Goal: Task Accomplishment & Management: Manage account settings

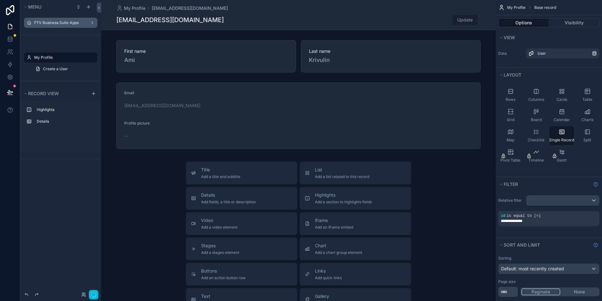
click at [64, 23] on label "FTV Business Suite Apps" at bounding box center [59, 22] width 51 height 5
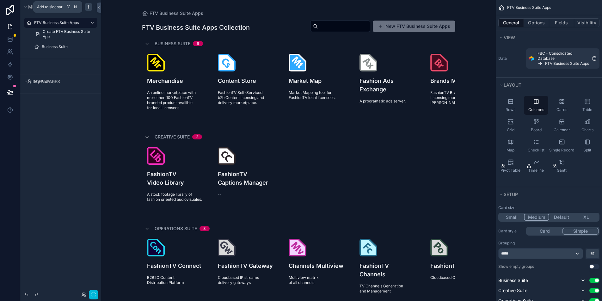
click at [89, 7] on icon "scrollable content" at bounding box center [88, 7] width 3 height 0
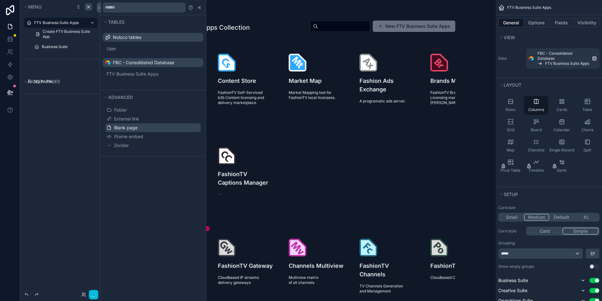
click at [131, 129] on span "Blank page" at bounding box center [125, 128] width 23 height 6
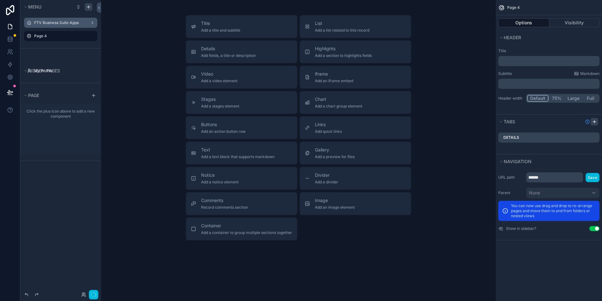
click at [595, 121] on icon "scrollable content" at bounding box center [595, 121] width 0 height 3
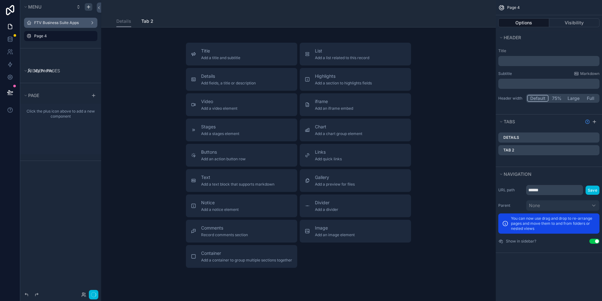
click at [38, 25] on div "FTV Business Suite Apps" at bounding box center [60, 22] width 53 height 5
click at [144, 21] on span "Tab 2" at bounding box center [147, 21] width 12 height 6
click at [113, 21] on div "Details Tab 2" at bounding box center [298, 21] width 387 height 12
click at [116, 21] on span "Details" at bounding box center [123, 21] width 15 height 6
click at [64, 23] on label "FTV Business Suite Apps" at bounding box center [59, 22] width 51 height 5
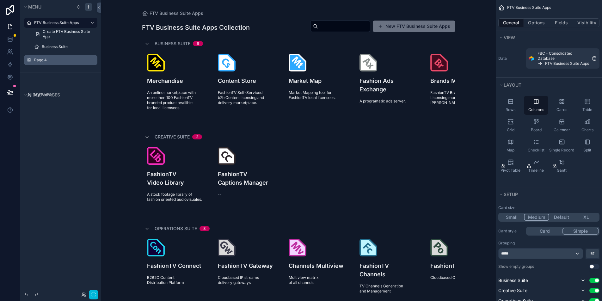
click at [44, 59] on label "Page 4" at bounding box center [63, 60] width 59 height 5
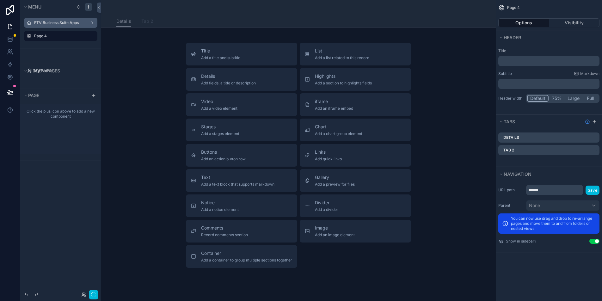
click at [141, 20] on span "Tab 2" at bounding box center [147, 21] width 12 height 6
click at [120, 19] on span "Details" at bounding box center [123, 21] width 15 height 6
click at [221, 259] on span "Add a container to group multiple sections together" at bounding box center [246, 260] width 91 height 5
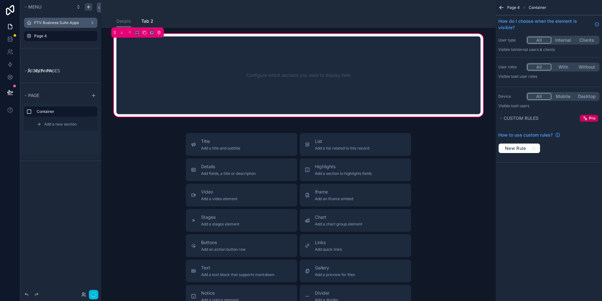
click at [381, 75] on div "Configure which sections you want to display here" at bounding box center [299, 75] width 344 height 57
click at [311, 87] on div "Configure which sections you want to display here" at bounding box center [299, 75] width 344 height 57
click at [323, 75] on div "Configure which sections you want to display here" at bounding box center [299, 75] width 344 height 57
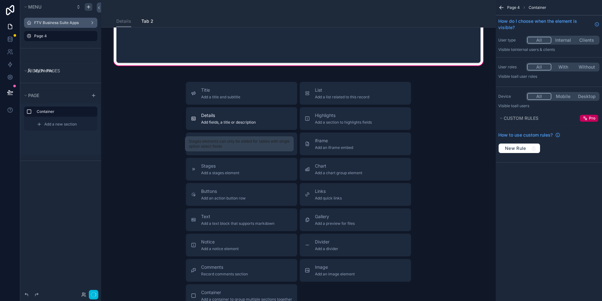
scroll to position [59, 0]
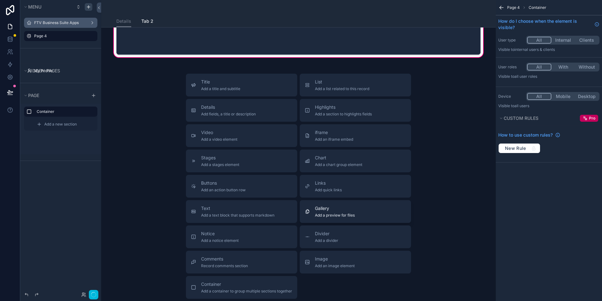
click at [344, 212] on div "Gallery Add a preview for files" at bounding box center [335, 211] width 40 height 13
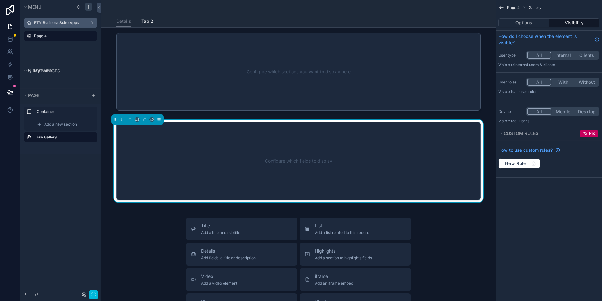
scroll to position [0, 0]
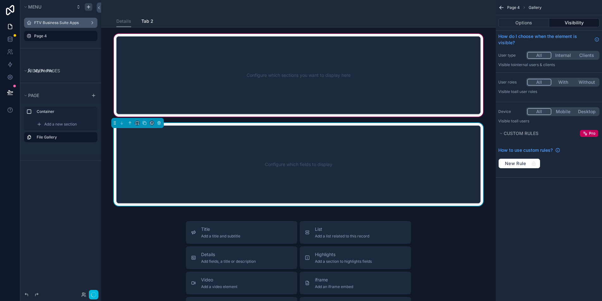
click at [302, 85] on div "scrollable content" at bounding box center [298, 75] width 385 height 85
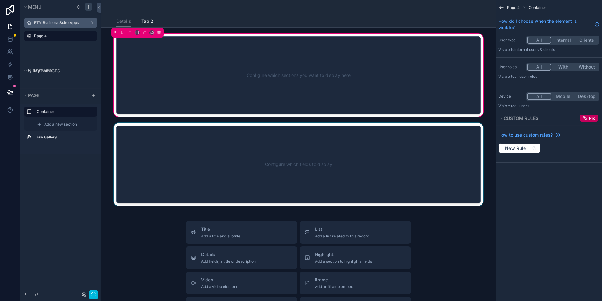
click at [280, 128] on div "scrollable content" at bounding box center [298, 164] width 385 height 83
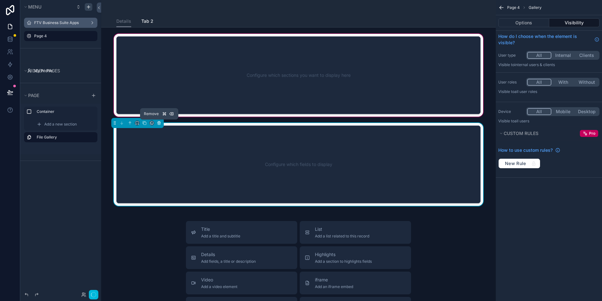
click at [158, 122] on icon "scrollable content" at bounding box center [159, 122] width 3 height 0
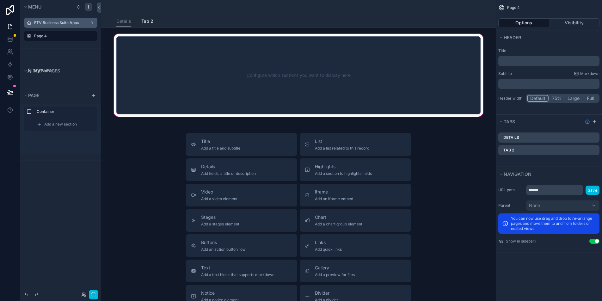
click at [182, 94] on div "scrollable content" at bounding box center [298, 75] width 385 height 85
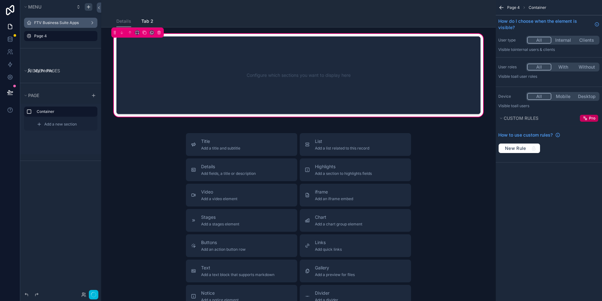
click at [542, 6] on span "Container" at bounding box center [538, 7] width 18 height 5
click at [511, 9] on span "Page 4" at bounding box center [514, 7] width 13 height 5
click at [502, 9] on icon "scrollable content" at bounding box center [501, 9] width 2 height 2
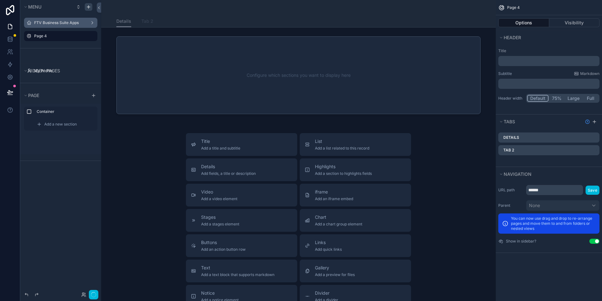
click at [144, 22] on span "Tab 2" at bounding box center [147, 21] width 12 height 6
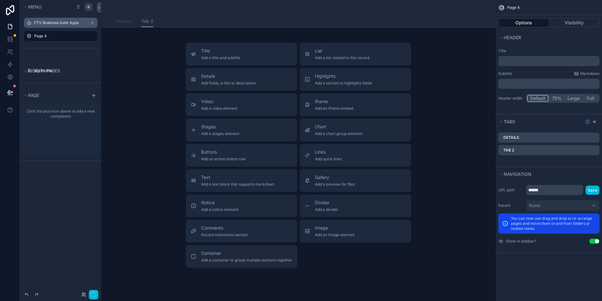
click at [124, 23] on span "Details" at bounding box center [123, 21] width 15 height 6
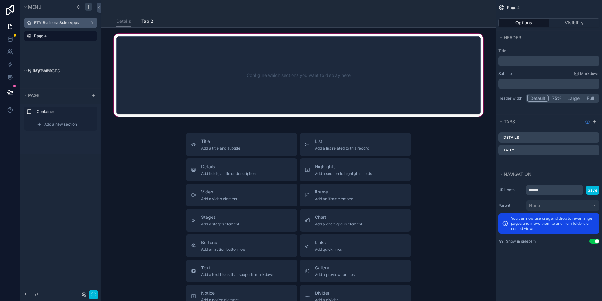
click at [204, 69] on div "scrollable content" at bounding box center [298, 75] width 385 height 85
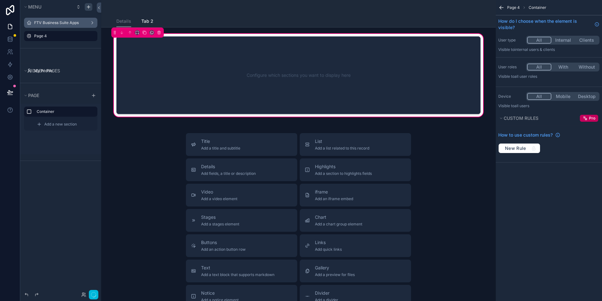
click at [155, 46] on div "Configure which sections you want to display here" at bounding box center [298, 75] width 365 height 78
click at [113, 145] on div "Title Add a title and subtitle List Add a list related to this record Details A…" at bounding box center [298, 245] width 385 height 225
click at [47, 112] on label "Container" at bounding box center [65, 111] width 56 height 5
click at [0, 0] on icon "scrollable content" at bounding box center [0, 0] width 0 height 0
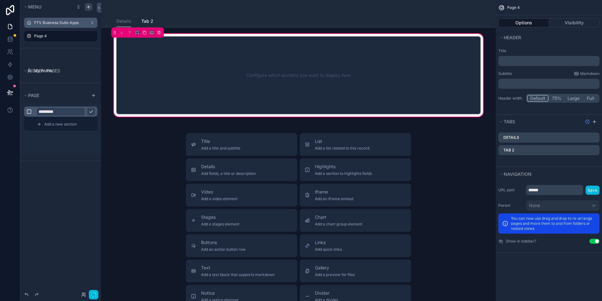
click at [75, 114] on input "*********" at bounding box center [61, 112] width 48 height 8
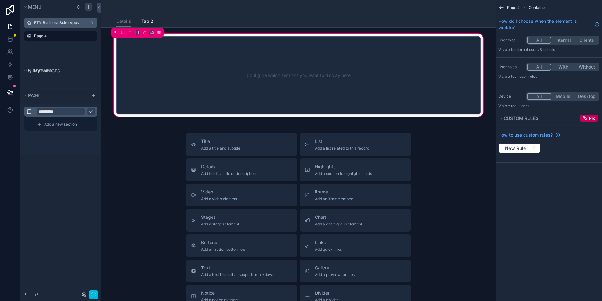
click at [75, 114] on input "*********" at bounding box center [61, 112] width 48 height 8
click at [82, 113] on input "*********" at bounding box center [61, 112] width 48 height 8
click at [91, 112] on icon "scrollable content" at bounding box center [91, 112] width 3 height 2
click at [0, 0] on icon "scrollable content" at bounding box center [0, 0] width 0 height 0
click at [62, 125] on span "Add a new section" at bounding box center [60, 124] width 33 height 5
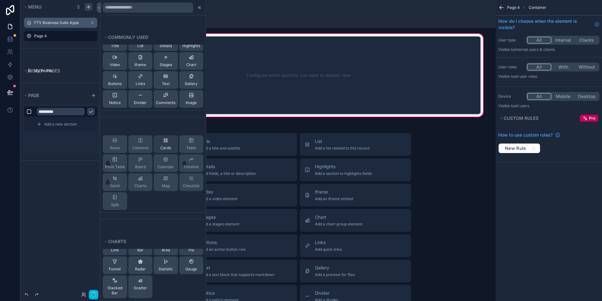
click at [164, 143] on div "Cards" at bounding box center [166, 144] width 24 height 18
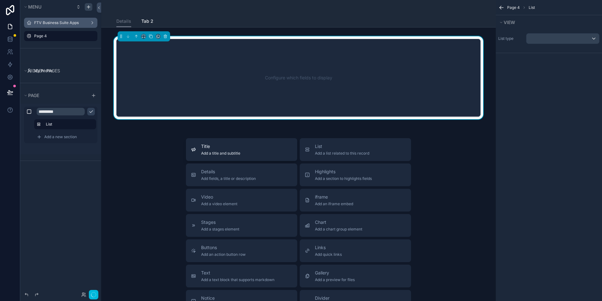
drag, startPoint x: 282, startPoint y: 82, endPoint x: 280, endPoint y: 148, distance: 66.5
click at [281, 153] on div "Configure which fields to display Title Add a title and subtitle List Add a lis…" at bounding box center [298, 221] width 395 height 387
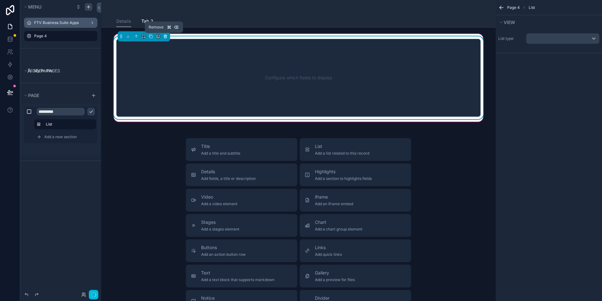
click at [165, 35] on icon "scrollable content" at bounding box center [165, 35] width 3 height 0
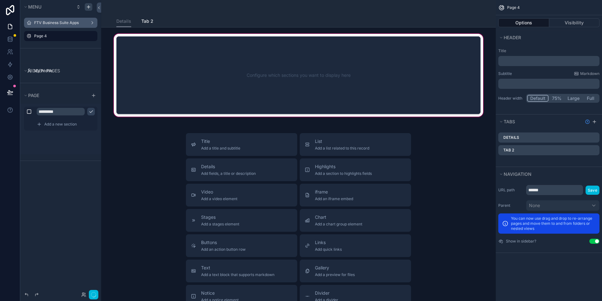
click at [136, 48] on div "scrollable content" at bounding box center [298, 75] width 385 height 85
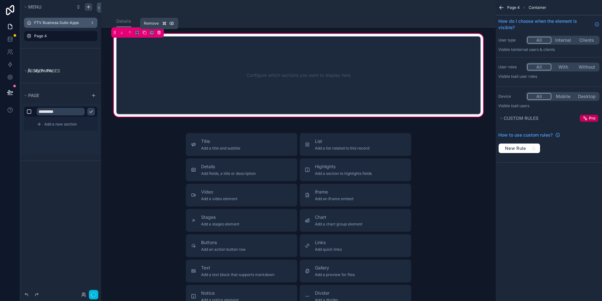
click at [158, 31] on icon "scrollable content" at bounding box center [159, 32] width 4 height 4
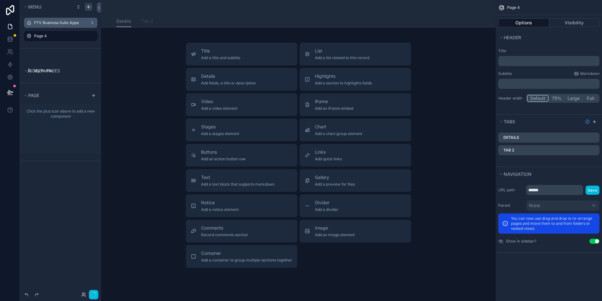
click at [148, 20] on span "Tab 2" at bounding box center [147, 21] width 12 height 6
click at [124, 24] on span "Details" at bounding box center [123, 21] width 15 height 6
click at [41, 99] on button "Page" at bounding box center [55, 95] width 65 height 9
click at [94, 95] on icon "scrollable content" at bounding box center [94, 95] width 0 height 3
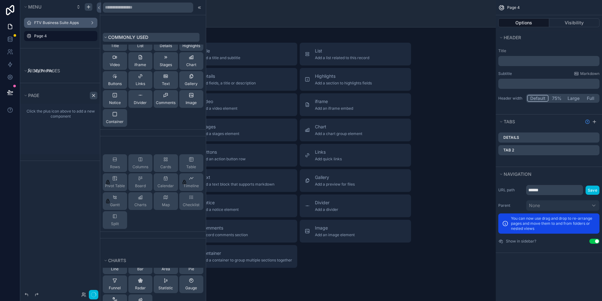
click at [108, 36] on span "Commonly used" at bounding box center [128, 36] width 40 height 5
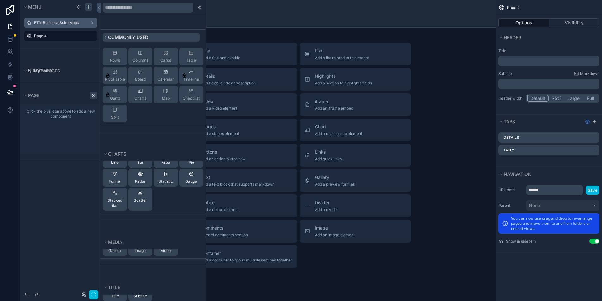
click at [108, 36] on span "Commonly used" at bounding box center [128, 36] width 40 height 5
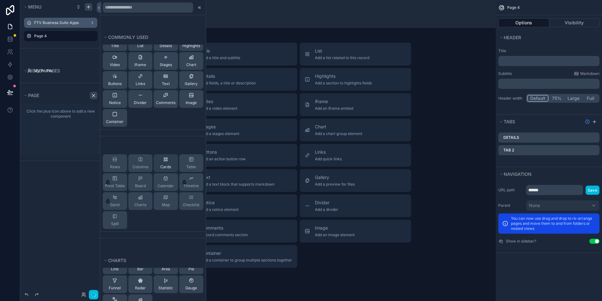
click at [163, 167] on span "Cards" at bounding box center [165, 167] width 11 height 5
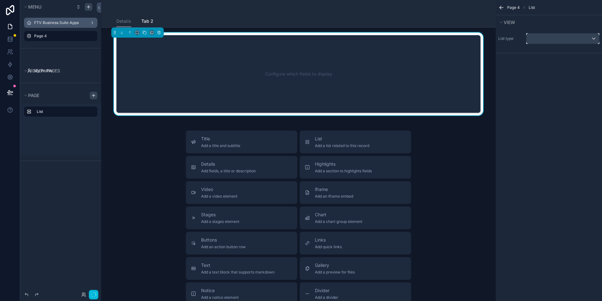
click at [559, 40] on div "scrollable content" at bounding box center [563, 39] width 73 height 10
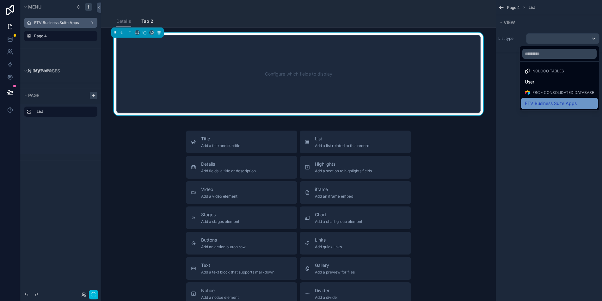
click at [543, 103] on span "FTV Business Suite Apps" at bounding box center [551, 104] width 52 height 8
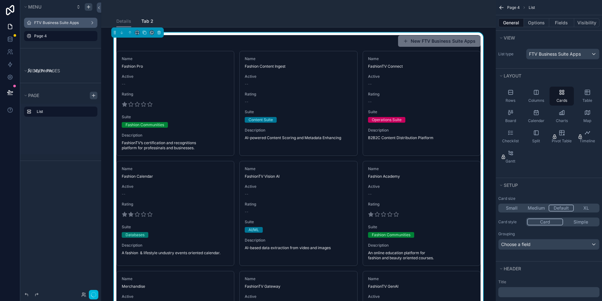
click at [0, 0] on icon "scrollable content" at bounding box center [0, 0] width 0 height 0
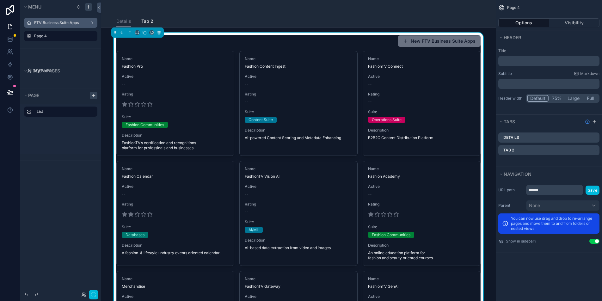
click at [0, 0] on icon "scrollable content" at bounding box center [0, 0] width 0 height 0
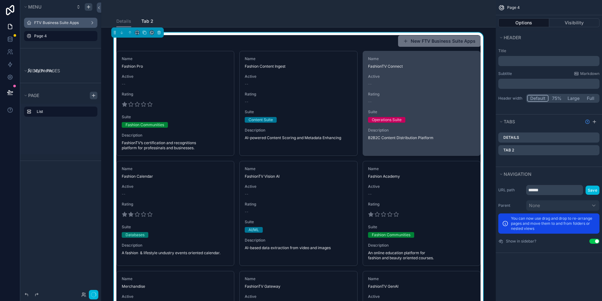
click at [431, 103] on div "--" at bounding box center [421, 101] width 107 height 5
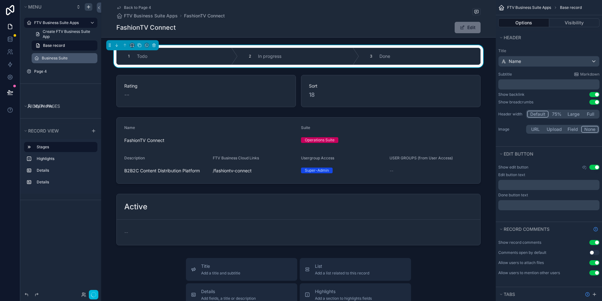
click at [58, 57] on label "Business Suite" at bounding box center [68, 58] width 52 height 5
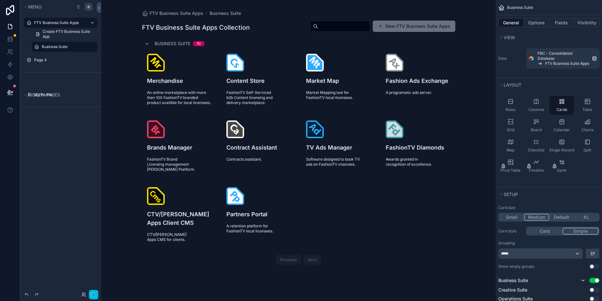
click at [40, 60] on label "Page 4" at bounding box center [63, 60] width 59 height 5
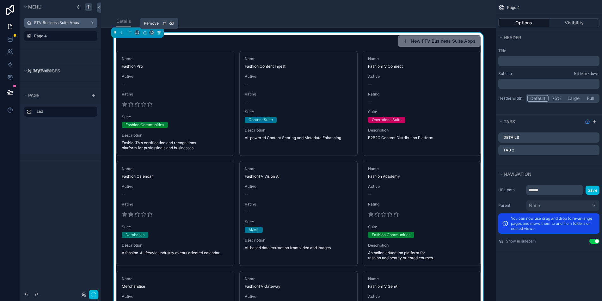
click at [150, 21] on span "Remove" at bounding box center [151, 23] width 15 height 5
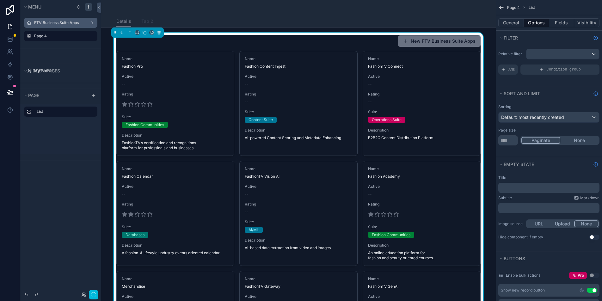
click at [142, 21] on span "Tab 2" at bounding box center [147, 21] width 12 height 6
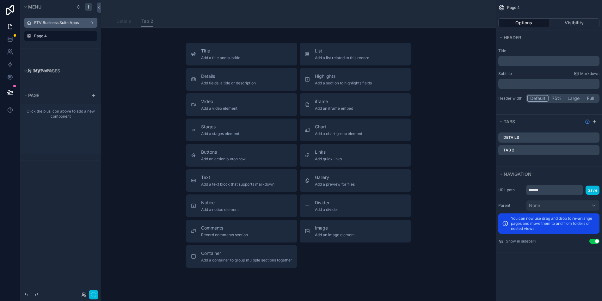
click at [122, 21] on span "Details" at bounding box center [123, 21] width 15 height 6
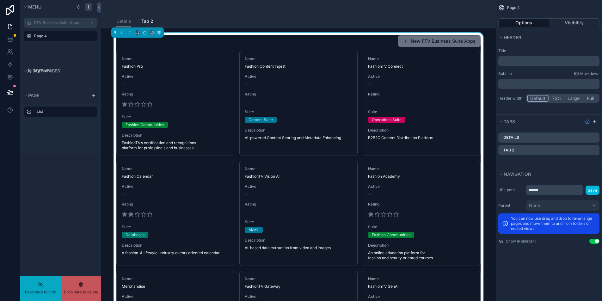
drag, startPoint x: 54, startPoint y: 22, endPoint x: 51, endPoint y: 36, distance: 13.7
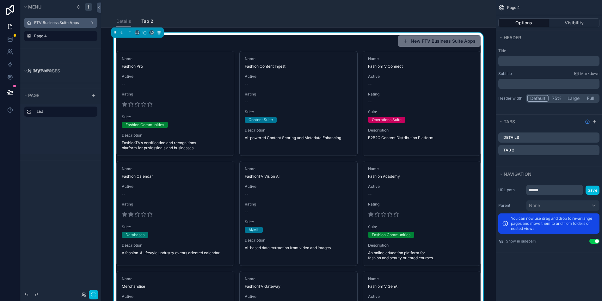
click at [58, 23] on label "FTV Business Suite Apps" at bounding box center [59, 22] width 51 height 5
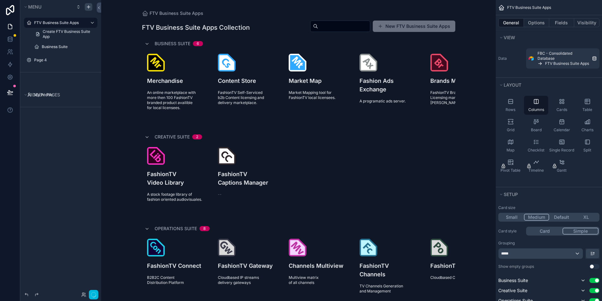
click at [43, 58] on label "Page 4" at bounding box center [63, 60] width 59 height 5
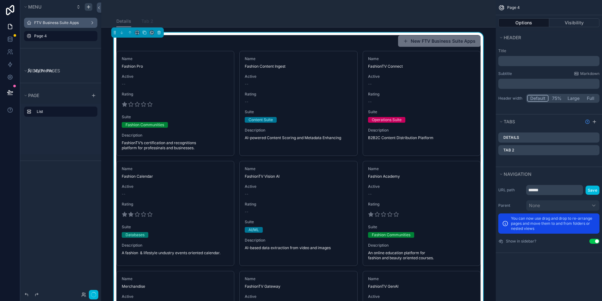
click at [148, 18] on span "Tab 2" at bounding box center [147, 21] width 12 height 6
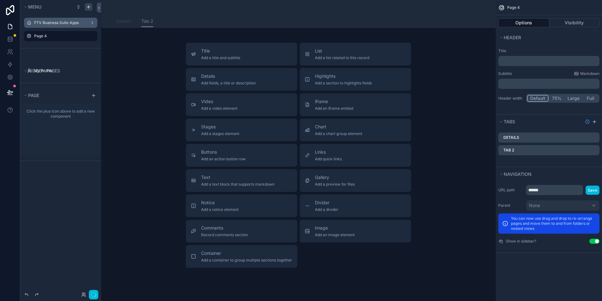
click at [126, 19] on span "Details" at bounding box center [123, 21] width 15 height 6
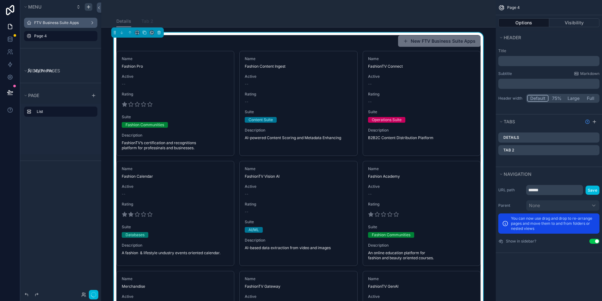
click at [146, 21] on span "Tab 2" at bounding box center [147, 21] width 12 height 6
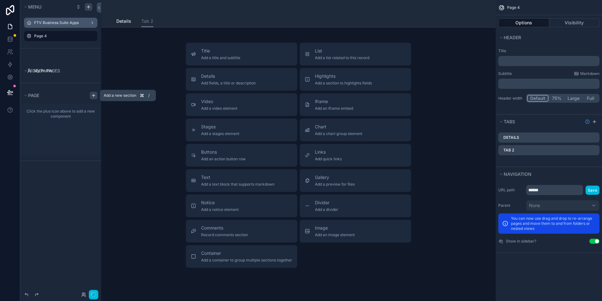
click at [90, 96] on div "scrollable content" at bounding box center [94, 96] width 8 height 8
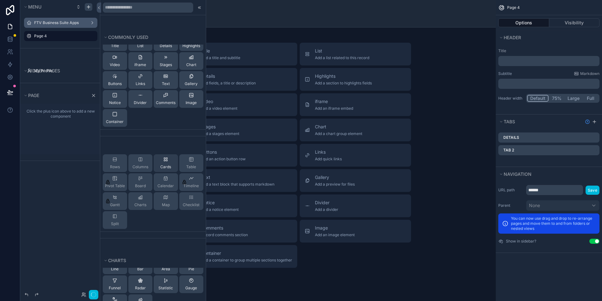
click at [156, 165] on div "Cards" at bounding box center [166, 163] width 24 height 18
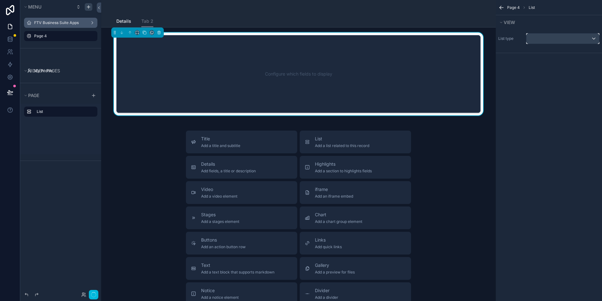
click at [546, 39] on div "scrollable content" at bounding box center [563, 39] width 73 height 10
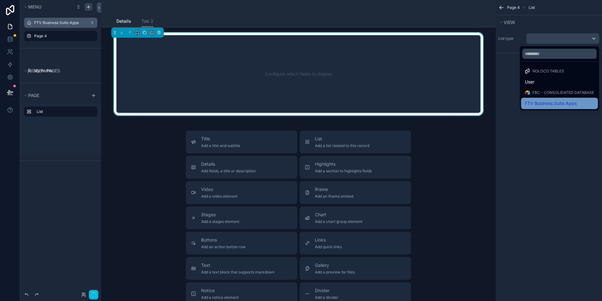
click at [544, 99] on div "FTV Business Suite Apps" at bounding box center [559, 103] width 77 height 11
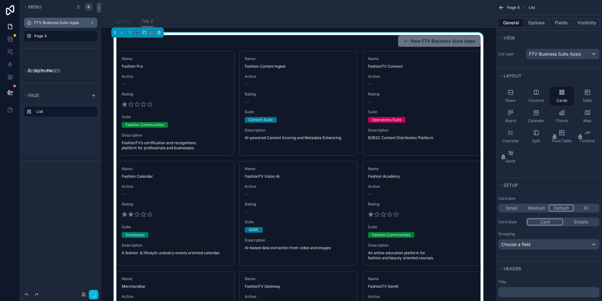
click at [125, 23] on span "Details" at bounding box center [123, 21] width 15 height 6
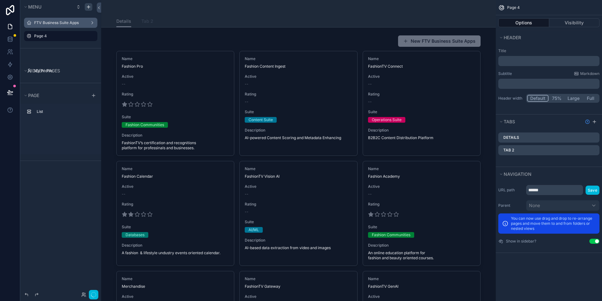
click at [141, 24] on span "Tab 2" at bounding box center [147, 21] width 12 height 6
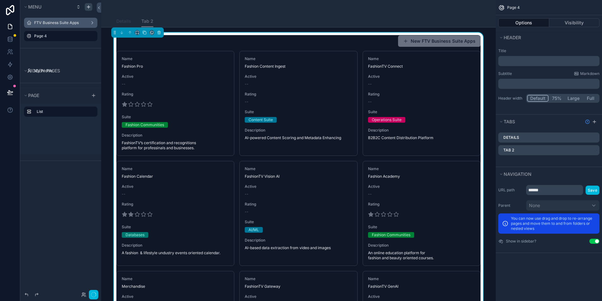
click at [120, 24] on span "Details" at bounding box center [123, 21] width 15 height 6
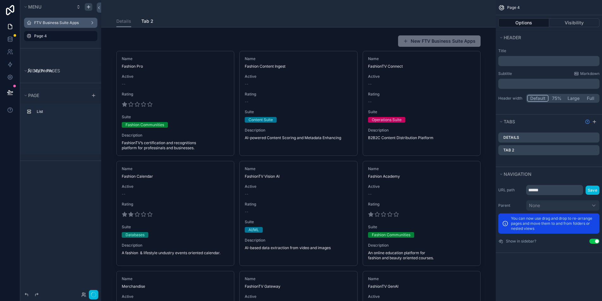
click at [517, 139] on label "Details" at bounding box center [512, 137] width 16 height 5
click at [598, 138] on div "Details" at bounding box center [549, 138] width 101 height 10
click at [0, 0] on icon "scrollable content" at bounding box center [0, 0] width 0 height 0
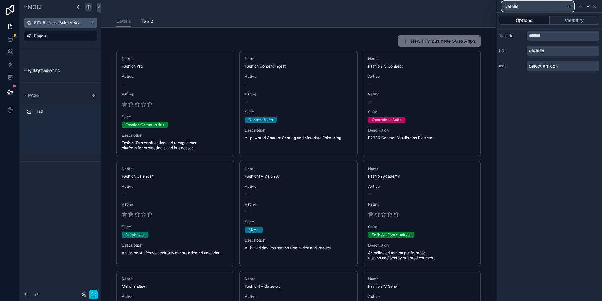
click at [564, 7] on div "Details" at bounding box center [538, 6] width 72 height 10
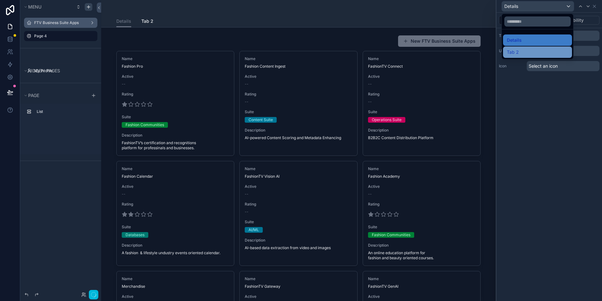
click at [532, 49] on div "Tab 2" at bounding box center [537, 52] width 61 height 8
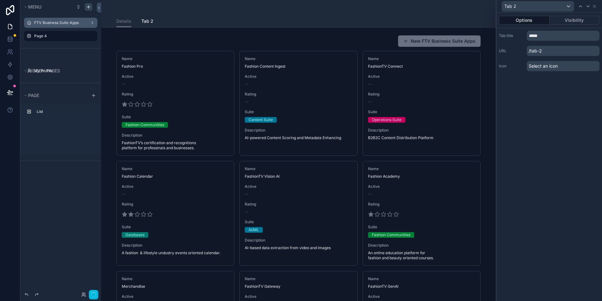
click at [598, 5] on div "Tab 2" at bounding box center [549, 6] width 101 height 12
click at [596, 6] on icon at bounding box center [594, 6] width 5 height 5
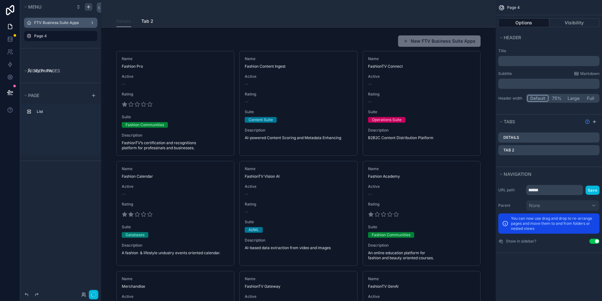
click at [124, 22] on span "Details" at bounding box center [123, 21] width 15 height 6
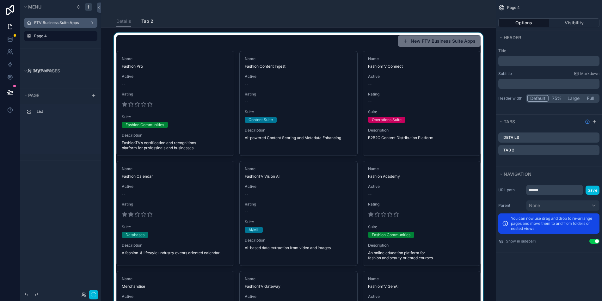
click at [376, 44] on div "scrollable content" at bounding box center [298, 268] width 385 height 471
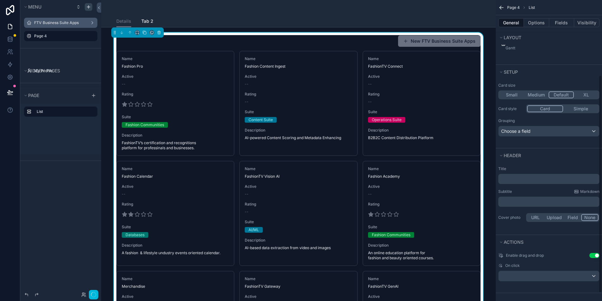
scroll to position [115, 0]
click at [574, 131] on div "Choose a field" at bounding box center [549, 130] width 101 height 10
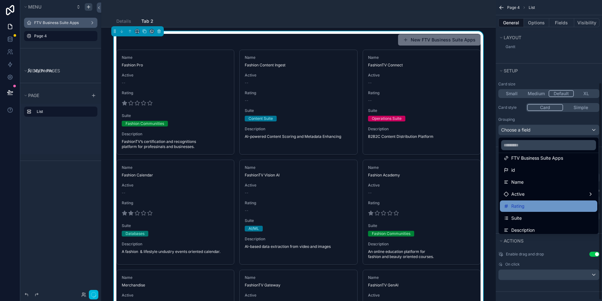
scroll to position [29, 0]
click at [524, 207] on div "Suite" at bounding box center [549, 207] width 90 height 8
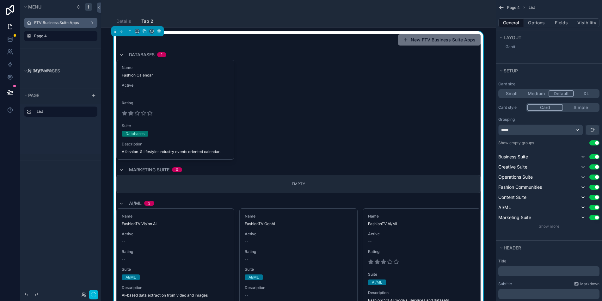
click at [596, 144] on button "Use setting" at bounding box center [595, 142] width 10 height 5
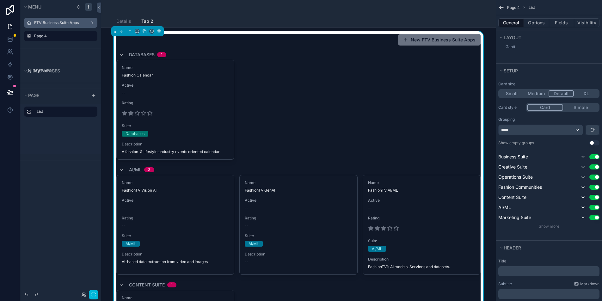
click at [596, 167] on button "Use setting" at bounding box center [595, 167] width 10 height 5
click at [596, 177] on button "Use setting" at bounding box center [595, 175] width 10 height 5
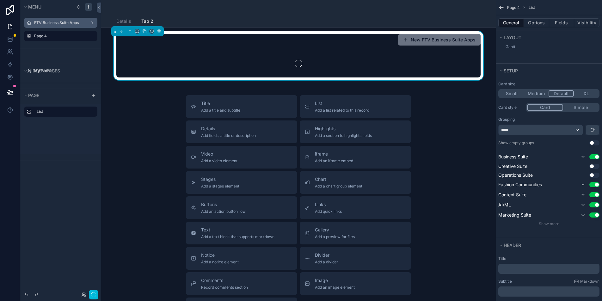
click at [596, 185] on button "Use setting" at bounding box center [595, 184] width 10 height 5
click at [595, 192] on button "Use setting" at bounding box center [595, 193] width 10 height 5
click at [594, 201] on button "Use setting" at bounding box center [595, 202] width 10 height 5
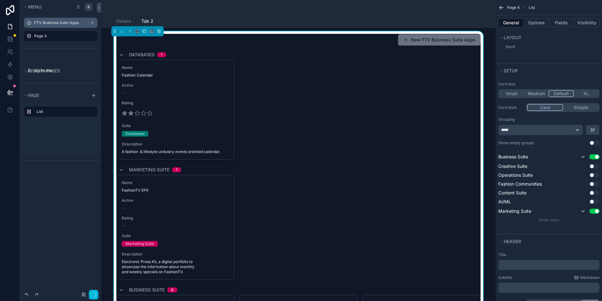
click at [595, 209] on button "Use setting" at bounding box center [595, 211] width 10 height 5
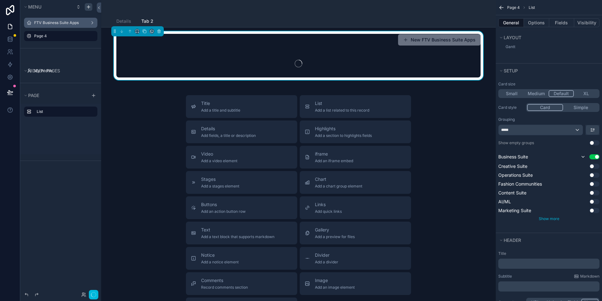
click at [540, 218] on span "Show more" at bounding box center [549, 218] width 21 height 5
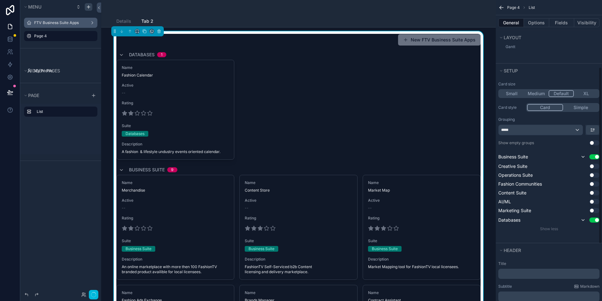
click at [600, 221] on div "Page 4 List General Options Fields Visibility View List type FTV Business Suite…" at bounding box center [549, 150] width 106 height 301
click at [597, 221] on button "Use setting" at bounding box center [595, 220] width 10 height 5
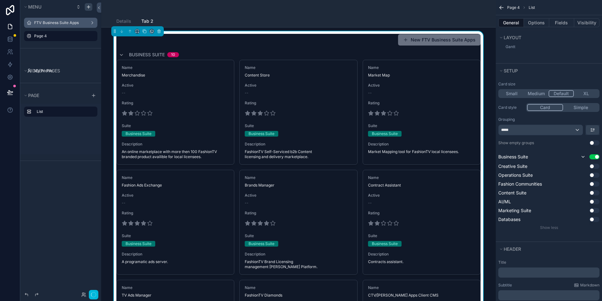
click at [126, 54] on div "Business Suite 10" at bounding box center [149, 55] width 60 height 10
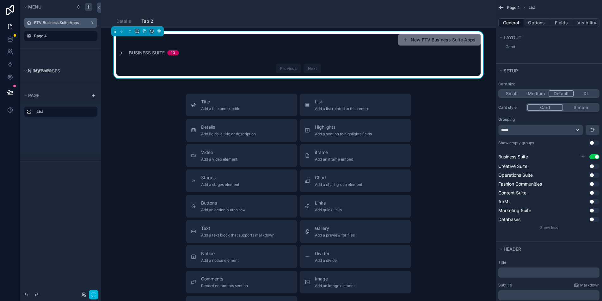
click at [126, 54] on div "Business Suite 10" at bounding box center [149, 53] width 60 height 6
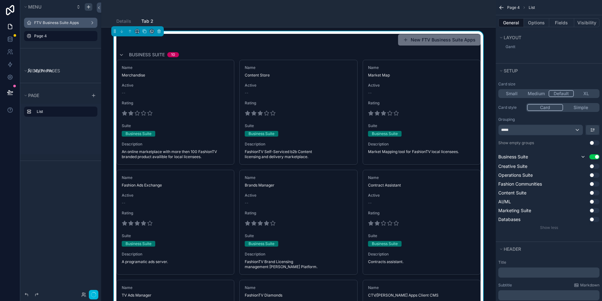
click at [581, 106] on button "Simple" at bounding box center [581, 107] width 35 height 7
click at [551, 107] on button "Card" at bounding box center [545, 107] width 35 height 7
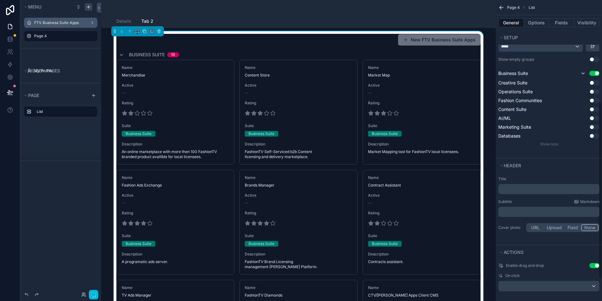
scroll to position [100, 0]
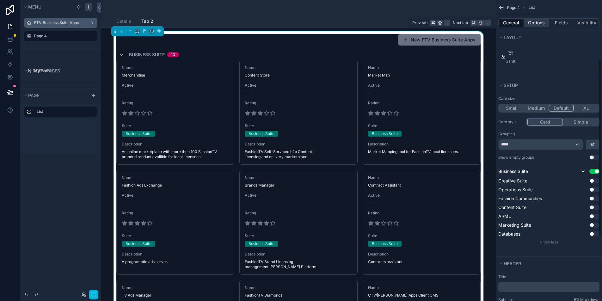
click at [544, 22] on button "Options" at bounding box center [536, 22] width 25 height 9
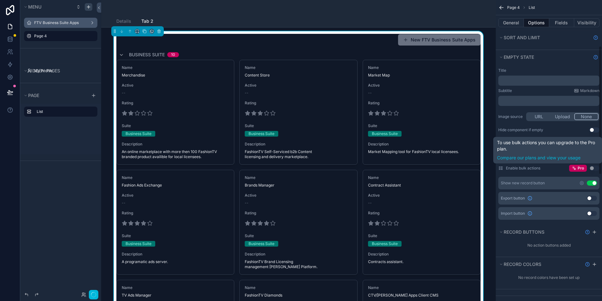
scroll to position [12, 0]
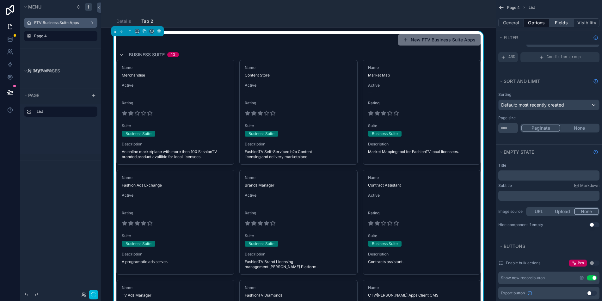
click at [559, 23] on button "Fields" at bounding box center [562, 22] width 25 height 9
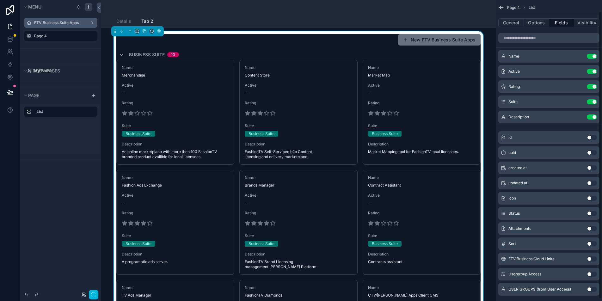
scroll to position [0, 0]
click at [591, 200] on button "Use setting" at bounding box center [592, 199] width 10 height 5
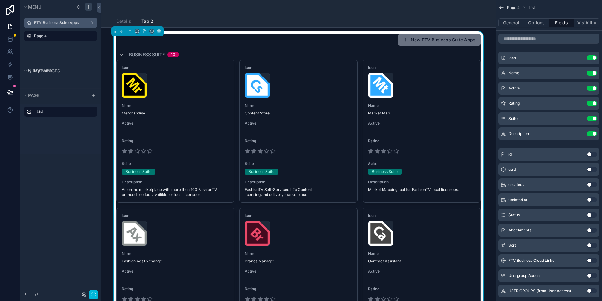
click at [594, 87] on button "Use setting" at bounding box center [592, 88] width 10 height 5
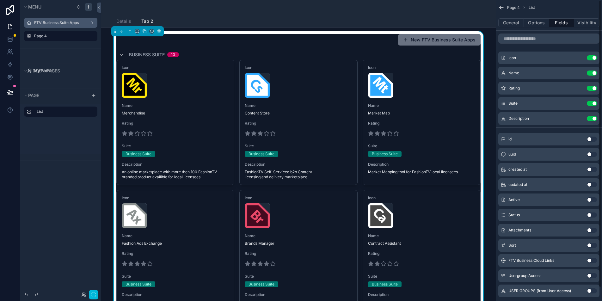
click at [594, 89] on button "Use setting" at bounding box center [592, 88] width 10 height 5
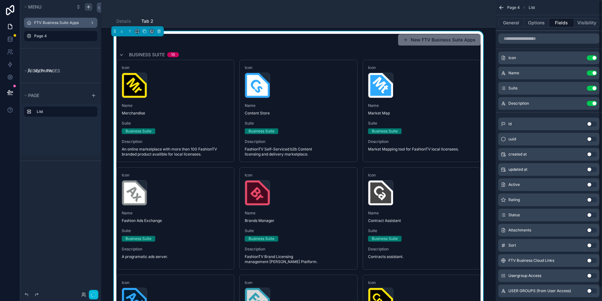
click at [594, 88] on button "Use setting" at bounding box center [592, 88] width 10 height 5
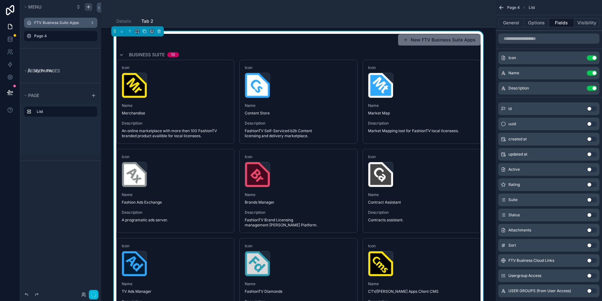
click at [0, 0] on button "scrollable content" at bounding box center [0, 0] width 0 height 0
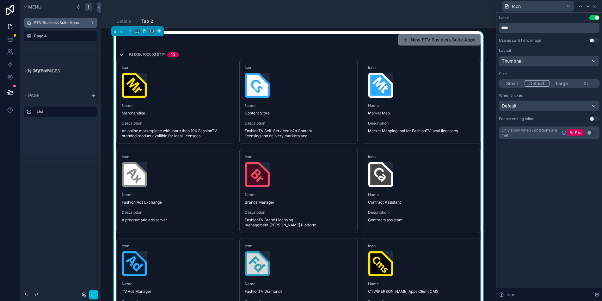
click at [595, 16] on button "Use setting" at bounding box center [595, 17] width 10 height 5
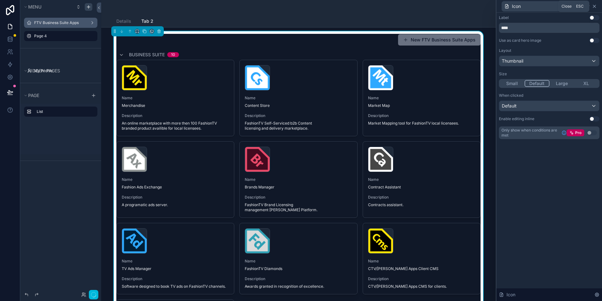
click at [595, 6] on icon at bounding box center [595, 6] width 3 height 3
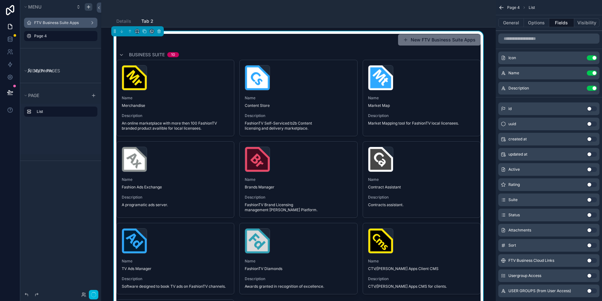
click at [0, 0] on icon "scrollable content" at bounding box center [0, 0] width 0 height 0
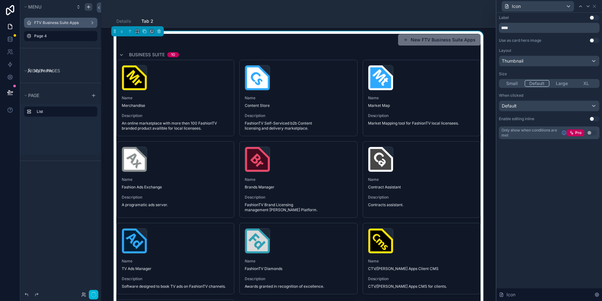
click at [559, 86] on button "Large" at bounding box center [562, 83] width 25 height 7
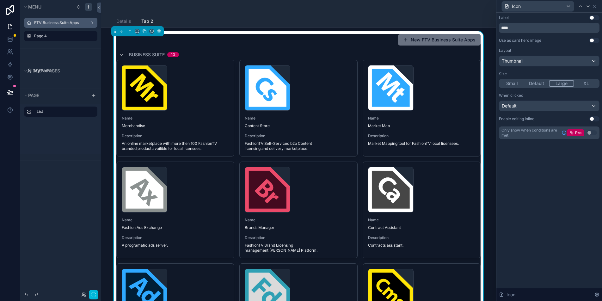
click at [584, 82] on button "XL" at bounding box center [587, 83] width 25 height 7
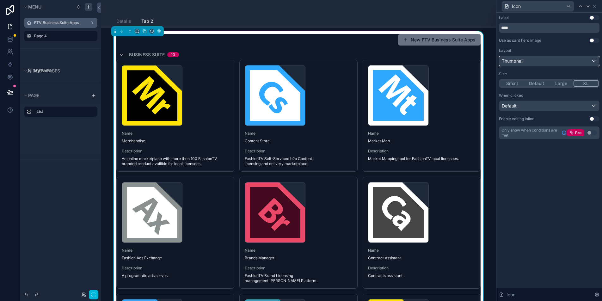
click at [555, 59] on div "Thumbnail" at bounding box center [550, 61] width 100 height 10
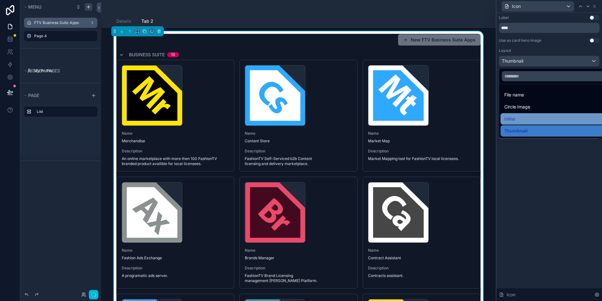
click at [520, 121] on div "Inline" at bounding box center [557, 119] width 104 height 8
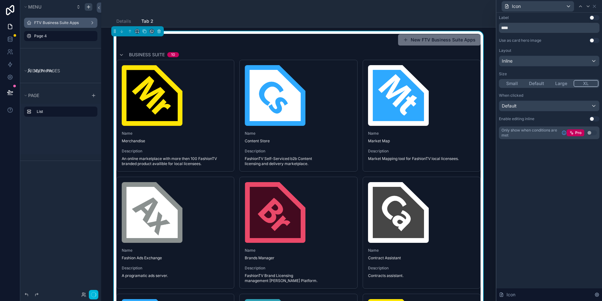
click at [415, 20] on div "Details Tab 2" at bounding box center [298, 21] width 365 height 12
click at [594, 6] on icon at bounding box center [594, 6] width 5 height 5
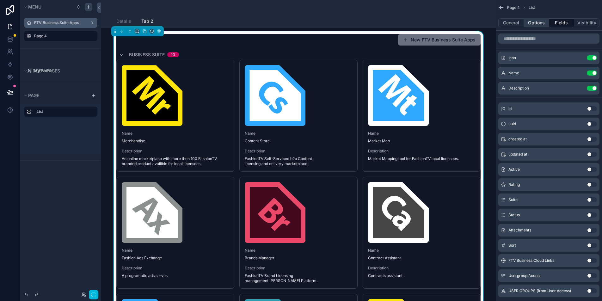
click at [539, 23] on button "Options" at bounding box center [536, 22] width 25 height 9
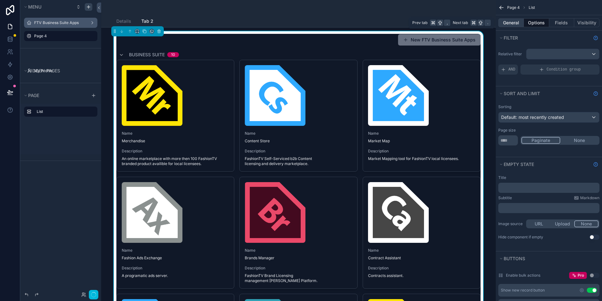
click at [505, 24] on button "General" at bounding box center [512, 22] width 26 height 9
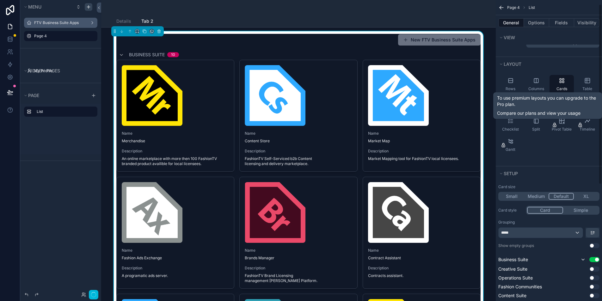
scroll to position [40, 0]
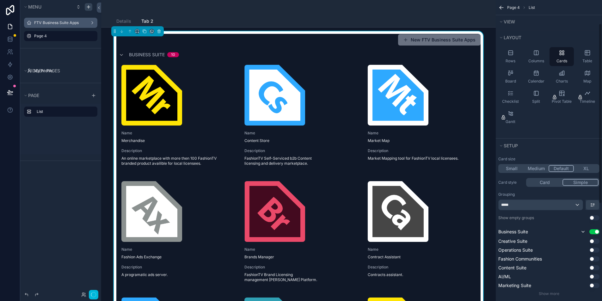
click at [574, 184] on button "Simple" at bounding box center [581, 182] width 36 height 7
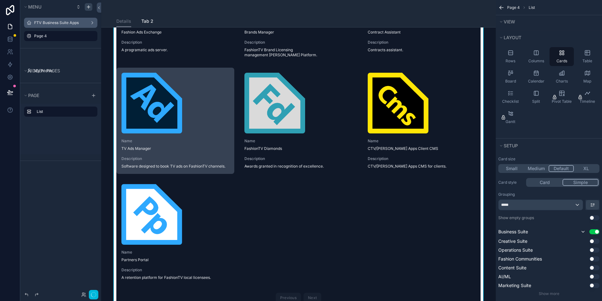
scroll to position [140, 0]
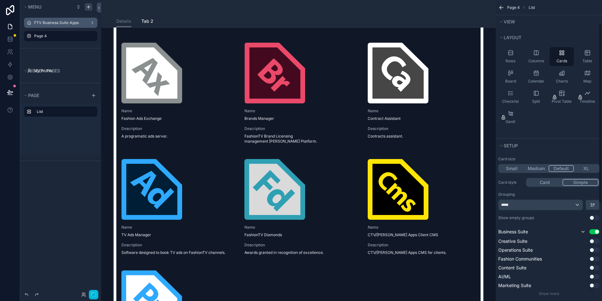
click at [536, 170] on button "Medium" at bounding box center [536, 168] width 25 height 7
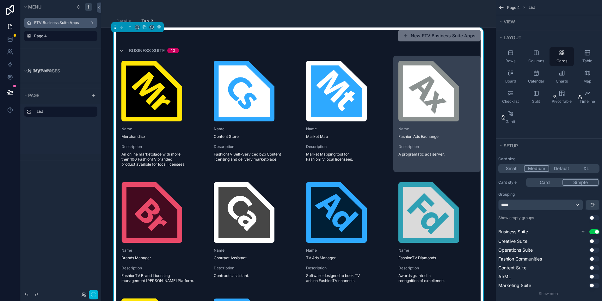
scroll to position [0, 0]
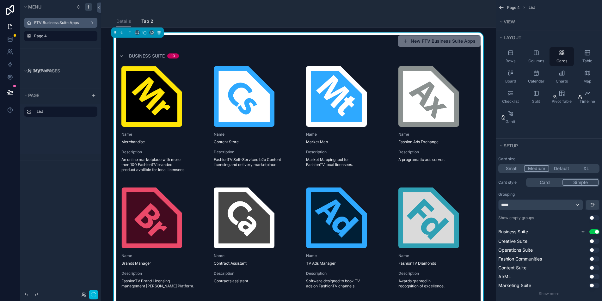
click at [273, 23] on div "Details Tab 2" at bounding box center [298, 21] width 365 height 12
click at [516, 7] on span "Page 4" at bounding box center [514, 7] width 13 height 5
click at [516, 9] on span "Page 4" at bounding box center [514, 7] width 13 height 5
click at [529, 7] on span "List" at bounding box center [532, 7] width 6 height 5
click at [519, 7] on span "Page 4" at bounding box center [514, 7] width 13 height 5
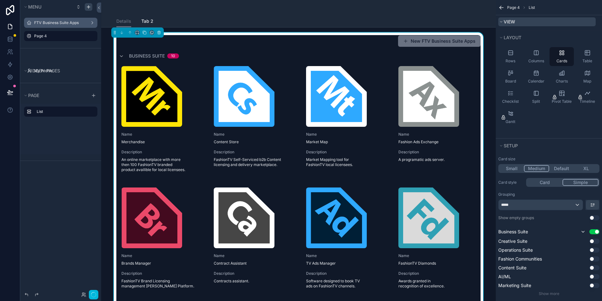
click at [507, 22] on span "View" at bounding box center [509, 21] width 11 height 5
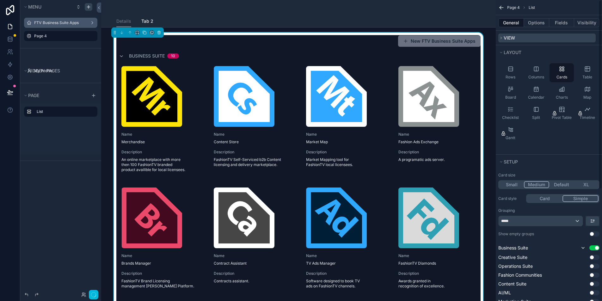
click at [504, 38] on span "View" at bounding box center [509, 37] width 11 height 5
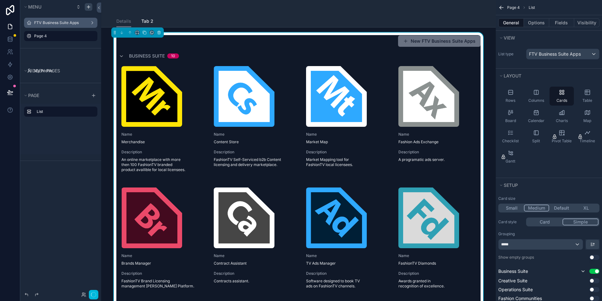
click at [175, 42] on div "New FTV Business Suite Apps" at bounding box center [298, 41] width 365 height 12
click at [146, 16] on link "Tab 2" at bounding box center [147, 22] width 12 height 13
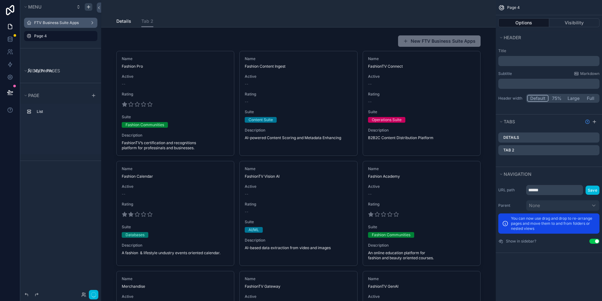
click at [132, 19] on div "Details Tab 2" at bounding box center [298, 21] width 365 height 12
click at [127, 21] on span "Details" at bounding box center [123, 21] width 15 height 6
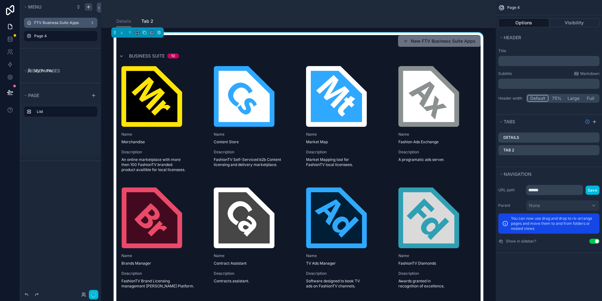
click at [517, 138] on label "Details" at bounding box center [512, 137] width 16 height 5
click at [0, 0] on icon "scrollable content" at bounding box center [0, 0] width 0 height 0
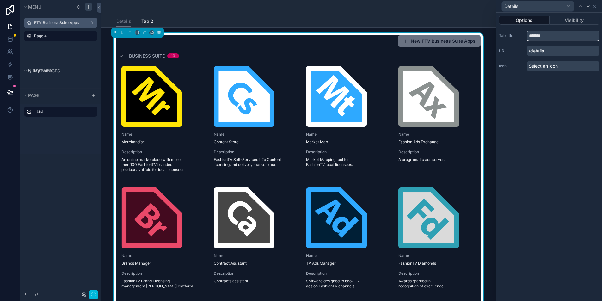
click at [541, 38] on input "*******" at bounding box center [563, 36] width 73 height 10
type input "**********"
click at [164, 21] on span "Tab 2" at bounding box center [164, 21] width 12 height 6
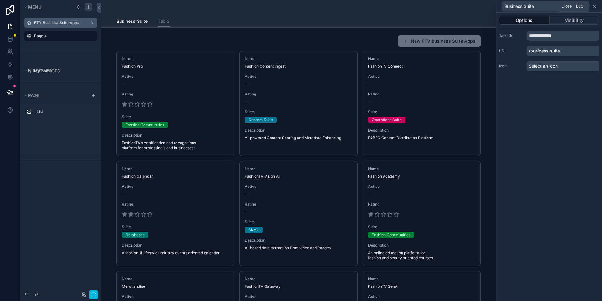
click at [596, 6] on icon at bounding box center [594, 6] width 5 height 5
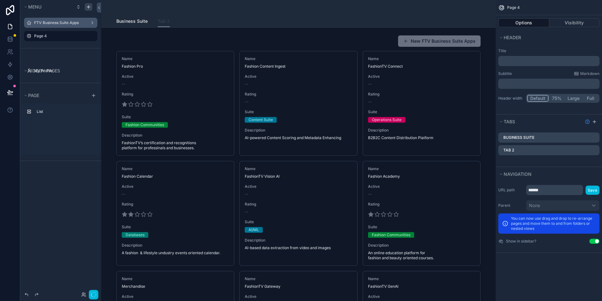
click at [162, 21] on span "Tab 2" at bounding box center [164, 21] width 12 height 6
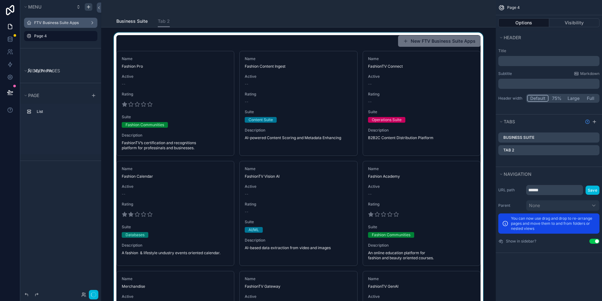
click at [169, 68] on div "scrollable content" at bounding box center [298, 268] width 385 height 471
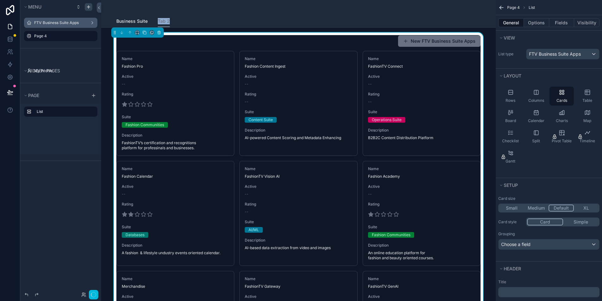
click at [171, 24] on div "Business Suite Tab 2" at bounding box center [298, 21] width 365 height 12
click at [144, 20] on span "Business Suite" at bounding box center [131, 21] width 31 height 6
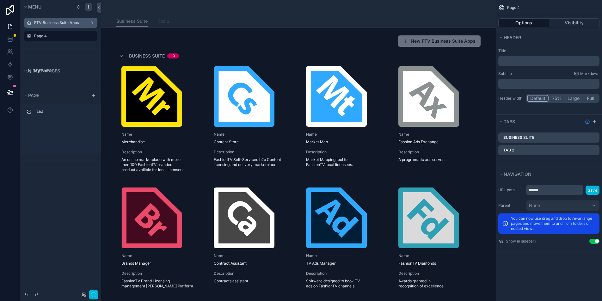
click at [161, 20] on span "Tab 2" at bounding box center [164, 21] width 12 height 6
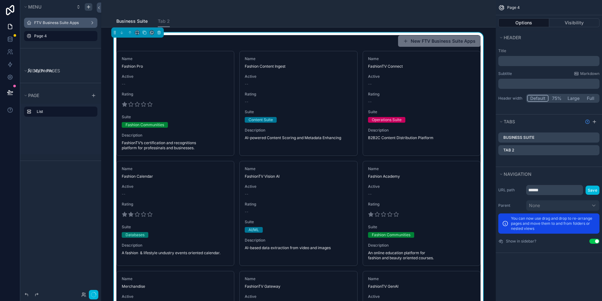
click at [0, 0] on icon "scrollable content" at bounding box center [0, 0] width 0 height 0
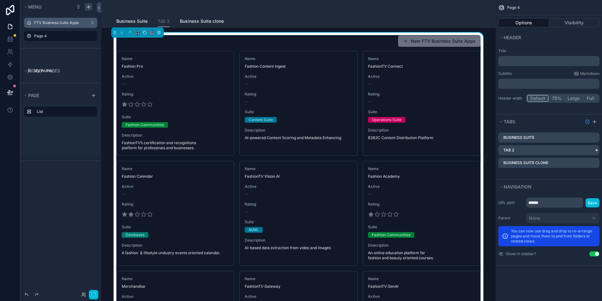
click at [0, 0] on icon "scrollable content" at bounding box center [0, 0] width 0 height 0
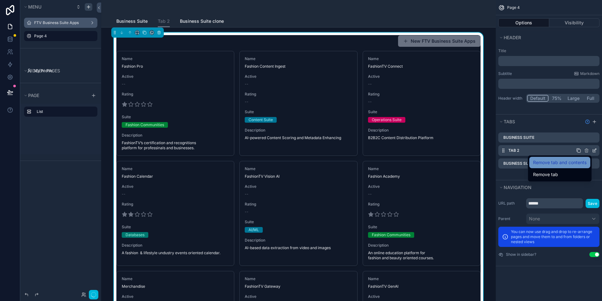
click at [562, 163] on span "Remove tab and contents" at bounding box center [560, 163] width 53 height 8
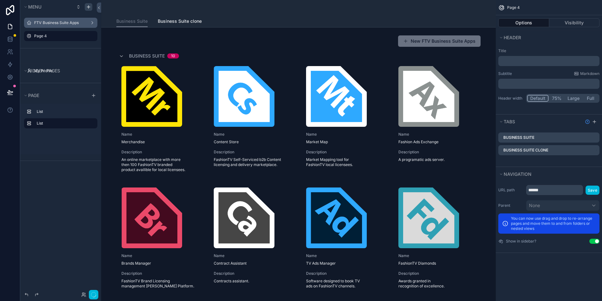
click at [543, 151] on label "Business Suite clone" at bounding box center [526, 150] width 45 height 5
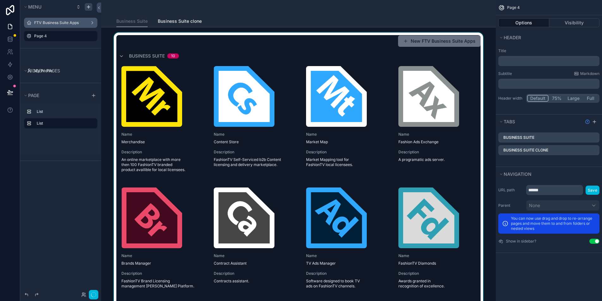
click at [199, 53] on div "scrollable content" at bounding box center [298, 233] width 385 height 400
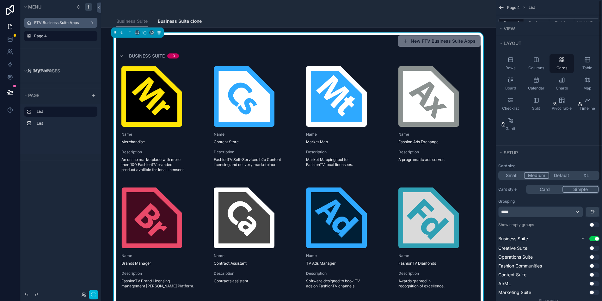
scroll to position [200, 0]
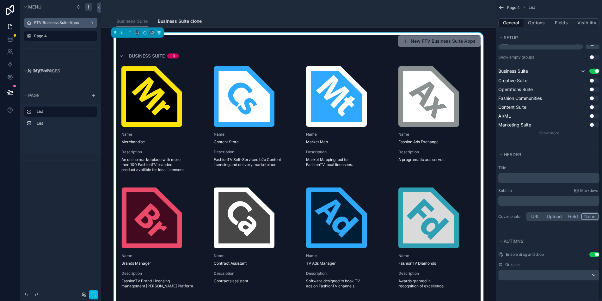
click at [595, 71] on button "Use setting" at bounding box center [595, 71] width 10 height 5
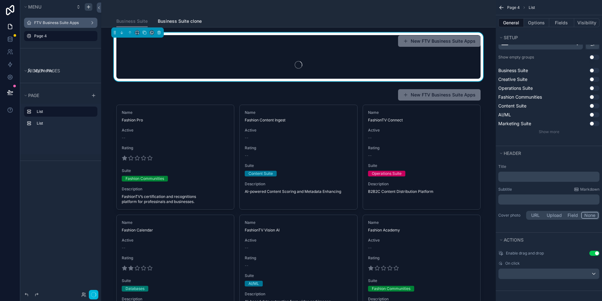
click at [595, 78] on button "Use setting" at bounding box center [595, 79] width 10 height 5
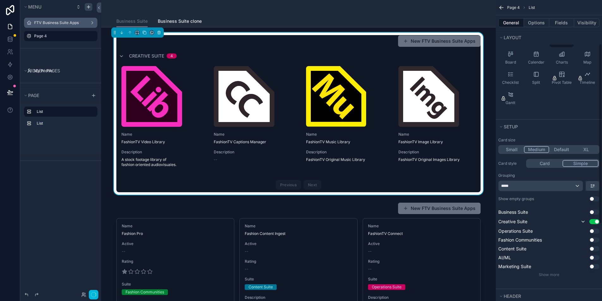
scroll to position [78, 0]
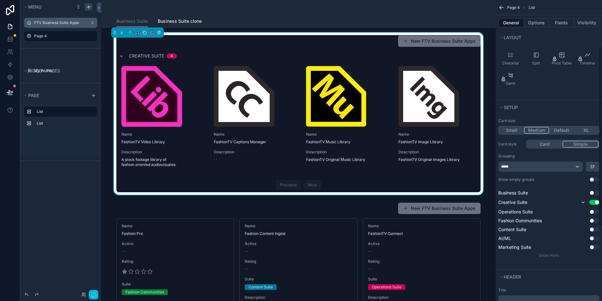
click at [592, 192] on button "Use setting" at bounding box center [595, 192] width 10 height 5
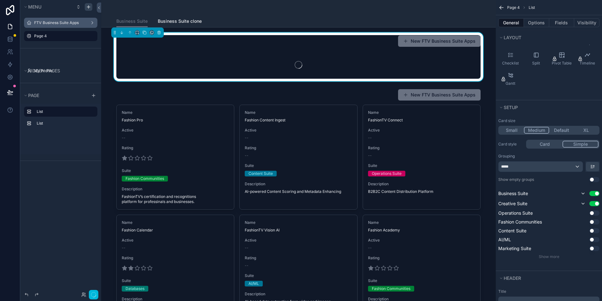
click at [595, 204] on button "Use setting" at bounding box center [595, 203] width 10 height 5
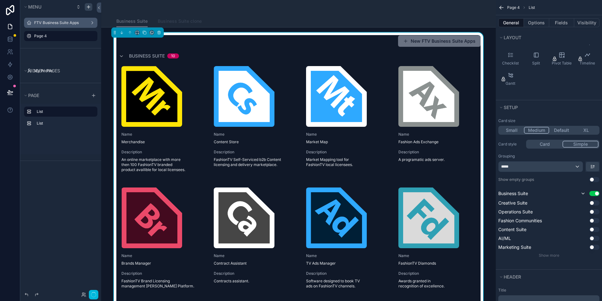
click at [173, 19] on span "Business Suite clone" at bounding box center [180, 21] width 44 height 6
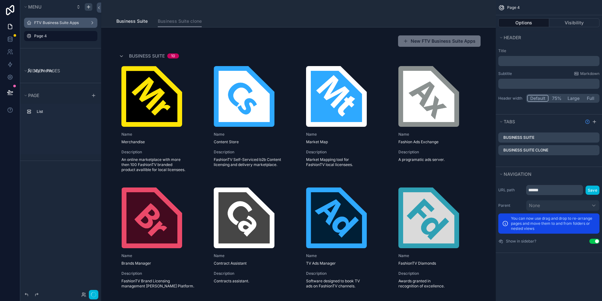
click at [0, 0] on icon "scrollable content" at bounding box center [0, 0] width 0 height 0
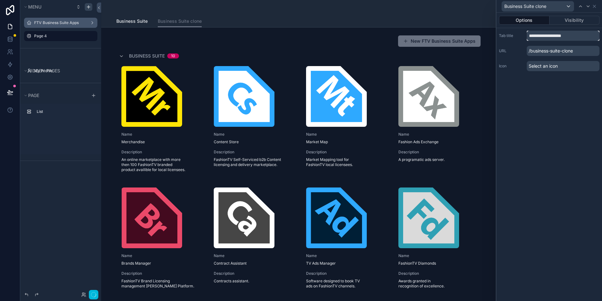
click at [541, 40] on input "**********" at bounding box center [563, 36] width 73 height 10
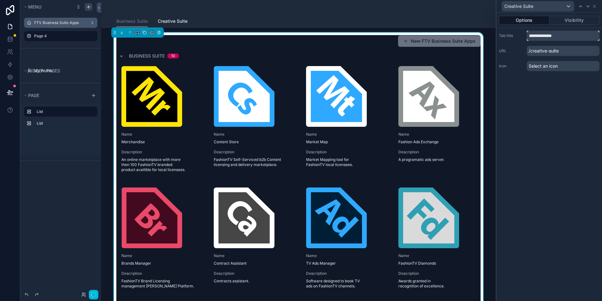
type input "**********"
click at [536, 113] on div "**********" at bounding box center [550, 157] width 106 height 289
click at [136, 19] on span "Business Suite" at bounding box center [131, 21] width 31 height 6
click at [173, 19] on span "Creative Suite" at bounding box center [173, 21] width 30 height 6
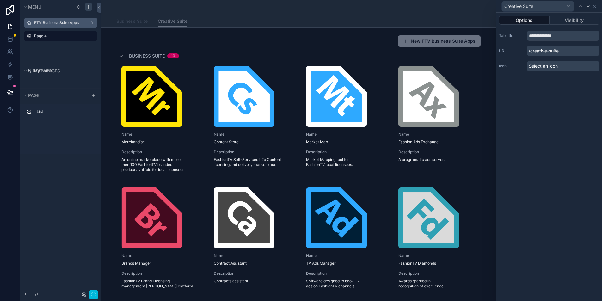
click at [139, 23] on span "Business Suite" at bounding box center [131, 21] width 31 height 6
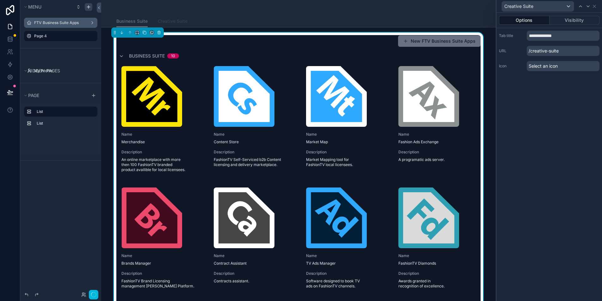
click at [179, 21] on span "Creative Suite" at bounding box center [173, 21] width 30 height 6
click at [260, 49] on div "scrollable content" at bounding box center [298, 233] width 385 height 400
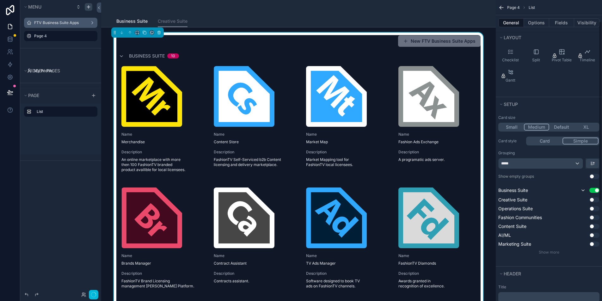
scroll to position [84, 0]
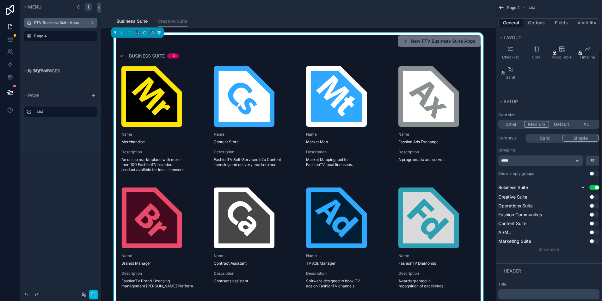
click at [593, 197] on button "Use setting" at bounding box center [595, 197] width 10 height 5
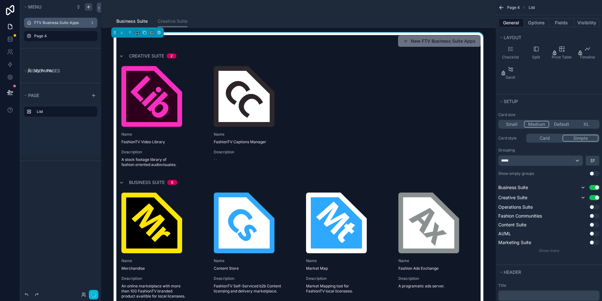
click at [596, 191] on div "Use setting" at bounding box center [590, 188] width 20 height 8
click at [594, 188] on button "Use setting" at bounding box center [595, 187] width 10 height 5
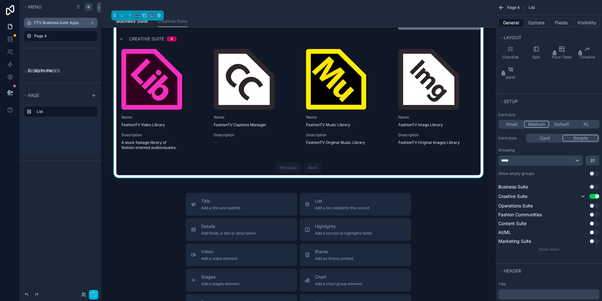
scroll to position [0, 0]
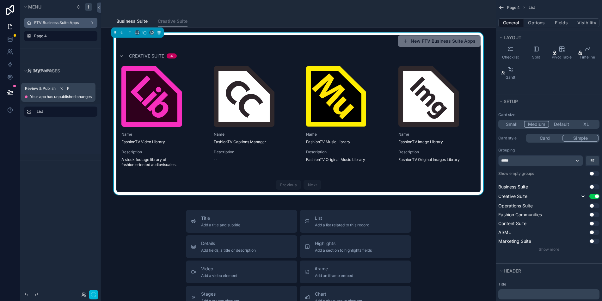
click at [9, 93] on icon at bounding box center [9, 92] width 5 height 3
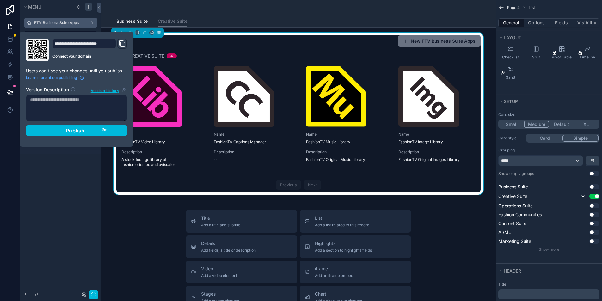
click at [78, 132] on span "Publish" at bounding box center [75, 131] width 19 height 6
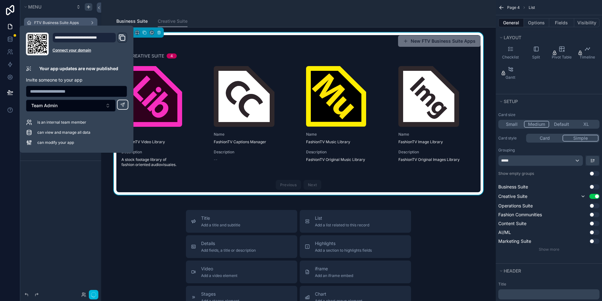
click at [123, 38] on icon "Domain and Custom Link" at bounding box center [122, 38] width 8 height 8
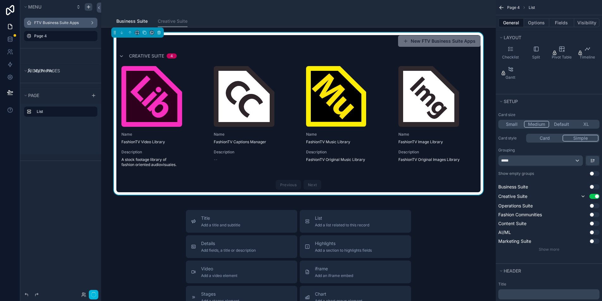
drag, startPoint x: 163, startPoint y: 7, endPoint x: 168, endPoint y: 7, distance: 4.8
click at [164, 7] on div "scrollable content" at bounding box center [298, 7] width 365 height 15
click at [0, 0] on icon "scrollable content" at bounding box center [0, 0] width 0 height 0
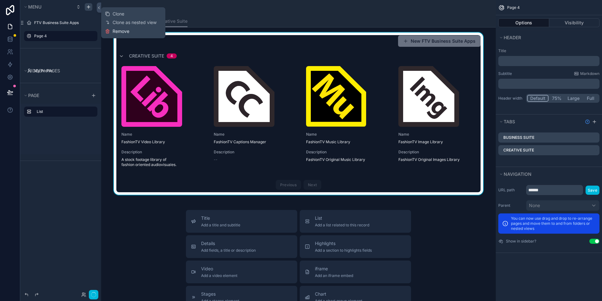
click at [121, 31] on span "Remove" at bounding box center [121, 31] width 17 height 6
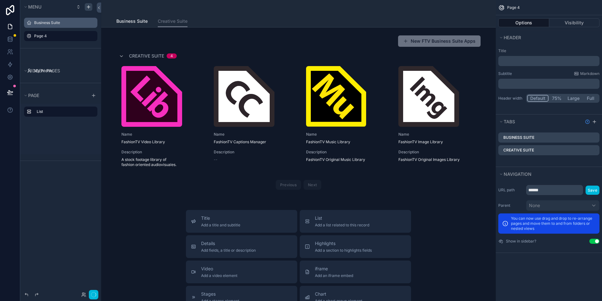
click at [0, 0] on icon "scrollable content" at bounding box center [0, 0] width 0 height 0
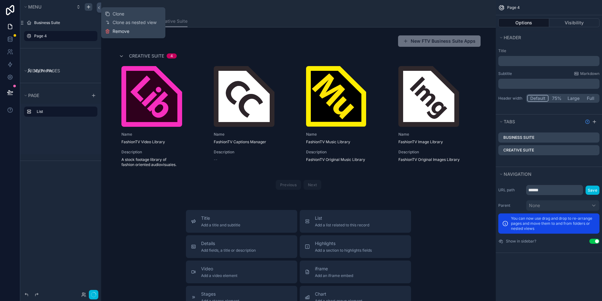
click at [111, 30] on button "Remove" at bounding box center [117, 31] width 24 height 6
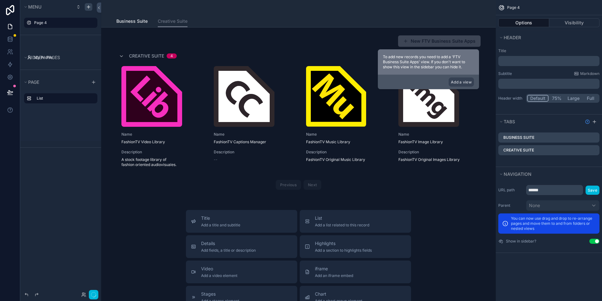
click at [47, 23] on label "Page 4" at bounding box center [63, 22] width 59 height 5
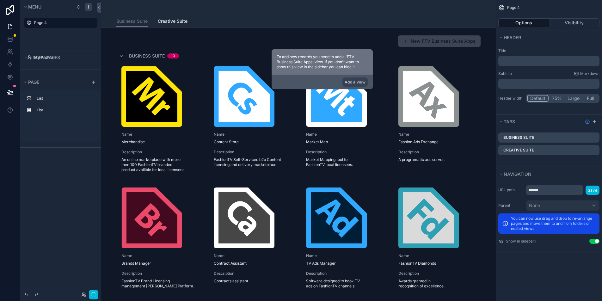
click at [0, 0] on icon "scrollable content" at bounding box center [0, 0] width 0 height 0
click at [60, 23] on input "******" at bounding box center [55, 23] width 43 height 8
type input "****"
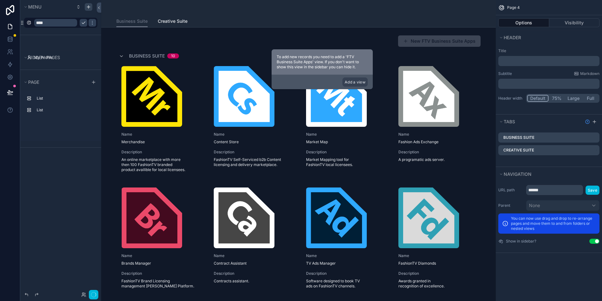
click at [83, 25] on icon "scrollable content" at bounding box center [83, 22] width 5 height 5
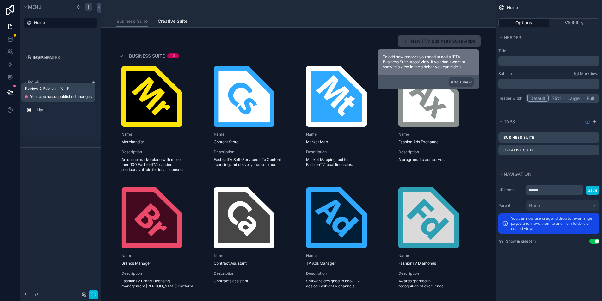
click at [7, 91] on icon at bounding box center [10, 92] width 6 height 6
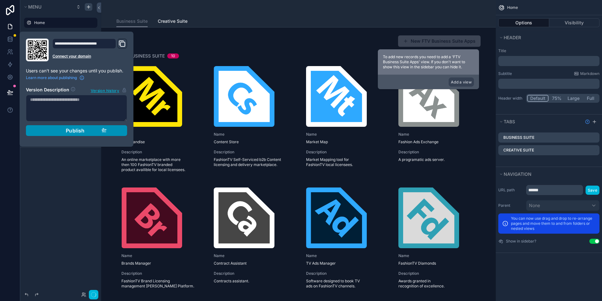
click at [51, 134] on button "Publish" at bounding box center [76, 130] width 101 height 11
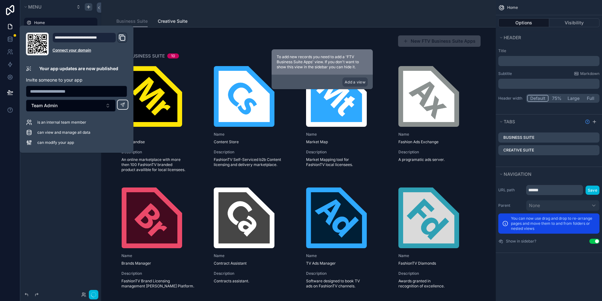
click at [124, 38] on icon "Domain and Custom Link" at bounding box center [122, 38] width 8 height 8
click at [78, 92] on input "text" at bounding box center [76, 91] width 101 height 9
click at [69, 109] on button "Team Admin" at bounding box center [71, 106] width 90 height 12
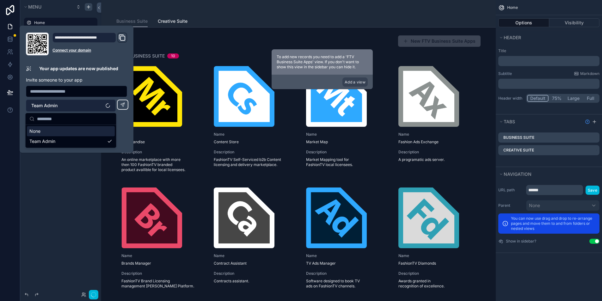
click at [68, 106] on button "Team Admin" at bounding box center [71, 106] width 90 height 12
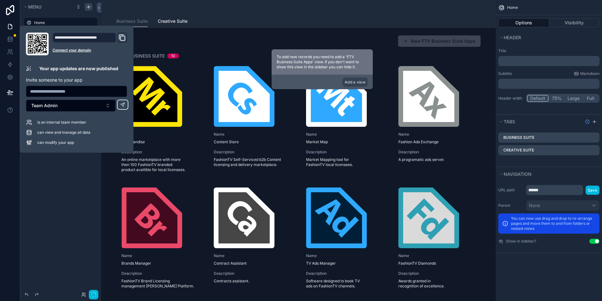
click at [61, 93] on input "text" at bounding box center [76, 91] width 101 height 9
type input "**********"
click at [99, 109] on button "Team Admin" at bounding box center [71, 106] width 90 height 12
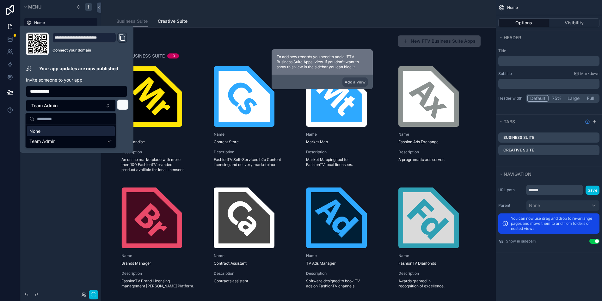
click at [123, 103] on icon at bounding box center [123, 105] width 4 height 4
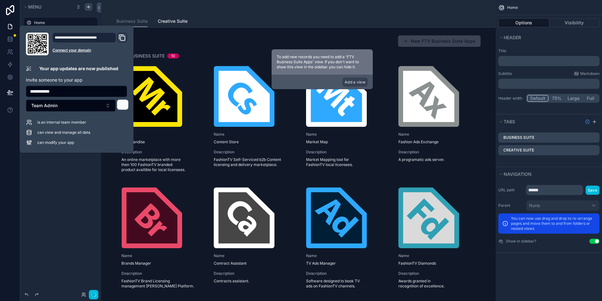
click at [220, 18] on div "Business Suite Creative Suite" at bounding box center [298, 21] width 365 height 12
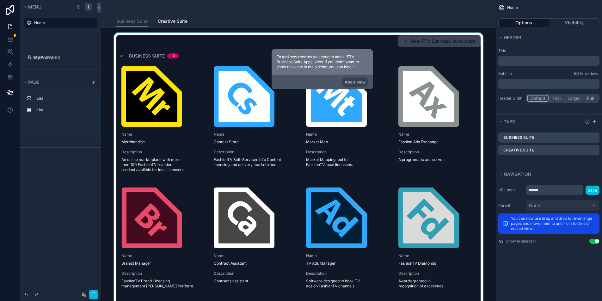
click at [431, 110] on div "scrollable content" at bounding box center [298, 233] width 385 height 400
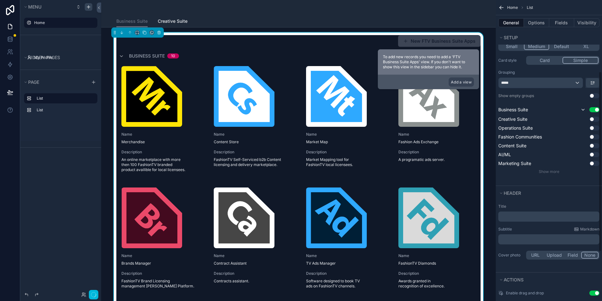
scroll to position [202, 0]
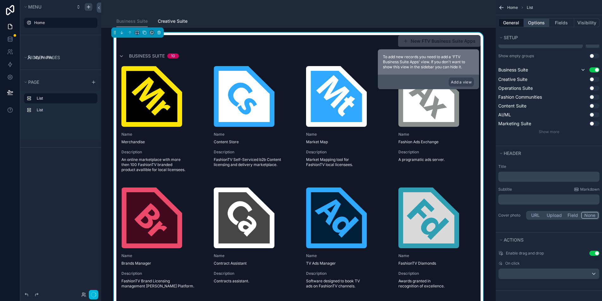
click at [528, 24] on button "Options" at bounding box center [536, 22] width 25 height 9
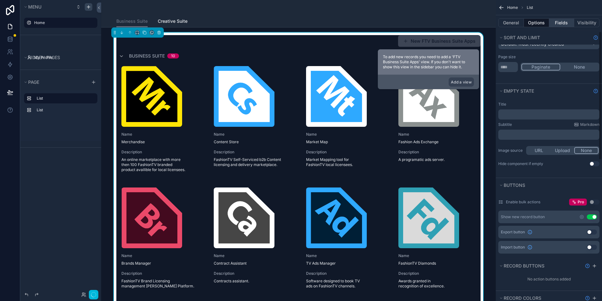
click at [562, 23] on button "Fields" at bounding box center [562, 22] width 25 height 9
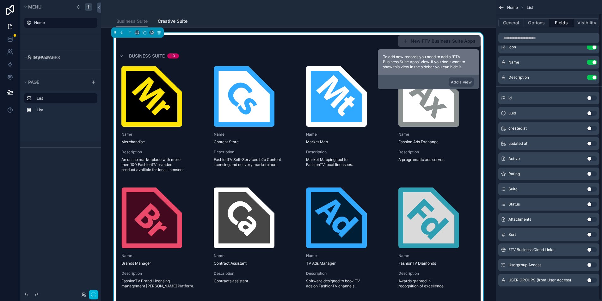
scroll to position [0, 0]
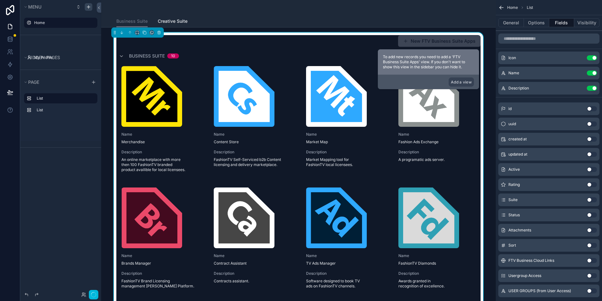
click at [0, 0] on icon "scrollable content" at bounding box center [0, 0] width 0 height 0
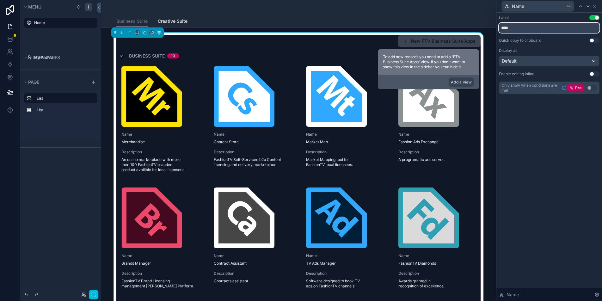
click at [544, 28] on input "****" at bounding box center [549, 28] width 101 height 10
click at [593, 18] on button "Use setting" at bounding box center [595, 17] width 10 height 5
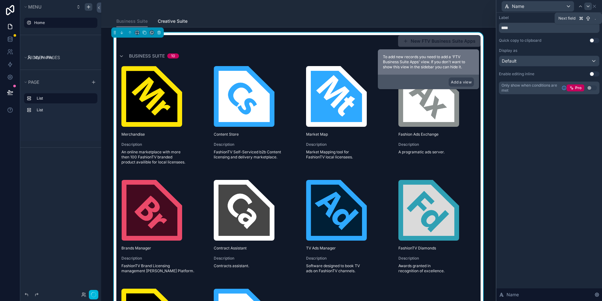
click at [589, 7] on icon at bounding box center [588, 6] width 5 height 5
click at [594, 18] on button "Use setting" at bounding box center [595, 17] width 10 height 5
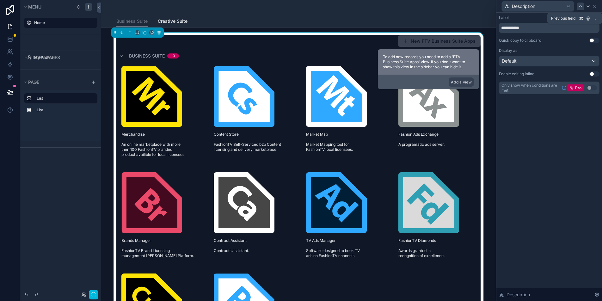
click at [582, 6] on icon at bounding box center [580, 6] width 5 height 5
click at [571, 63] on div "Default" at bounding box center [550, 61] width 100 height 10
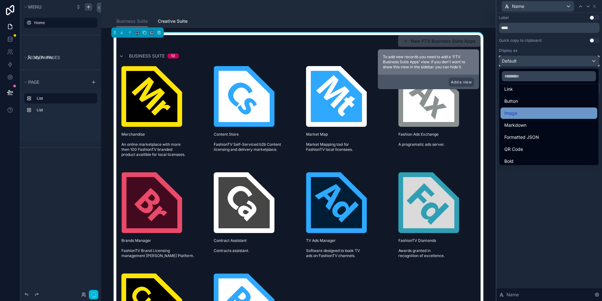
scroll to position [69, 0]
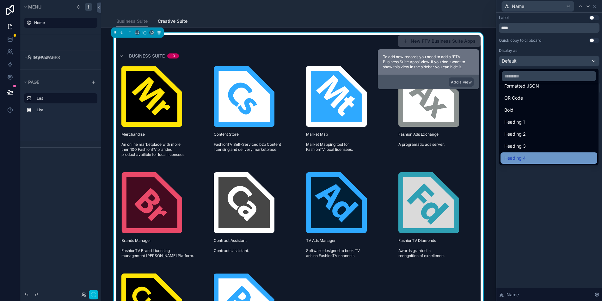
click at [529, 156] on div "Heading 4" at bounding box center [549, 158] width 89 height 8
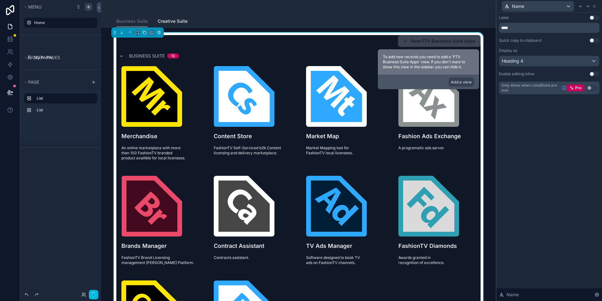
click at [525, 148] on div "Label Use setting **** Quick copy to clipboard Use setting Display as Heading 4…" at bounding box center [550, 157] width 106 height 289
click at [167, 22] on span "Creative Suite" at bounding box center [173, 21] width 30 height 6
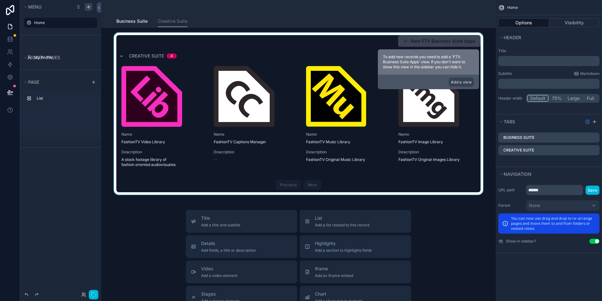
click at [346, 53] on div "scrollable content" at bounding box center [298, 114] width 385 height 162
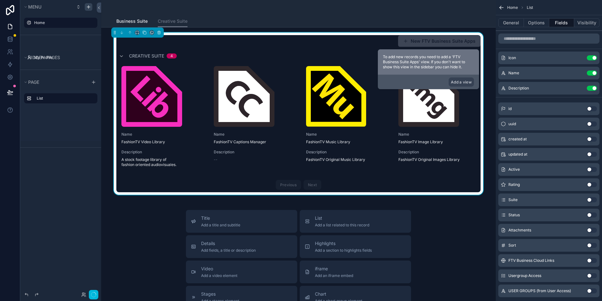
click at [0, 0] on icon "scrollable content" at bounding box center [0, 0] width 0 height 0
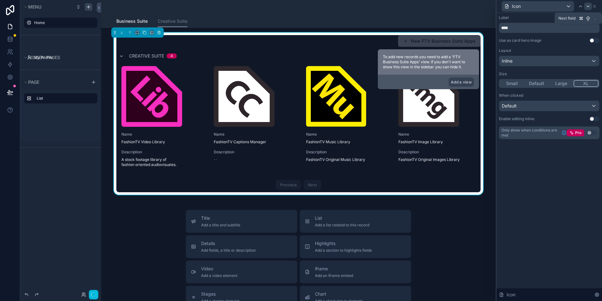
click at [587, 6] on icon at bounding box center [588, 6] width 5 height 5
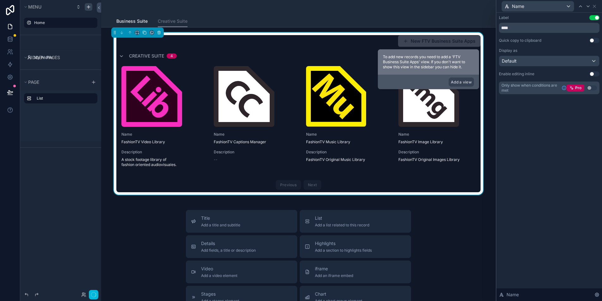
click at [593, 22] on div "Label Use setting ****" at bounding box center [549, 24] width 101 height 18
click at [594, 18] on button "Use setting" at bounding box center [595, 17] width 10 height 5
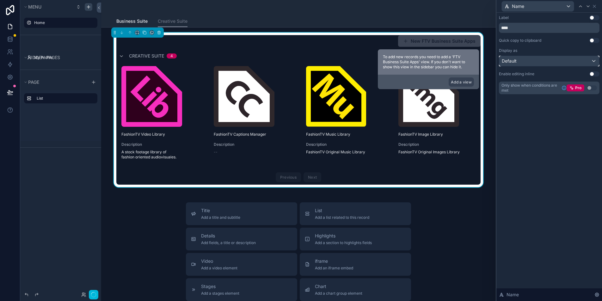
click at [575, 58] on div "Default" at bounding box center [550, 61] width 100 height 10
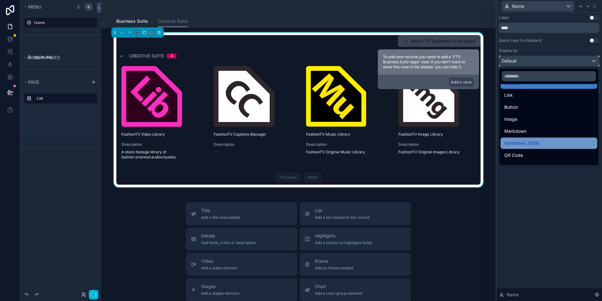
scroll to position [69, 0]
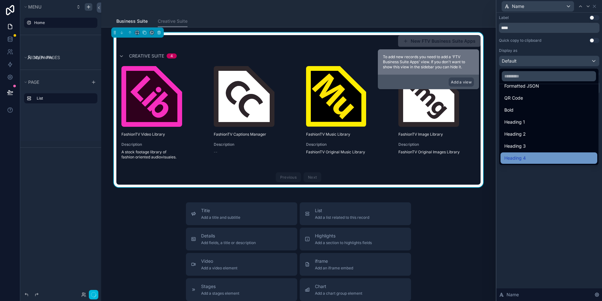
click at [531, 156] on div "Heading 4" at bounding box center [549, 158] width 89 height 8
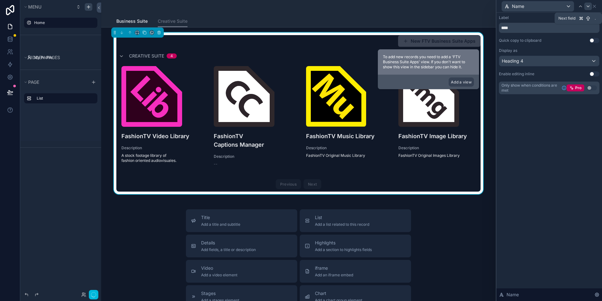
click at [587, 6] on icon at bounding box center [588, 6] width 5 height 5
click at [541, 57] on div "Default" at bounding box center [550, 61] width 100 height 10
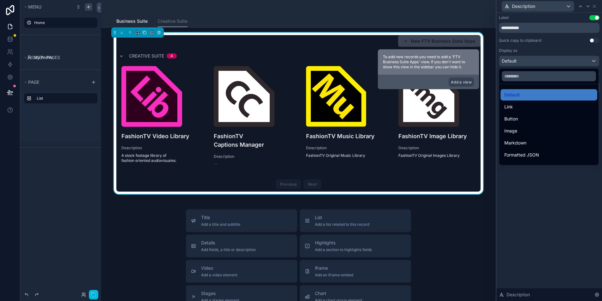
drag, startPoint x: 521, startPoint y: 190, endPoint x: 519, endPoint y: 188, distance: 3.4
click at [521, 190] on div at bounding box center [550, 150] width 106 height 301
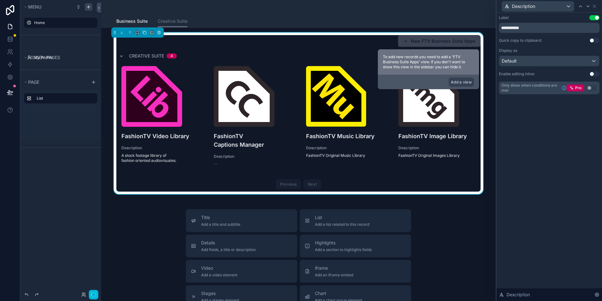
click at [594, 17] on button "Use setting" at bounding box center [595, 17] width 10 height 5
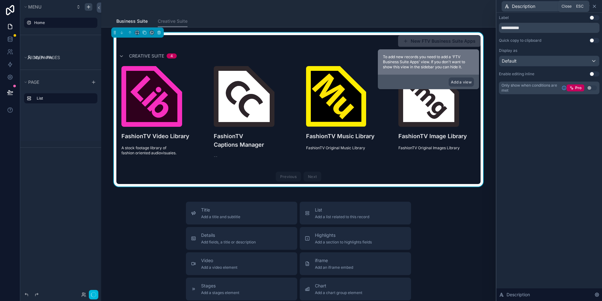
click at [597, 7] on icon at bounding box center [594, 6] width 5 height 5
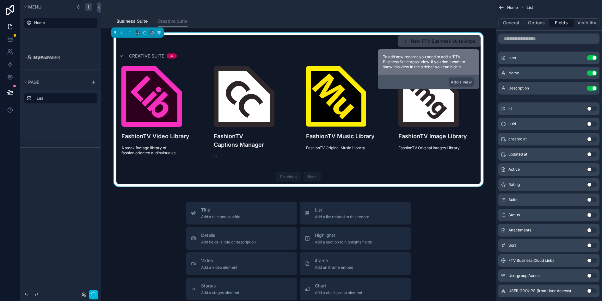
click at [0, 0] on icon "scrollable content" at bounding box center [0, 0] width 0 height 0
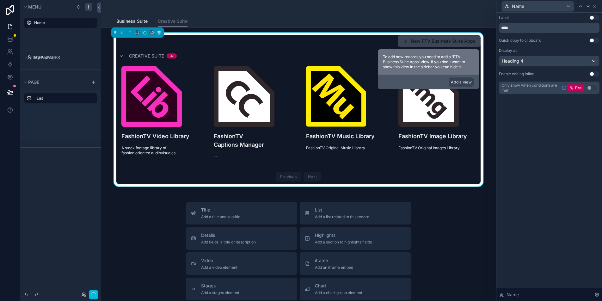
click at [591, 73] on button "Use setting" at bounding box center [595, 74] width 10 height 5
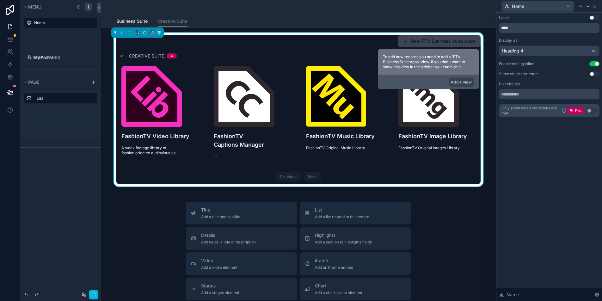
click at [594, 72] on button "Use setting" at bounding box center [595, 74] width 10 height 5
click at [595, 65] on button "Use setting" at bounding box center [595, 63] width 10 height 5
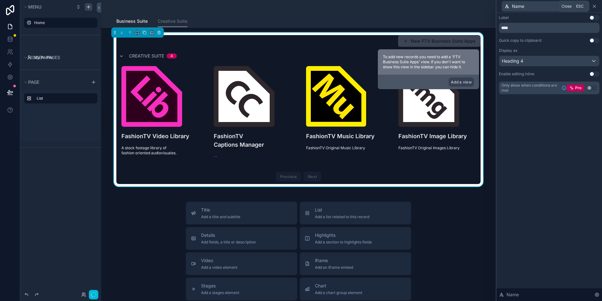
click at [595, 8] on icon at bounding box center [594, 6] width 5 height 5
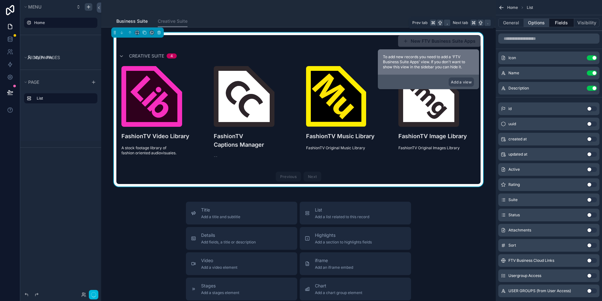
click at [541, 23] on button "Options" at bounding box center [536, 22] width 25 height 9
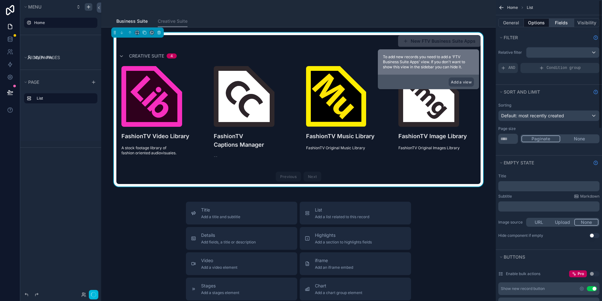
scroll to position [0, 0]
click at [559, 20] on button "Fields" at bounding box center [562, 22] width 25 height 9
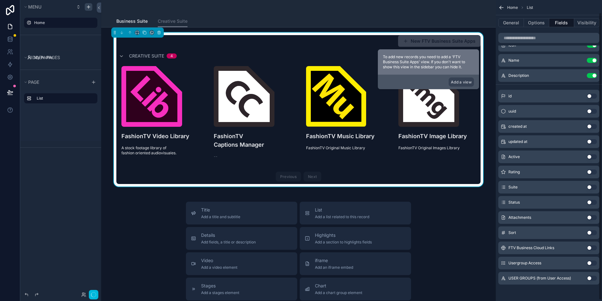
scroll to position [14, 0]
click at [594, 215] on button "Use setting" at bounding box center [592, 216] width 10 height 5
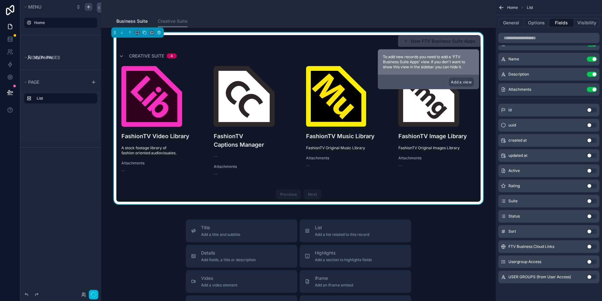
click at [593, 215] on button "Use setting" at bounding box center [592, 216] width 10 height 5
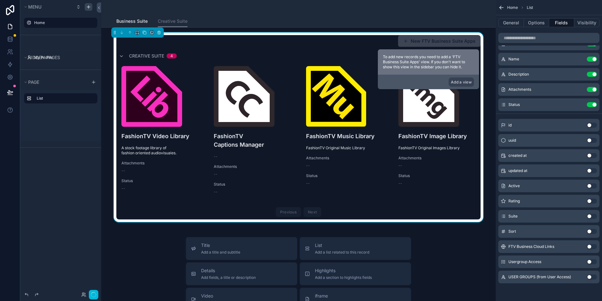
click at [590, 232] on button "Use setting" at bounding box center [592, 231] width 10 height 5
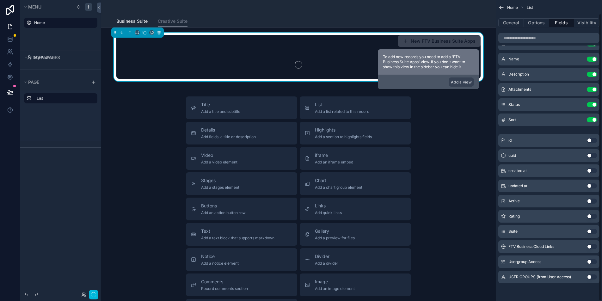
click at [590, 232] on button "Use setting" at bounding box center [592, 231] width 10 height 5
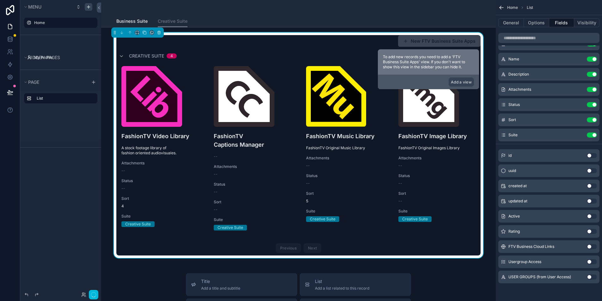
click at [593, 135] on button "Use setting" at bounding box center [592, 135] width 10 height 5
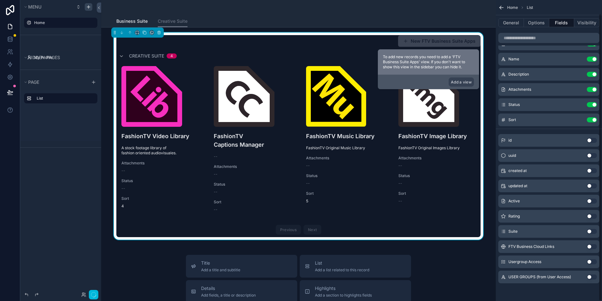
click at [593, 121] on button "Use setting" at bounding box center [592, 119] width 10 height 5
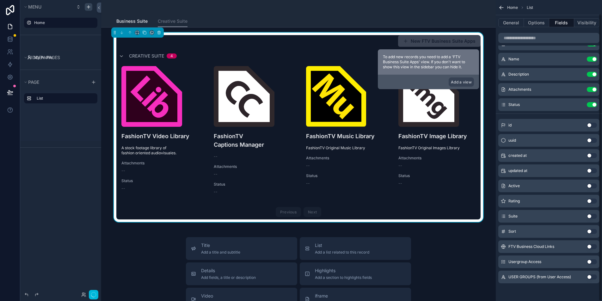
click at [593, 107] on div "Status Use setting" at bounding box center [549, 104] width 101 height 13
drag, startPoint x: 593, startPoint y: 104, endPoint x: 592, endPoint y: 98, distance: 6.4
click at [593, 104] on button "Use setting" at bounding box center [592, 104] width 10 height 5
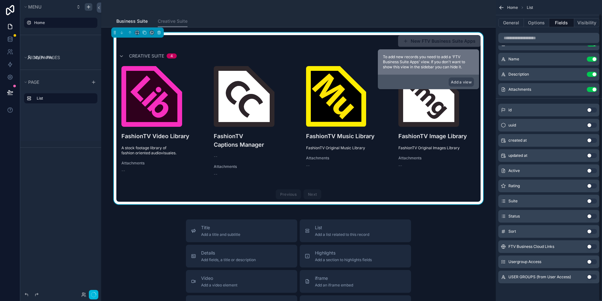
click at [592, 90] on button "Use setting" at bounding box center [592, 89] width 10 height 5
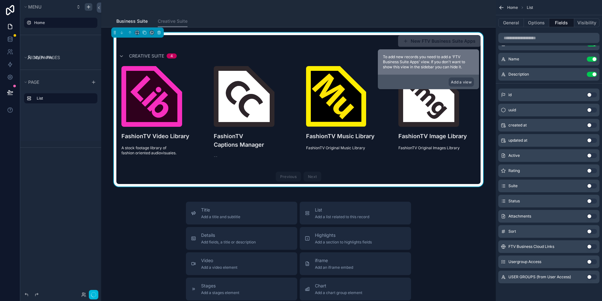
click at [222, 17] on div "Business Suite Creative Suite" at bounding box center [298, 21] width 365 height 12
click at [231, 13] on div "scrollable content" at bounding box center [298, 7] width 365 height 15
click at [516, 6] on span "Home" at bounding box center [513, 7] width 11 height 5
click at [511, 8] on span "Home" at bounding box center [513, 7] width 11 height 5
click at [503, 8] on icon "scrollable content" at bounding box center [502, 7] width 6 height 6
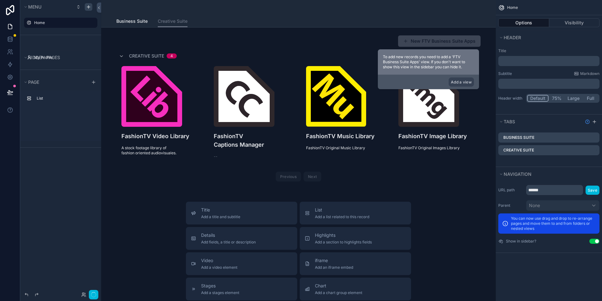
scroll to position [0, 0]
click at [556, 99] on button "75%" at bounding box center [556, 98] width 17 height 7
click at [574, 99] on button "Large" at bounding box center [574, 98] width 18 height 7
click at [591, 97] on button "Full" at bounding box center [591, 98] width 16 height 7
click at [576, 98] on button "Large" at bounding box center [574, 98] width 18 height 7
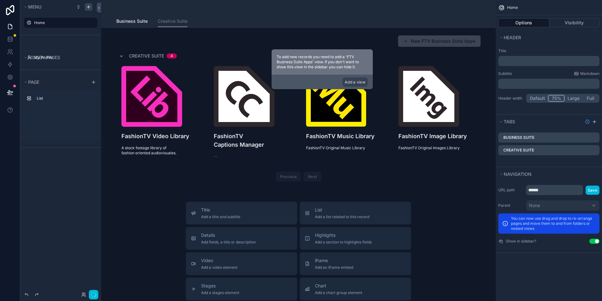
click at [556, 99] on button "75%" at bounding box center [556, 98] width 17 height 7
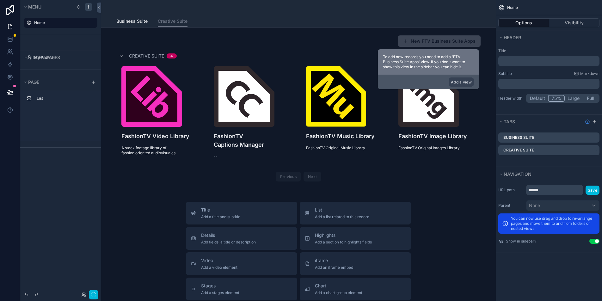
click at [537, 100] on button "Default" at bounding box center [538, 98] width 21 height 7
click at [572, 97] on button "Large" at bounding box center [574, 98] width 18 height 7
click at [542, 98] on button "Default" at bounding box center [538, 98] width 21 height 7
click at [522, 63] on p "﻿" at bounding box center [549, 61] width 97 height 6
click at [535, 53] on label "Title" at bounding box center [549, 50] width 101 height 5
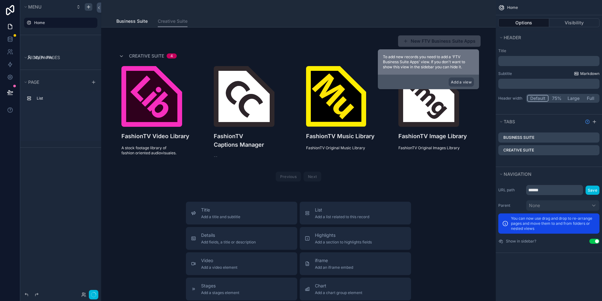
click at [577, 73] on icon "scrollable content" at bounding box center [576, 73] width 5 height 5
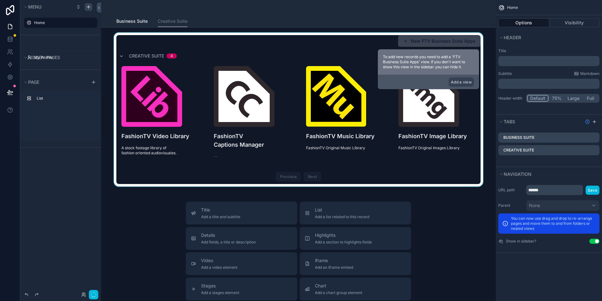
click at [299, 55] on div "scrollable content" at bounding box center [298, 110] width 385 height 154
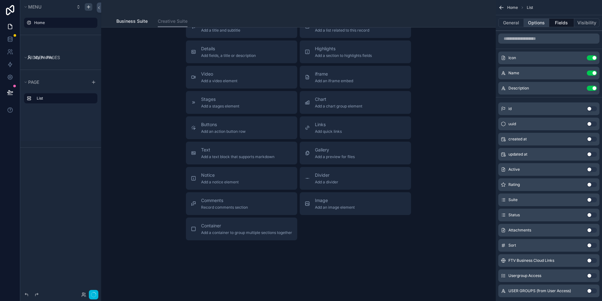
click at [538, 23] on button "Options" at bounding box center [536, 22] width 25 height 9
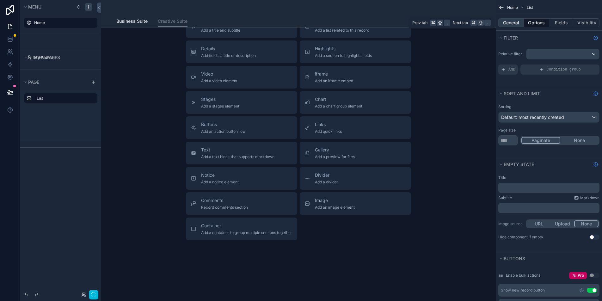
click at [506, 23] on button "General" at bounding box center [512, 22] width 26 height 9
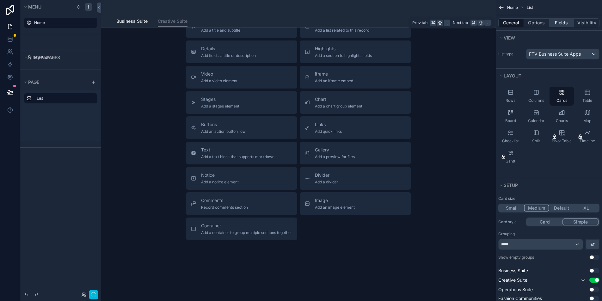
click at [555, 23] on button "Fields" at bounding box center [562, 22] width 25 height 9
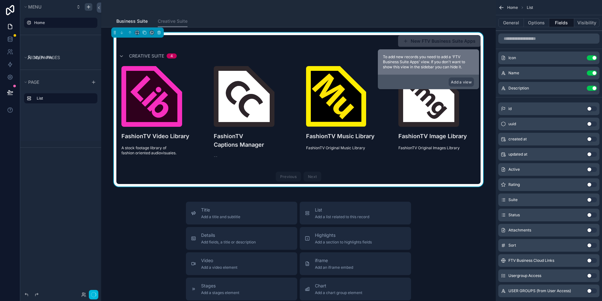
click at [258, 49] on div "New FTV Business Suite Apps Creative Suite 4 FashionTV Video Library A stock fo…" at bounding box center [298, 109] width 365 height 149
click at [139, 58] on span "Creative Suite" at bounding box center [146, 56] width 35 height 6
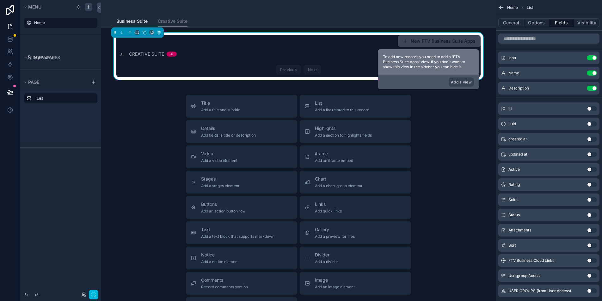
click at [138, 54] on span "Creative Suite" at bounding box center [146, 54] width 35 height 6
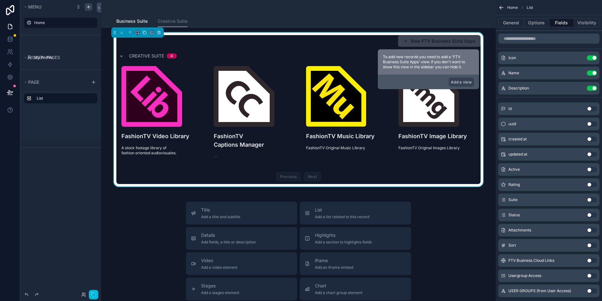
click at [467, 14] on div "scrollable content" at bounding box center [298, 7] width 365 height 15
click at [441, 35] on div "New FTV Business Suite Apps" at bounding box center [437, 41] width 88 height 12
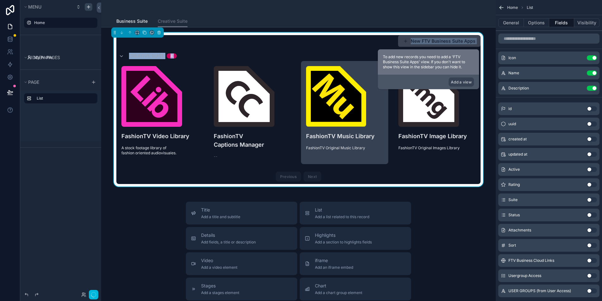
drag, startPoint x: 361, startPoint y: 34, endPoint x: 367, endPoint y: 75, distance: 41.7
click at [367, 75] on div "New FTV Business Suite Apps Creative Suite 4 FashionTV Video Library A stock fo…" at bounding box center [298, 110] width 385 height 154
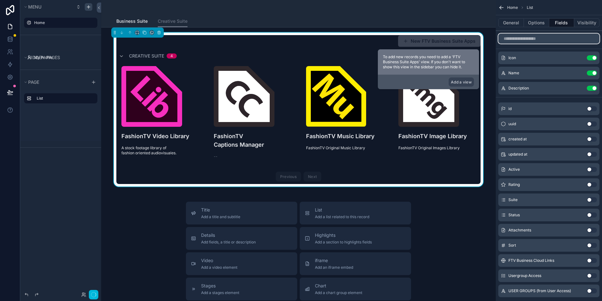
click at [538, 42] on input "scrollable content" at bounding box center [549, 39] width 101 height 10
click at [592, 109] on button "Use setting" at bounding box center [592, 108] width 10 height 5
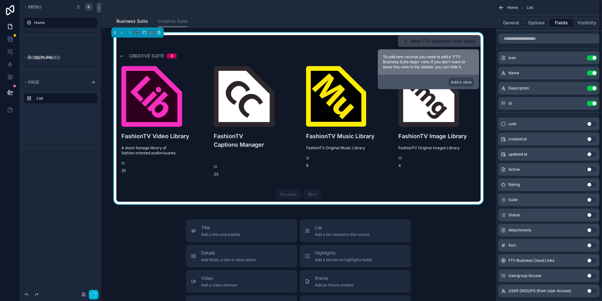
click at [592, 103] on button "Use setting" at bounding box center [592, 103] width 10 height 5
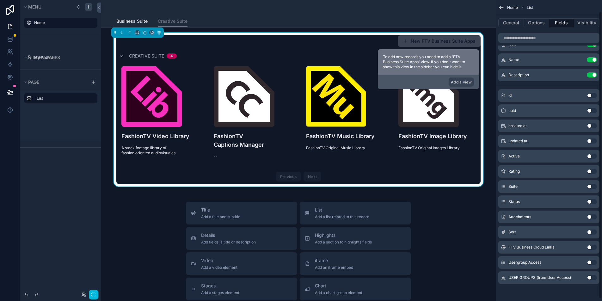
scroll to position [14, 0]
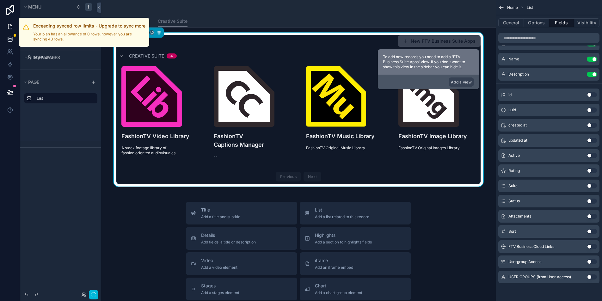
click at [14, 36] on div at bounding box center [15, 35] width 3 height 3
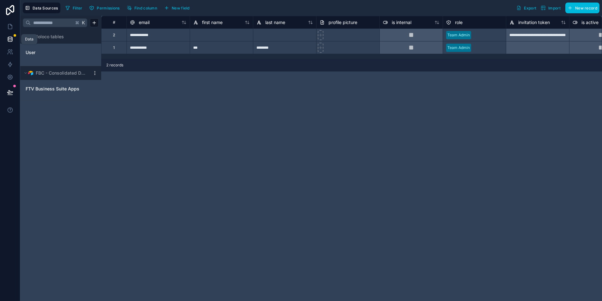
click at [17, 36] on link at bounding box center [10, 39] width 20 height 13
click at [67, 75] on span "FBC - Consolidated Database" at bounding box center [61, 73] width 51 height 6
click at [67, 73] on span "FBC - Consolidated Database" at bounding box center [61, 73] width 51 height 6
click at [42, 90] on span "FTV Business Suite Apps" at bounding box center [53, 89] width 54 height 6
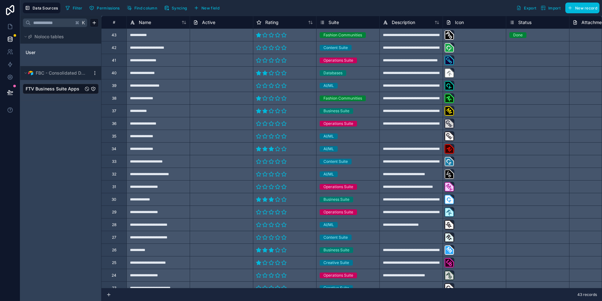
drag, startPoint x: 459, startPoint y: 10, endPoint x: 390, endPoint y: 5, distance: 68.8
click at [459, 10] on div "Filter Permissions Find column Syncing New field Export Import New record" at bounding box center [331, 8] width 537 height 11
click at [178, 9] on span "Syncing" at bounding box center [179, 8] width 15 height 5
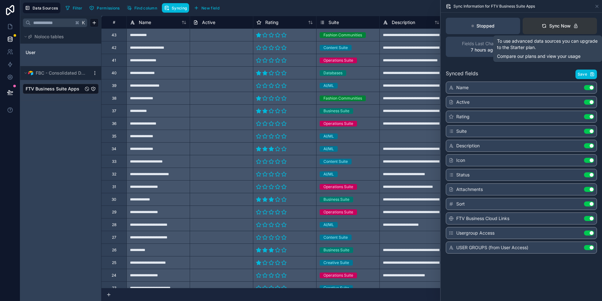
click at [562, 24] on div "Sync Now" at bounding box center [556, 26] width 29 height 6
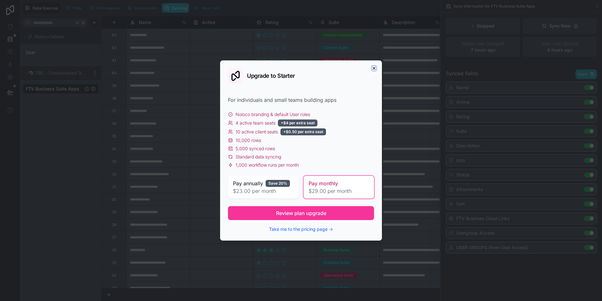
click at [375, 67] on icon "button" at bounding box center [374, 68] width 5 height 5
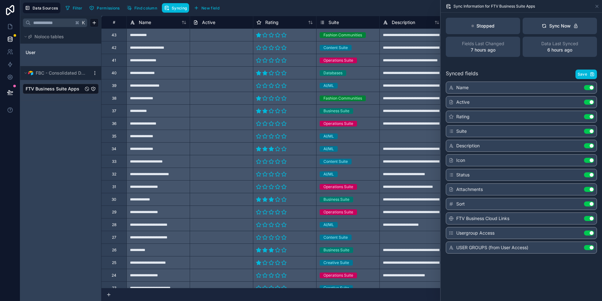
click at [491, 26] on p "Stopped" at bounding box center [486, 26] width 18 height 6
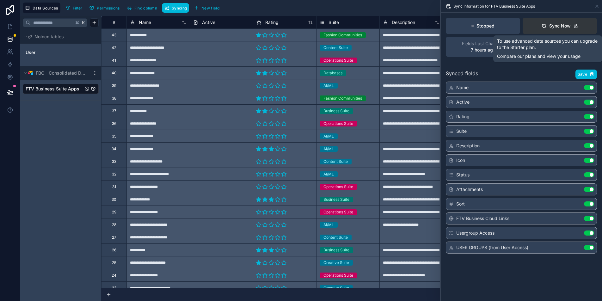
click at [547, 28] on div "Sync Now" at bounding box center [556, 26] width 29 height 6
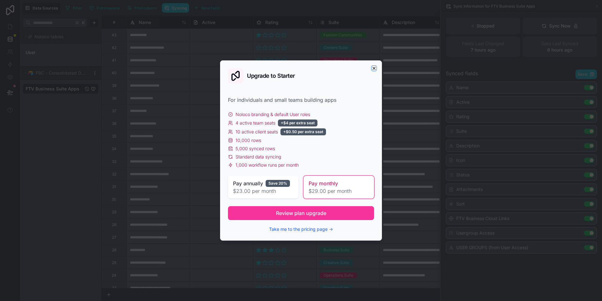
click at [376, 67] on icon "button" at bounding box center [374, 68] width 5 height 5
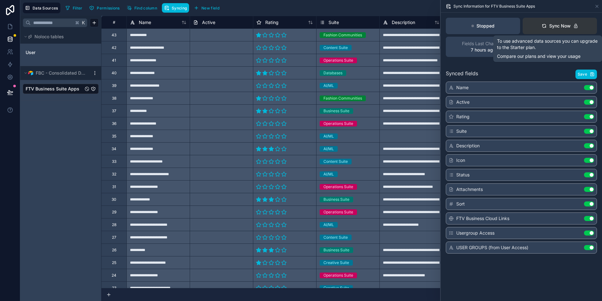
click at [560, 26] on div "Sync Now" at bounding box center [556, 26] width 29 height 6
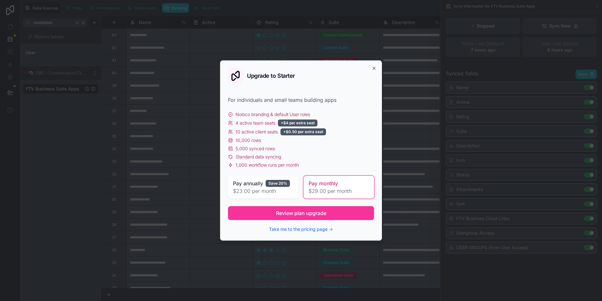
click at [324, 187] on span "$29.00 per month" at bounding box center [339, 191] width 60 height 8
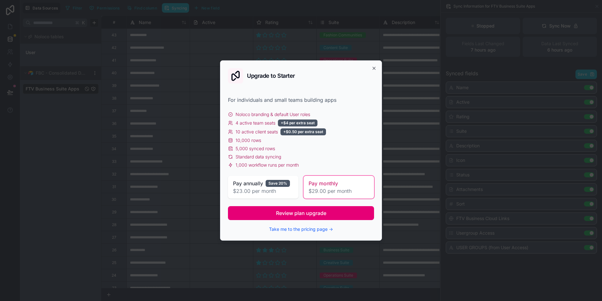
click at [308, 215] on span "Review plan upgrade" at bounding box center [301, 213] width 50 height 8
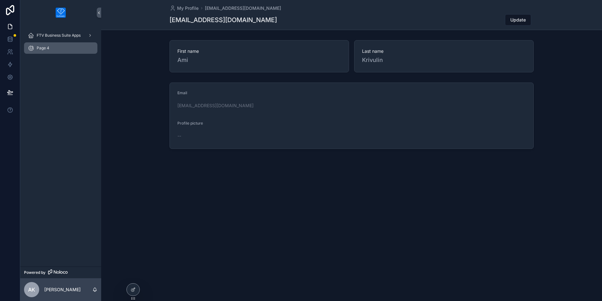
click at [42, 49] on span "Page 4" at bounding box center [43, 48] width 13 height 5
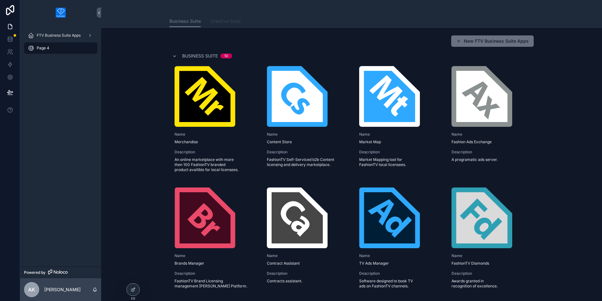
click at [221, 21] on span "Creative Suite" at bounding box center [226, 21] width 30 height 6
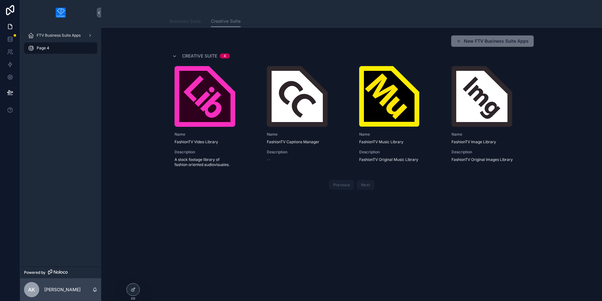
click at [186, 18] on span "Business Suite" at bounding box center [185, 21] width 31 height 6
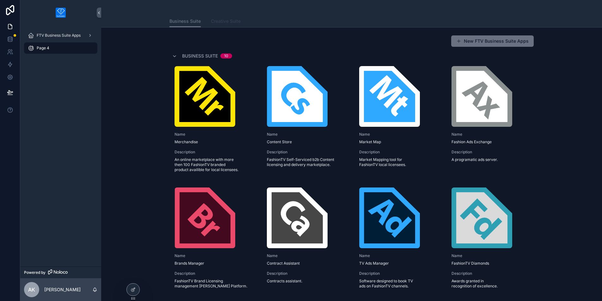
click at [222, 19] on span "Creative Suite" at bounding box center [226, 21] width 30 height 6
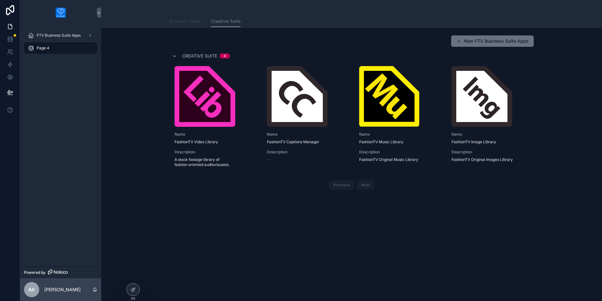
click at [186, 23] on span "Business Suite" at bounding box center [185, 21] width 31 height 6
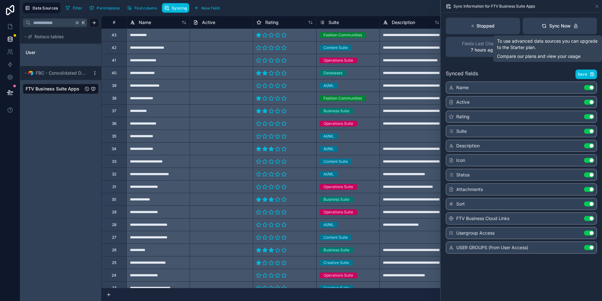
click at [495, 27] on div "Stopped" at bounding box center [483, 26] width 74 height 16
click at [479, 26] on p "Stopped" at bounding box center [486, 26] width 18 height 6
click at [482, 45] on span "Fields Last Changed" at bounding box center [483, 44] width 42 height 6
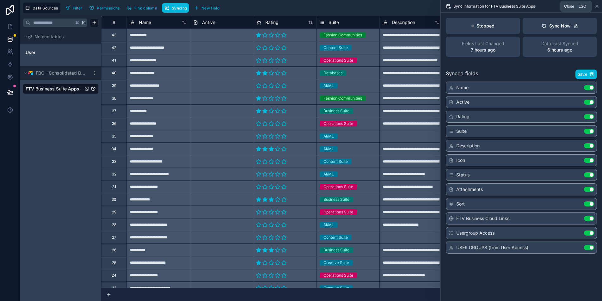
click at [599, 6] on icon at bounding box center [597, 6] width 5 height 5
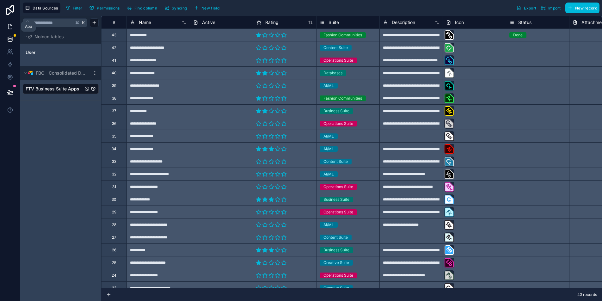
click at [12, 27] on icon at bounding box center [10, 26] width 4 height 5
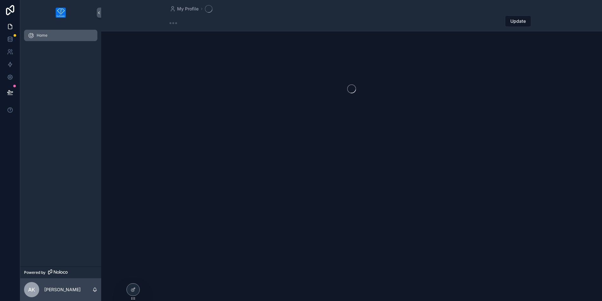
click at [45, 37] on span "Home" at bounding box center [42, 35] width 11 height 5
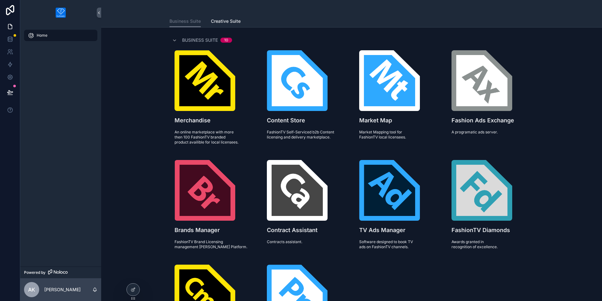
click at [72, 34] on div "Home" at bounding box center [61, 35] width 66 height 10
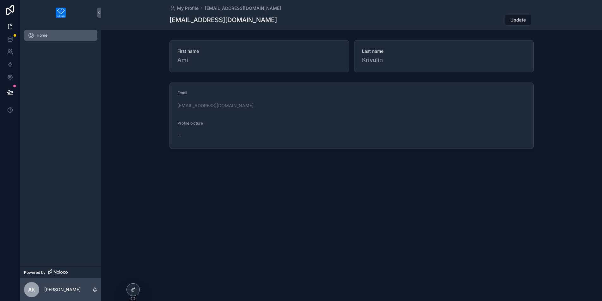
click at [38, 33] on span "Home" at bounding box center [42, 35] width 11 height 5
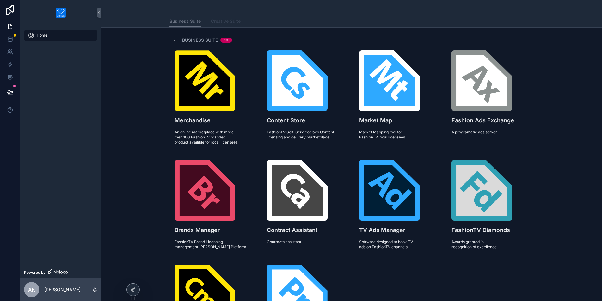
click at [232, 21] on span "Creative Suite" at bounding box center [226, 21] width 30 height 6
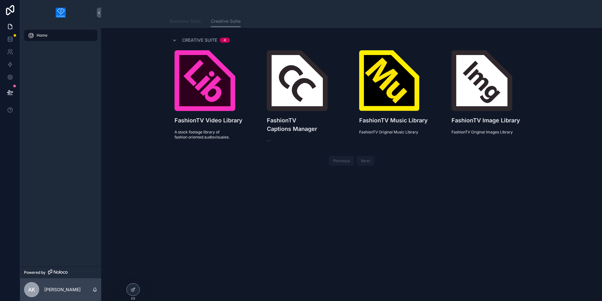
click at [190, 20] on span "Business Suite" at bounding box center [185, 21] width 31 height 6
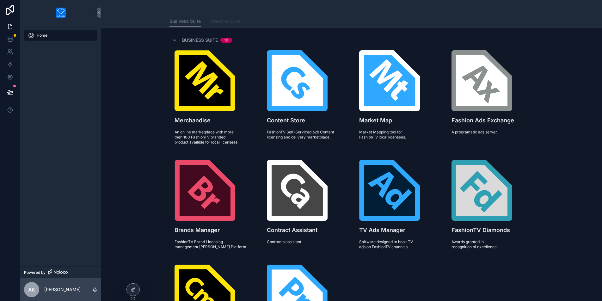
click at [219, 20] on span "Creative Suite" at bounding box center [226, 21] width 30 height 6
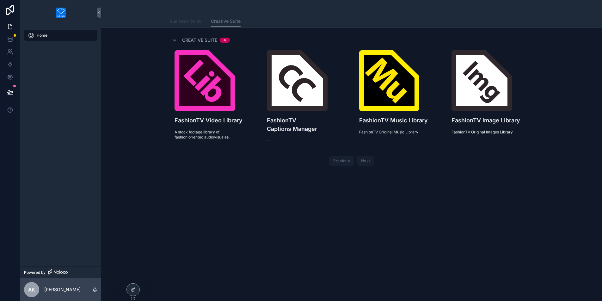
click at [186, 18] on span "Business Suite" at bounding box center [185, 21] width 31 height 6
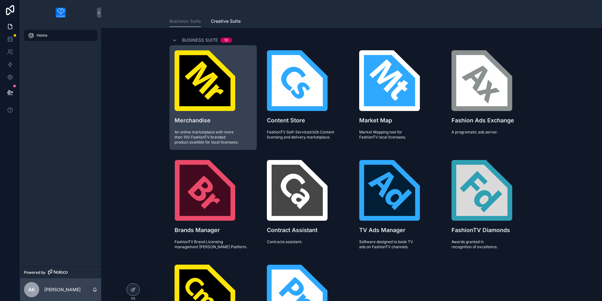
click at [209, 121] on h4 "Merchandise" at bounding box center [213, 120] width 77 height 9
click at [207, 90] on img "scrollable content" at bounding box center [205, 80] width 61 height 61
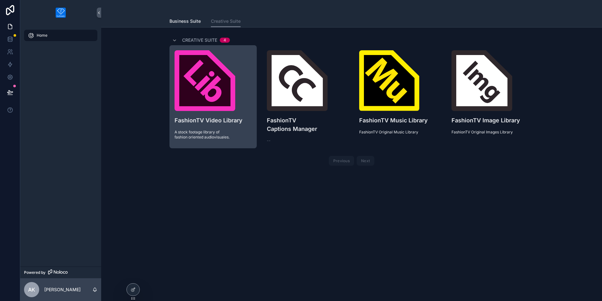
click at [212, 143] on div "FashionTV Video Library A stock footage library of fashion oriented audiovisual…" at bounding box center [213, 95] width 87 height 100
click at [212, 133] on span "A stock footage library of fashion oriented audiovisuales." at bounding box center [213, 135] width 77 height 10
click at [211, 121] on h4 "FashionTV Video Library" at bounding box center [213, 120] width 77 height 9
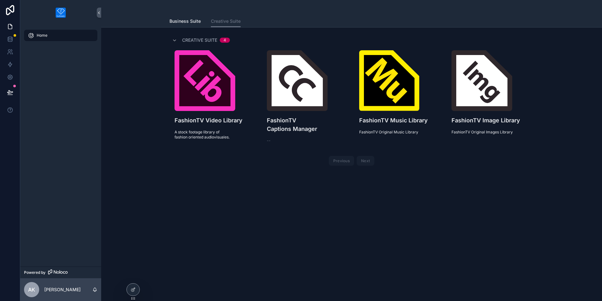
click at [286, 222] on div "Creative Suite Business Suite Creative Suite Creative Suite 4 FashionTV Video L…" at bounding box center [351, 150] width 501 height 301
click at [181, 24] on span "Business Suite" at bounding box center [185, 21] width 31 height 6
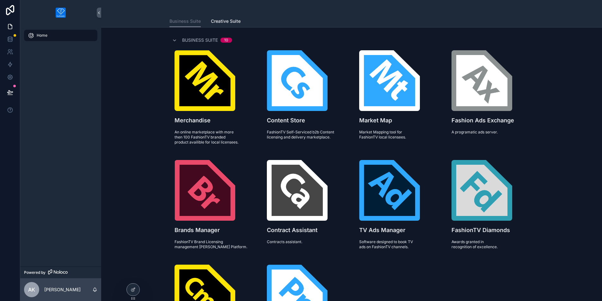
click at [63, 16] on img "scrollable content" at bounding box center [61, 13] width 10 height 10
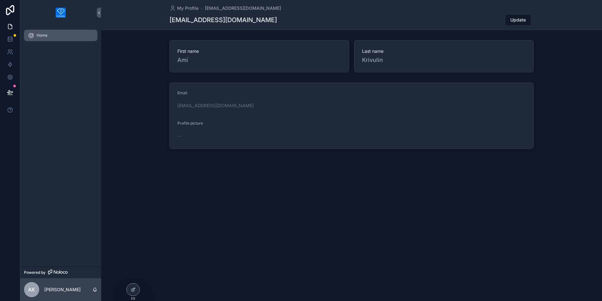
click at [34, 36] on icon "scrollable content" at bounding box center [31, 35] width 6 height 6
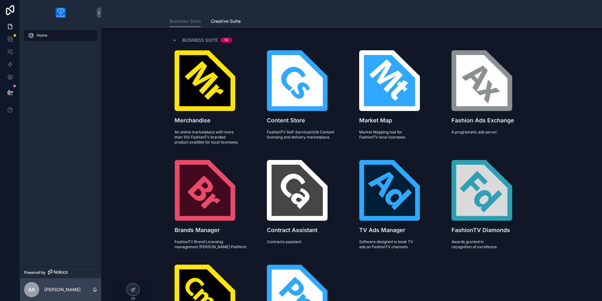
click at [29, 35] on icon "scrollable content" at bounding box center [31, 35] width 6 height 6
click at [135, 292] on icon at bounding box center [133, 289] width 5 height 5
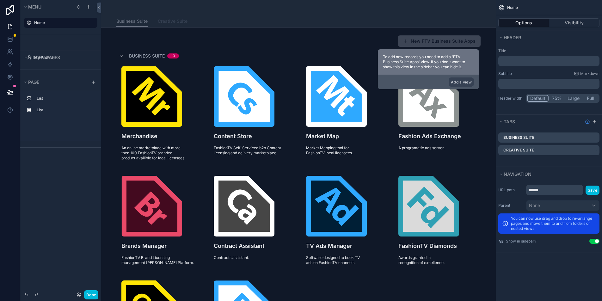
click at [168, 21] on span "Creative Suite" at bounding box center [173, 21] width 30 height 6
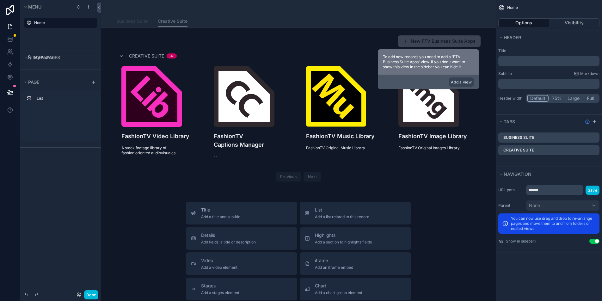
click at [127, 25] on link "Business Suite" at bounding box center [131, 22] width 31 height 13
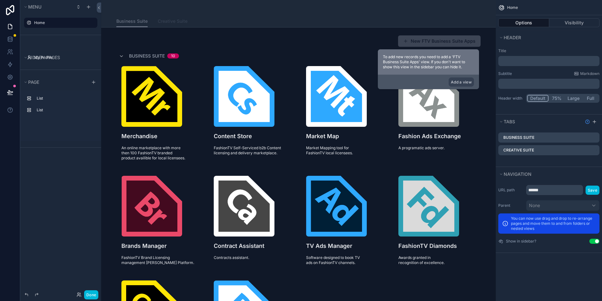
click at [166, 19] on span "Creative Suite" at bounding box center [173, 21] width 30 height 6
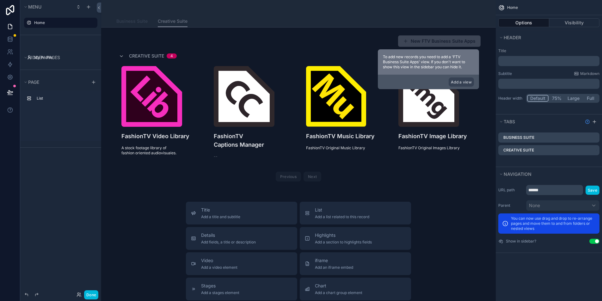
click at [138, 22] on span "Business Suite" at bounding box center [131, 21] width 31 height 6
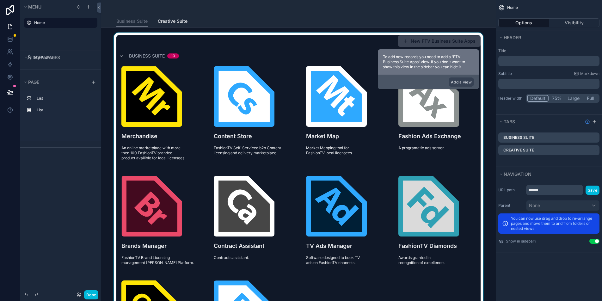
click at [153, 117] on div "scrollable content" at bounding box center [298, 220] width 385 height 374
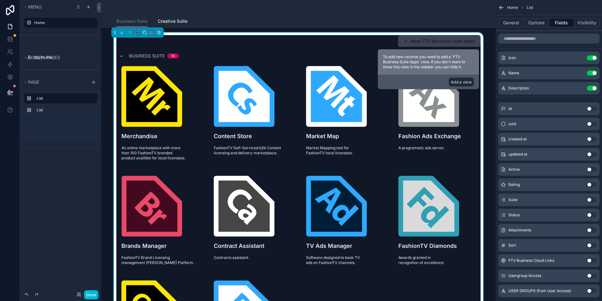
click at [453, 83] on button "Add a view" at bounding box center [461, 82] width 25 height 9
click at [454, 84] on button "Add a view" at bounding box center [461, 82] width 25 height 9
click at [467, 81] on button "Add a view" at bounding box center [461, 82] width 25 height 9
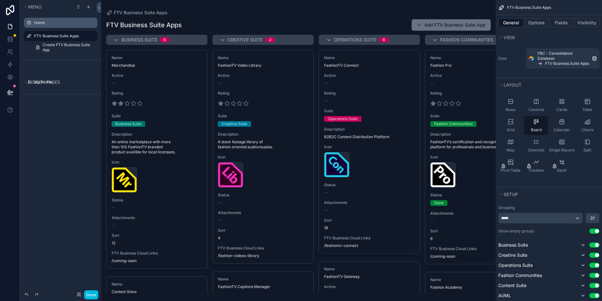
click at [46, 24] on label "Home" at bounding box center [63, 22] width 59 height 5
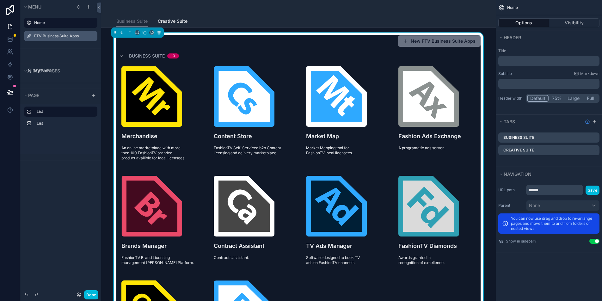
click at [41, 38] on label "FTV Business Suite Apps" at bounding box center [63, 36] width 59 height 5
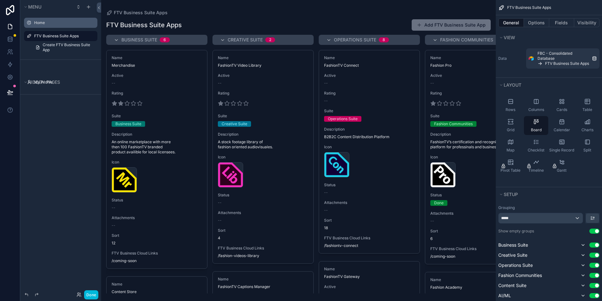
click at [0, 0] on icon "scrollable content" at bounding box center [0, 0] width 0 height 0
click at [120, 46] on span "Remove" at bounding box center [121, 44] width 17 height 6
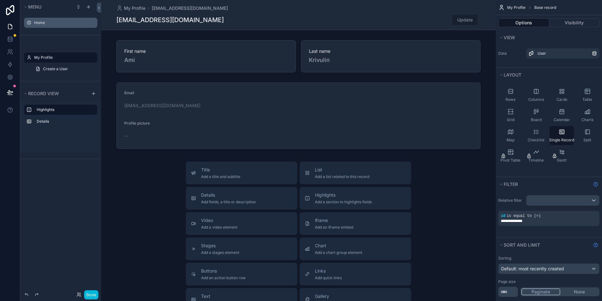
click at [47, 25] on label "Home" at bounding box center [63, 22] width 59 height 5
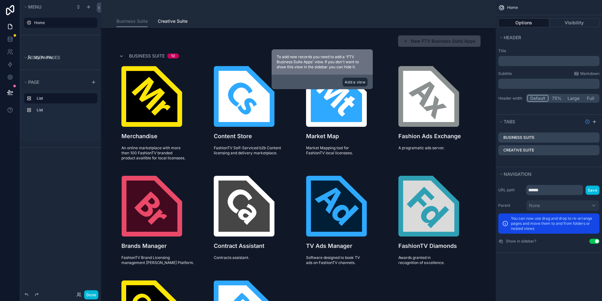
click at [363, 81] on button "Add a view" at bounding box center [355, 82] width 25 height 9
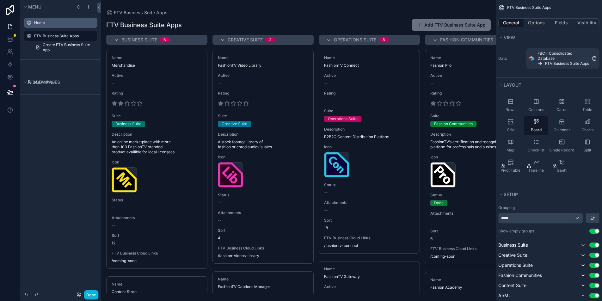
click at [0, 0] on icon "scrollable content" at bounding box center [0, 0] width 0 height 0
click at [82, 36] on icon "scrollable content" at bounding box center [83, 36] width 3 height 2
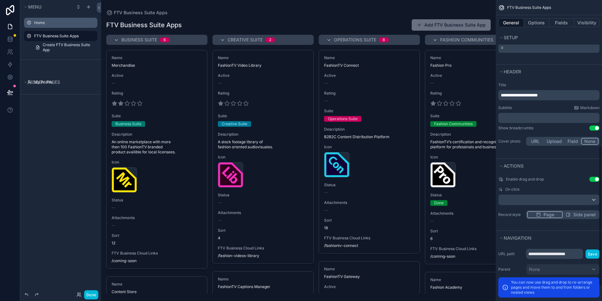
scroll to position [347, 0]
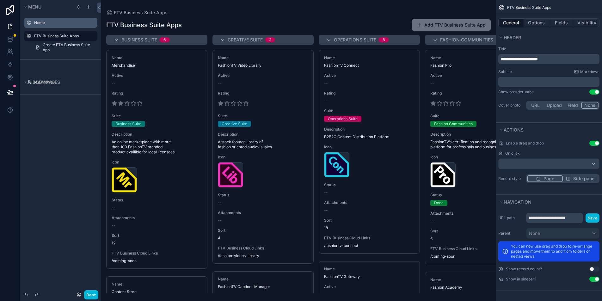
click at [594, 280] on button "Use setting" at bounding box center [595, 279] width 10 height 5
click at [70, 124] on div "Menu Home Hidden pages My Profile FTV Business Suite Apps Create FTV Business S…" at bounding box center [60, 147] width 81 height 294
click at [49, 134] on div "Menu Home Hidden pages My Profile FTV Business Suite Apps Create FTV Business S…" at bounding box center [60, 147] width 81 height 294
click at [38, 22] on label "Home" at bounding box center [63, 22] width 59 height 5
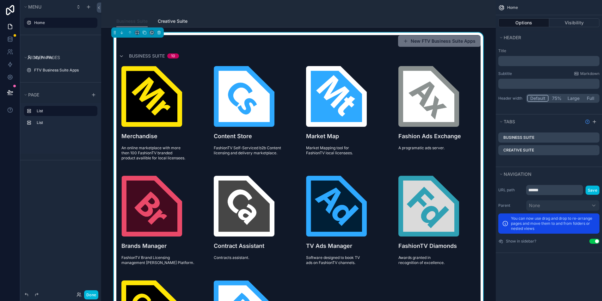
click at [134, 22] on span "Business Suite" at bounding box center [131, 21] width 31 height 6
click at [180, 21] on span "Creative Suite" at bounding box center [173, 21] width 30 height 6
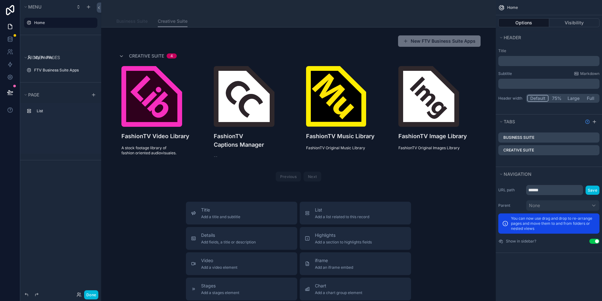
click at [129, 21] on span "Business Suite" at bounding box center [131, 21] width 31 height 6
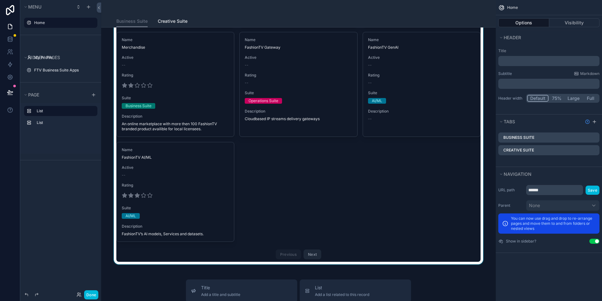
scroll to position [792, 0]
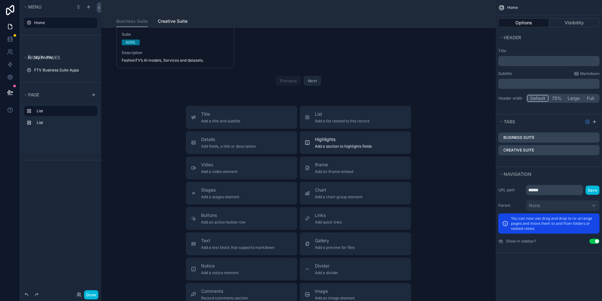
click at [323, 144] on span "Add a section to highlights fields" at bounding box center [343, 146] width 57 height 5
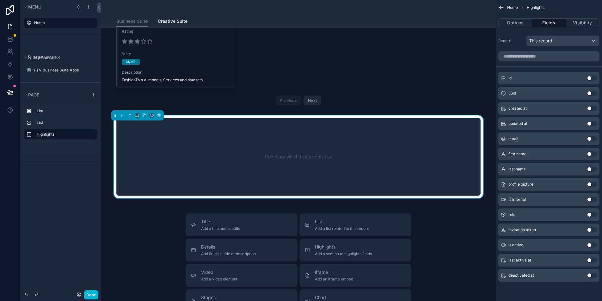
scroll to position [770, 0]
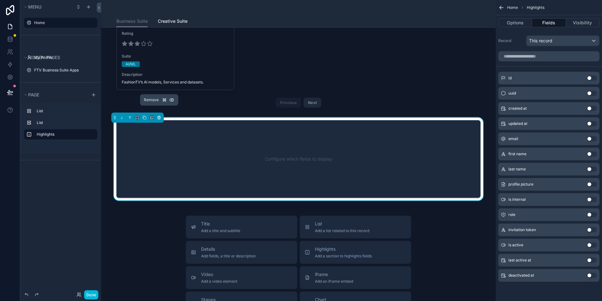
click at [158, 115] on icon "scrollable content" at bounding box center [159, 117] width 4 height 4
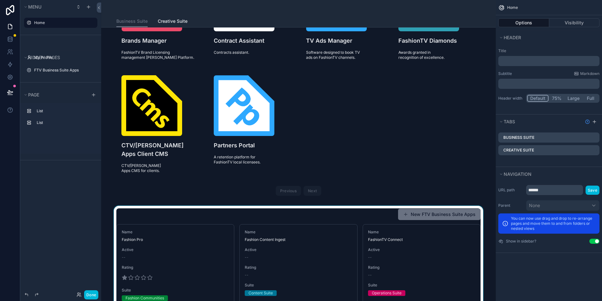
scroll to position [225, 0]
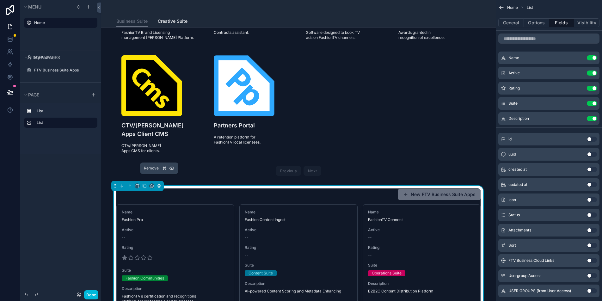
click at [159, 184] on icon "scrollable content" at bounding box center [159, 186] width 4 height 4
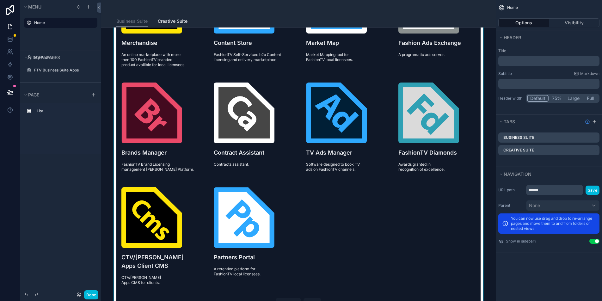
scroll to position [0, 0]
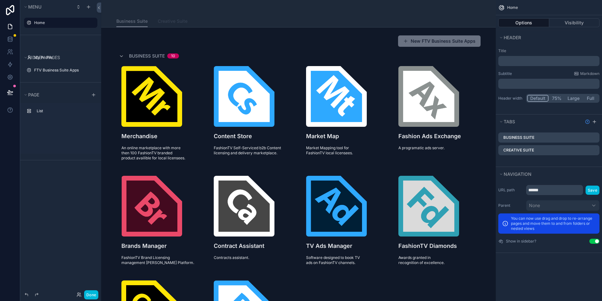
click at [165, 20] on span "Creative Suite" at bounding box center [173, 21] width 30 height 6
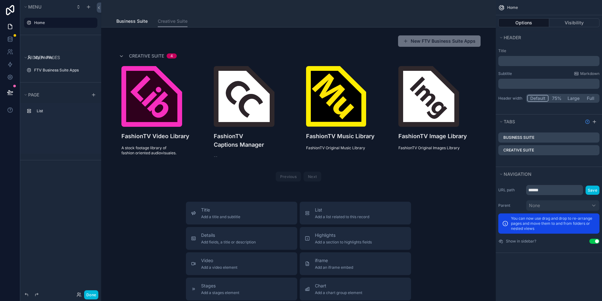
click at [89, 297] on button "Done" at bounding box center [91, 294] width 14 height 9
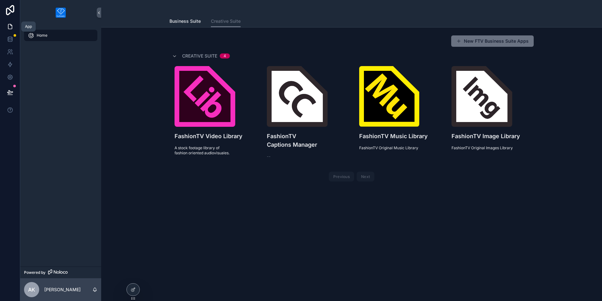
click at [11, 28] on icon at bounding box center [10, 26] width 6 height 6
click at [9, 37] on icon at bounding box center [10, 38] width 4 height 2
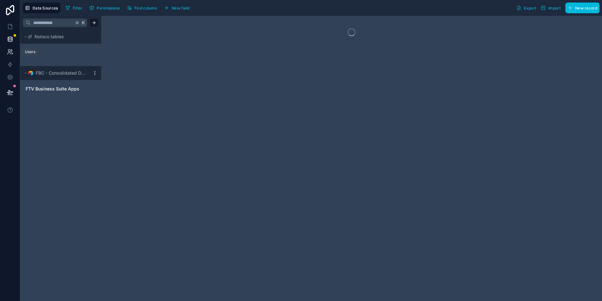
click at [8, 49] on icon at bounding box center [10, 52] width 6 height 6
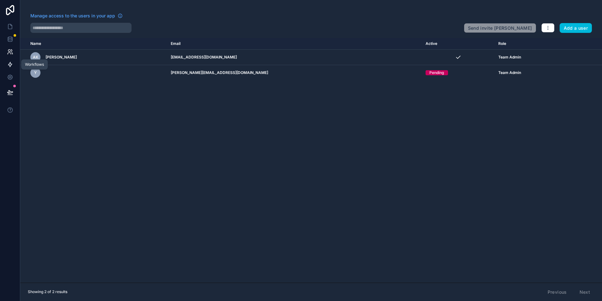
click at [7, 67] on icon at bounding box center [10, 64] width 6 height 6
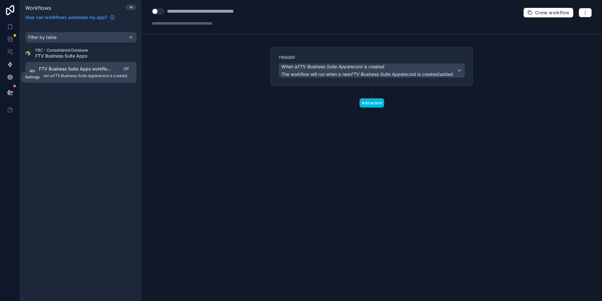
click at [5, 77] on link at bounding box center [10, 77] width 20 height 13
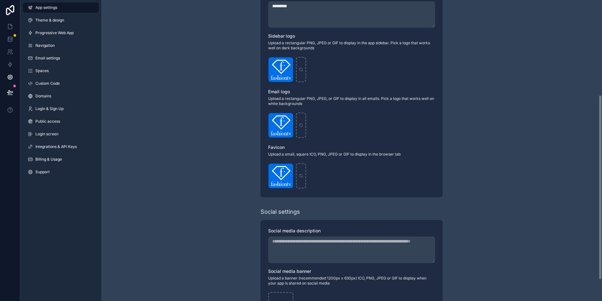
scroll to position [189, 0]
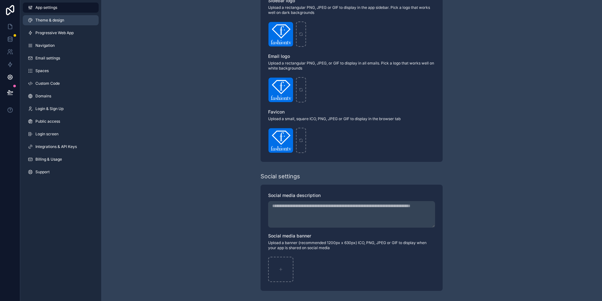
click at [67, 19] on link "Theme & design" at bounding box center [61, 20] width 76 height 10
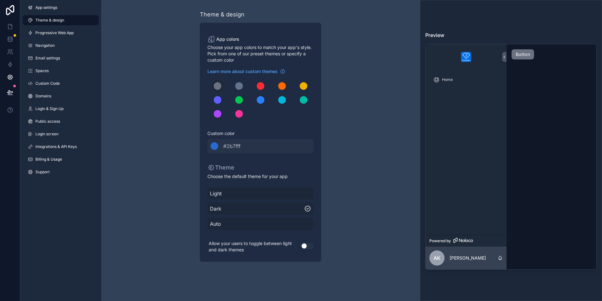
click at [467, 57] on img at bounding box center [466, 57] width 10 height 10
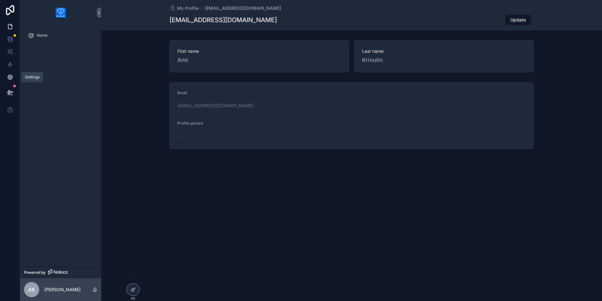
click at [9, 80] on icon at bounding box center [10, 77] width 5 height 5
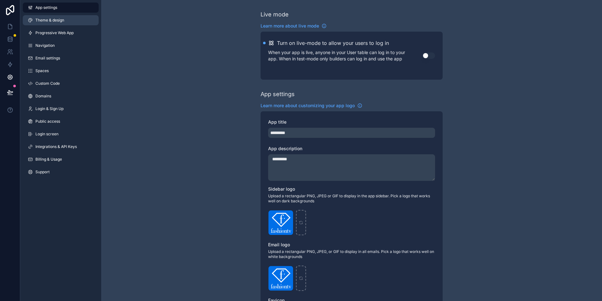
click at [67, 22] on link "Theme & design" at bounding box center [61, 20] width 76 height 10
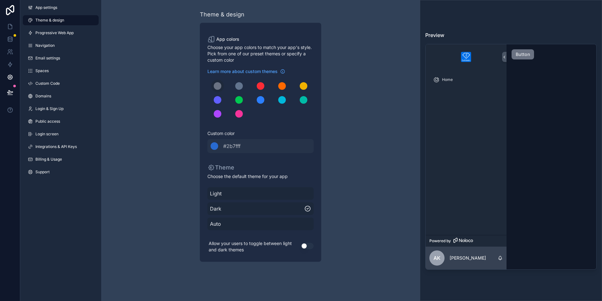
click at [306, 246] on button "Use setting" at bounding box center [307, 246] width 13 height 6
click at [290, 226] on span "Auto" at bounding box center [260, 224] width 101 height 8
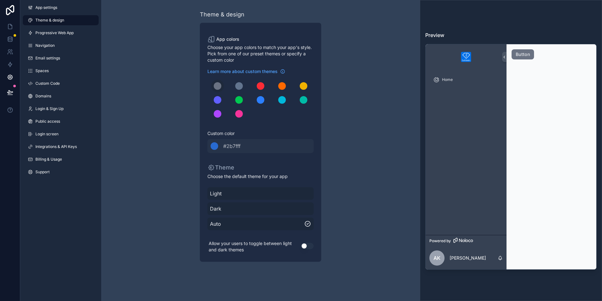
click at [275, 216] on div "Light Dark Auto" at bounding box center [261, 209] width 106 height 48
click at [273, 209] on span "Dark" at bounding box center [260, 209] width 101 height 8
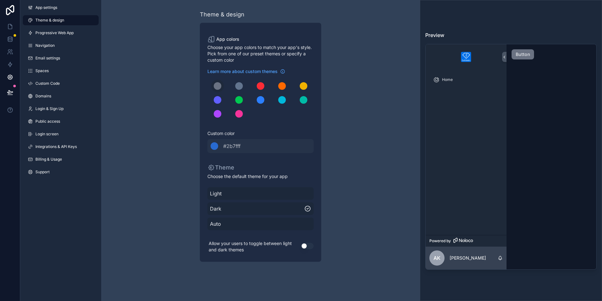
click at [279, 194] on span "Light" at bounding box center [260, 194] width 101 height 8
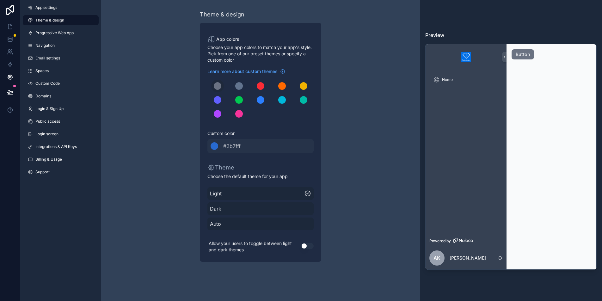
click at [276, 205] on span "Dark" at bounding box center [260, 209] width 101 height 8
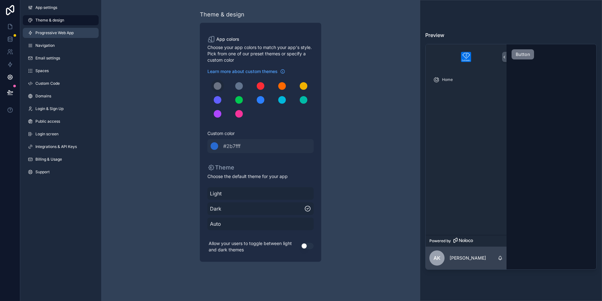
click at [37, 34] on span "Progressive Web App" at bounding box center [54, 32] width 38 height 5
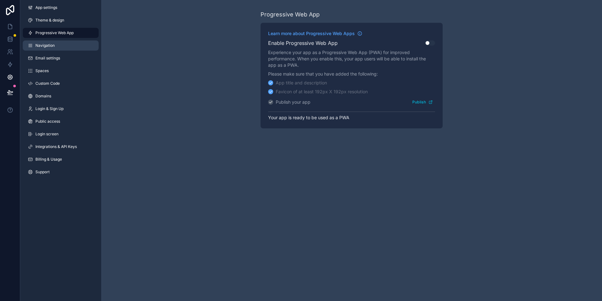
click at [38, 45] on span "Navigation" at bounding box center [44, 45] width 19 height 5
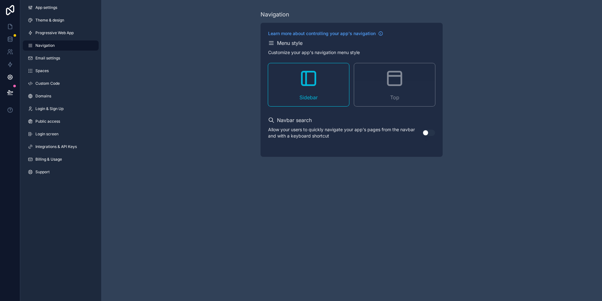
click at [399, 88] on icon "scrollable content" at bounding box center [395, 78] width 20 height 20
click at [12, 28] on icon at bounding box center [10, 26] width 6 height 6
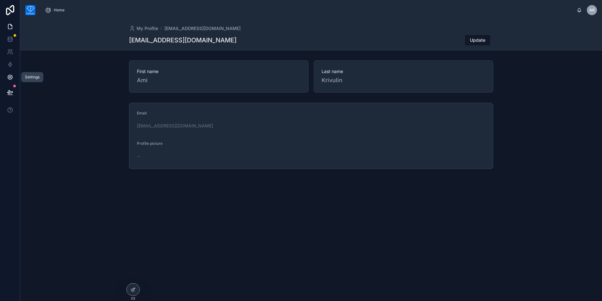
click at [13, 77] on icon at bounding box center [10, 77] width 6 height 6
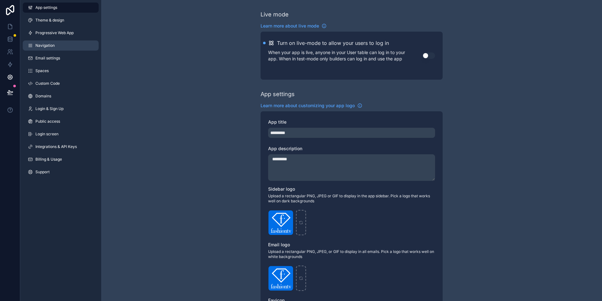
click at [53, 47] on span "Navigation" at bounding box center [44, 45] width 19 height 5
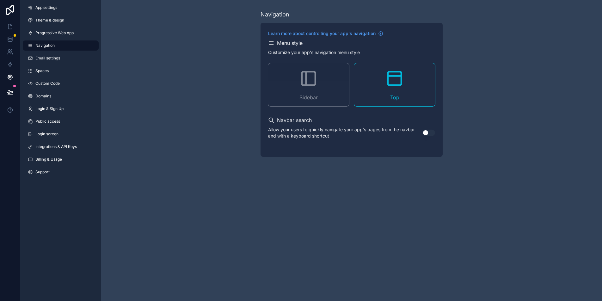
click at [320, 95] on div "Sidebar" at bounding box center [308, 84] width 81 height 43
click at [41, 73] on span "Spaces" at bounding box center [41, 70] width 13 height 5
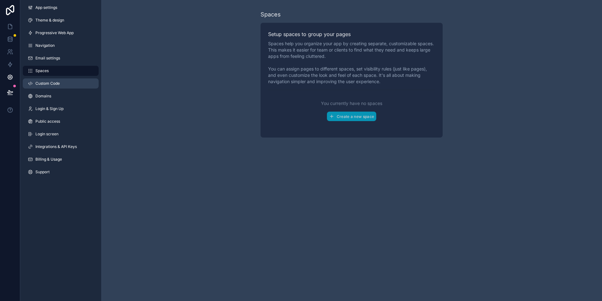
click at [64, 82] on link "Custom Code" at bounding box center [61, 83] width 76 height 10
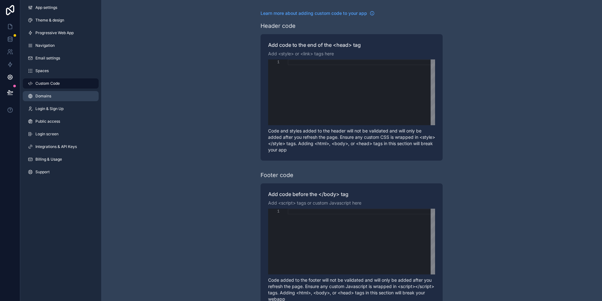
click at [54, 97] on link "Domains" at bounding box center [61, 96] width 76 height 10
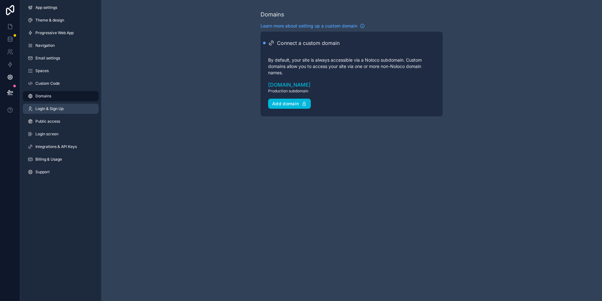
click at [53, 109] on span "Login & Sign Up" at bounding box center [49, 108] width 28 height 5
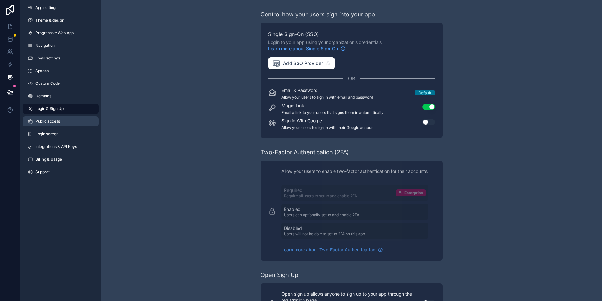
click at [50, 121] on span "Public access" at bounding box center [47, 121] width 25 height 5
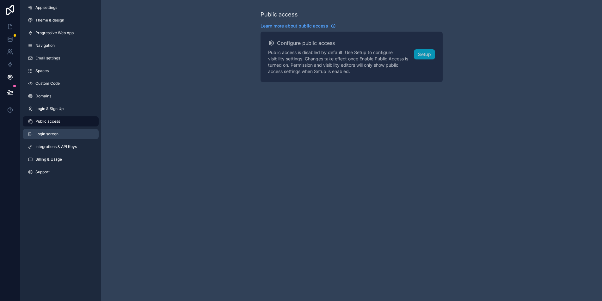
click at [48, 135] on span "Login screen" at bounding box center [46, 134] width 23 height 5
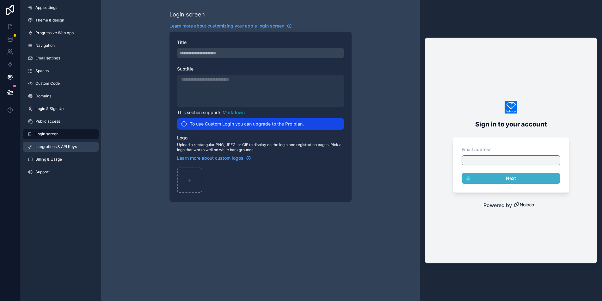
click at [51, 150] on link "Integrations & API Keys" at bounding box center [61, 147] width 76 height 10
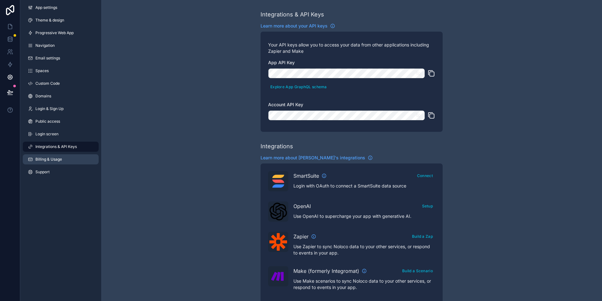
click at [49, 160] on span "Billing & Usage" at bounding box center [48, 159] width 27 height 5
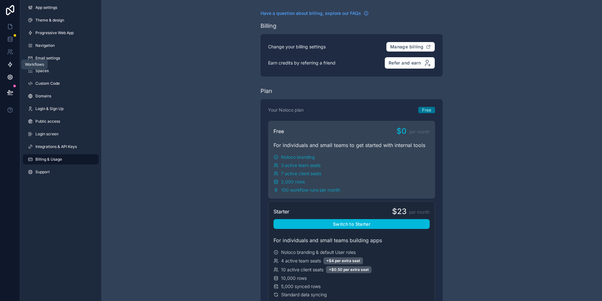
click at [12, 66] on icon at bounding box center [10, 64] width 6 height 6
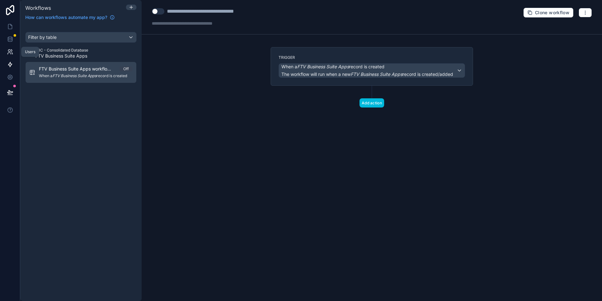
click at [12, 52] on icon at bounding box center [10, 52] width 6 height 6
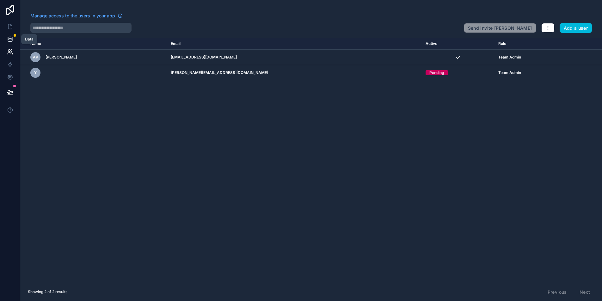
click at [9, 43] on link at bounding box center [10, 39] width 20 height 13
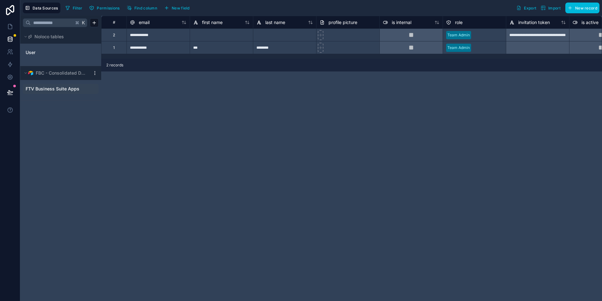
click at [47, 88] on span "FTV Business Suite Apps" at bounding box center [53, 89] width 54 height 6
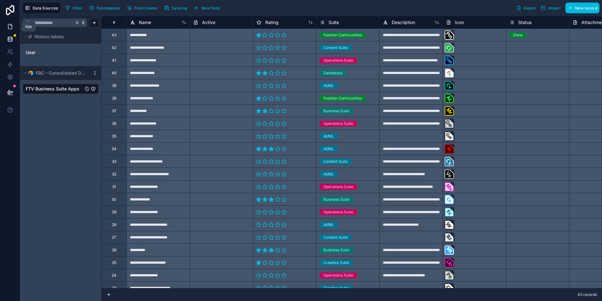
click at [9, 26] on icon at bounding box center [10, 26] width 6 height 6
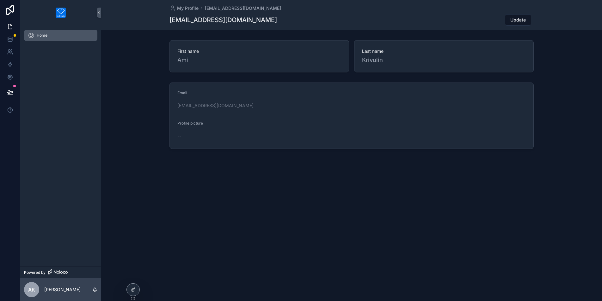
click at [53, 35] on div "Home" at bounding box center [61, 35] width 66 height 10
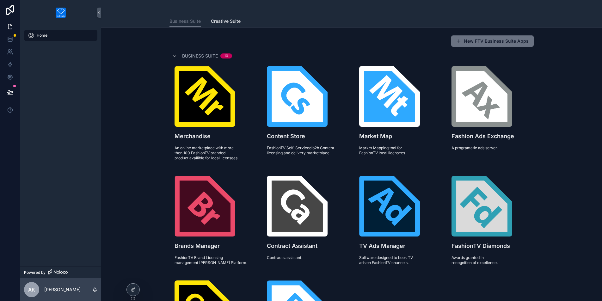
click at [59, 17] on img "scrollable content" at bounding box center [61, 13] width 10 height 10
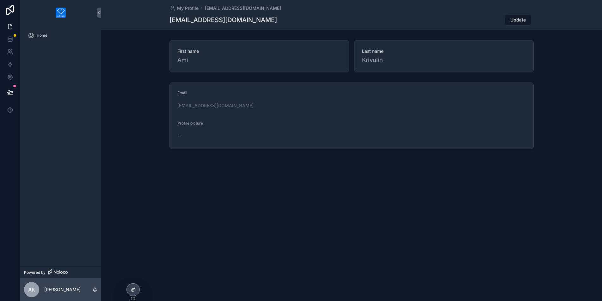
click at [136, 290] on div at bounding box center [133, 290] width 13 height 12
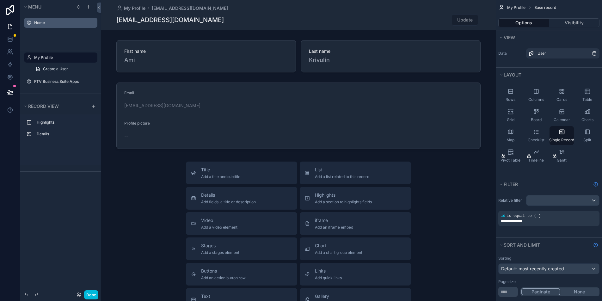
click at [53, 22] on label "Home" at bounding box center [63, 22] width 59 height 5
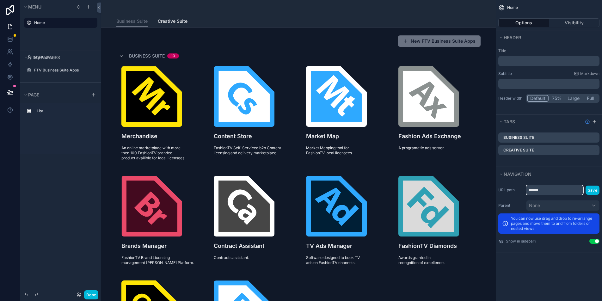
click at [555, 191] on input "******" at bounding box center [555, 190] width 57 height 10
click at [554, 191] on input "******" at bounding box center [555, 190] width 57 height 10
click at [561, 173] on button "Navigation" at bounding box center [547, 174] width 97 height 9
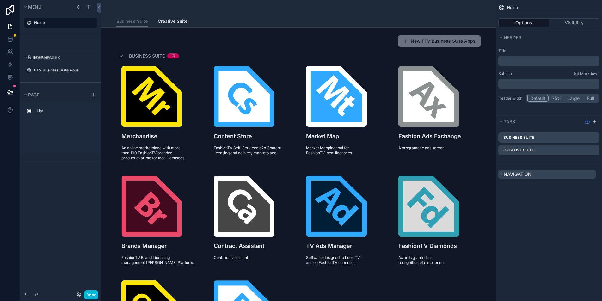
click at [561, 173] on button "Navigation" at bounding box center [547, 174] width 97 height 9
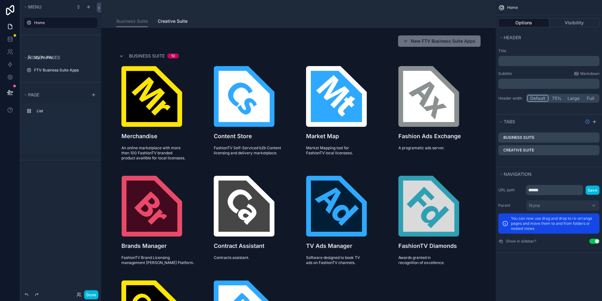
click at [520, 60] on p "﻿" at bounding box center [549, 61] width 97 height 6
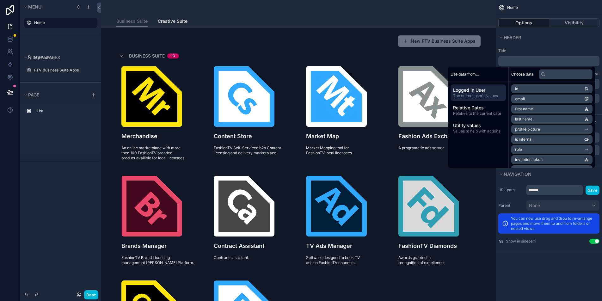
click at [536, 51] on label "Title" at bounding box center [549, 50] width 101 height 5
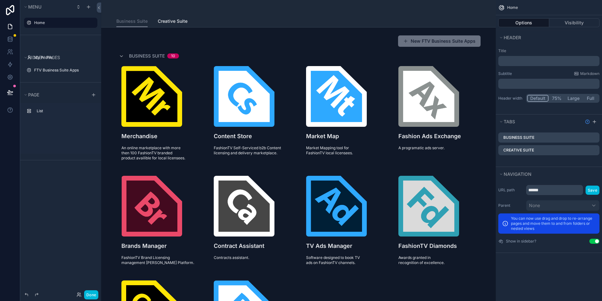
click at [118, 10] on div "scrollable content" at bounding box center [298, 7] width 365 height 15
click at [511, 63] on p "﻿" at bounding box center [549, 61] width 97 height 6
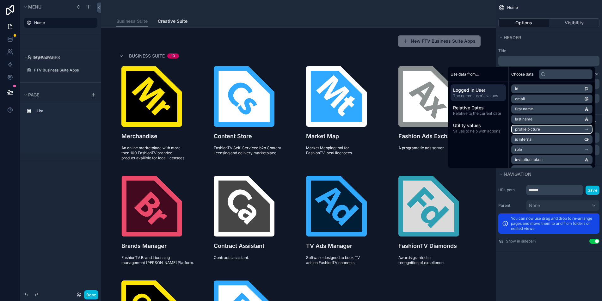
click at [550, 130] on li "profile picture" at bounding box center [552, 129] width 81 height 9
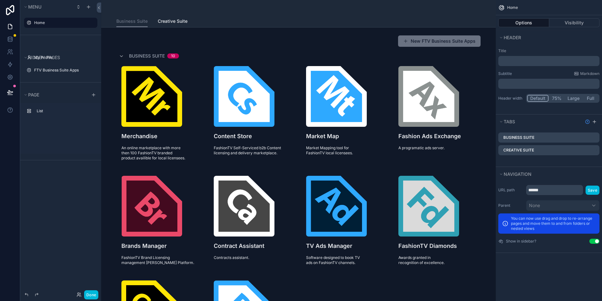
click at [553, 44] on div "Header" at bounding box center [549, 37] width 106 height 14
click at [547, 64] on p "﻿" at bounding box center [549, 61] width 97 height 6
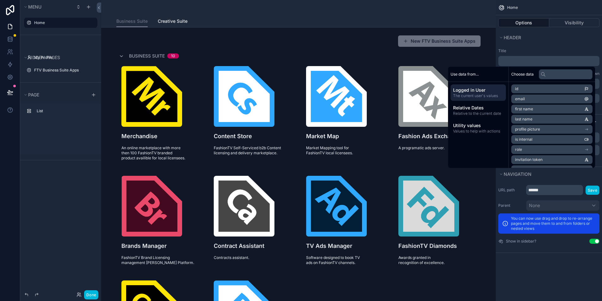
click at [518, 53] on div "Title ﻿" at bounding box center [549, 57] width 101 height 18
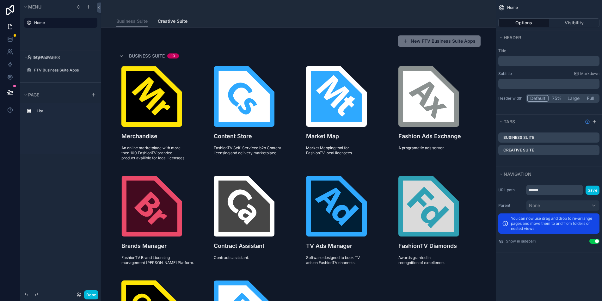
click at [513, 62] on p "﻿" at bounding box center [549, 61] width 97 height 6
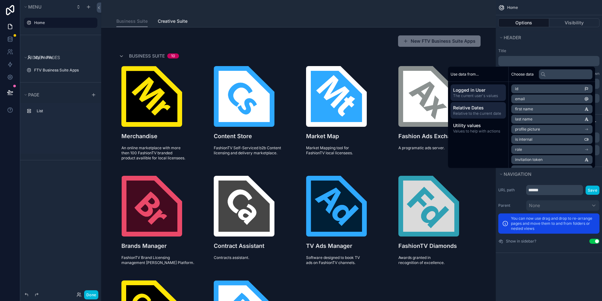
click at [465, 113] on span "Relative to the current date" at bounding box center [478, 113] width 50 height 5
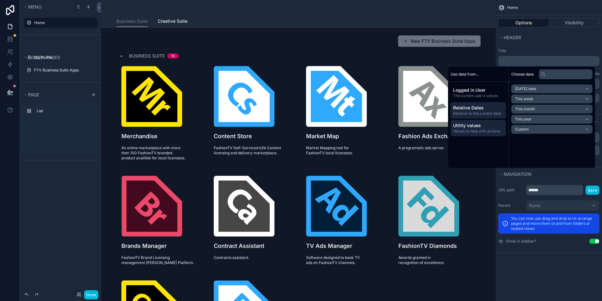
click at [462, 125] on span "Utility values" at bounding box center [478, 125] width 50 height 6
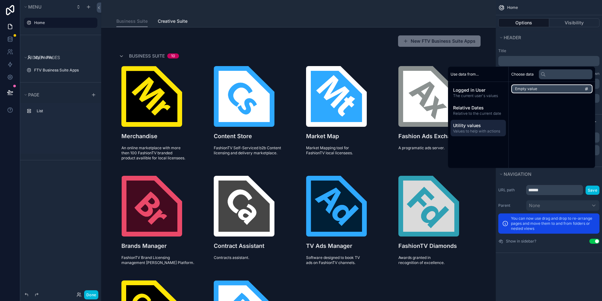
click at [547, 90] on li "Empty value" at bounding box center [552, 88] width 81 height 9
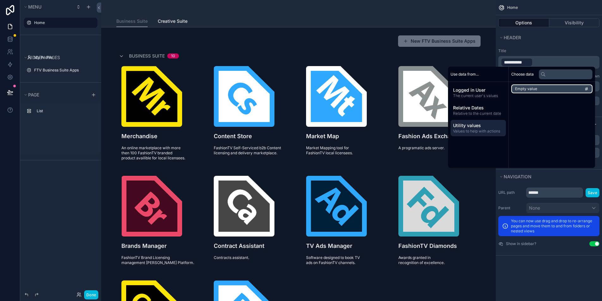
click at [547, 90] on li "Empty value" at bounding box center [552, 88] width 81 height 9
click at [564, 46] on div "**********" at bounding box center [549, 77] width 106 height 62
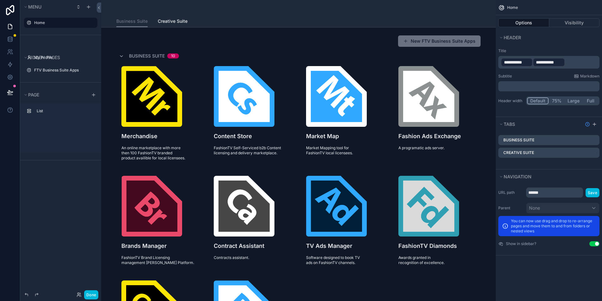
click at [569, 61] on p "**********" at bounding box center [549, 62] width 97 height 10
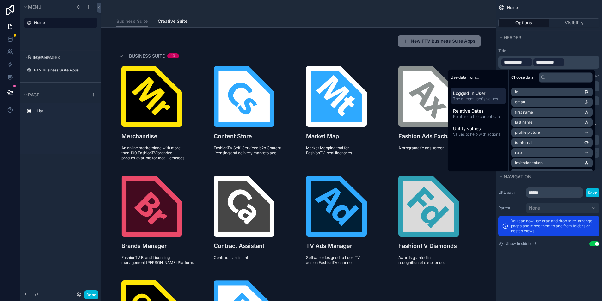
click at [569, 61] on p "**********" at bounding box center [549, 62] width 97 height 10
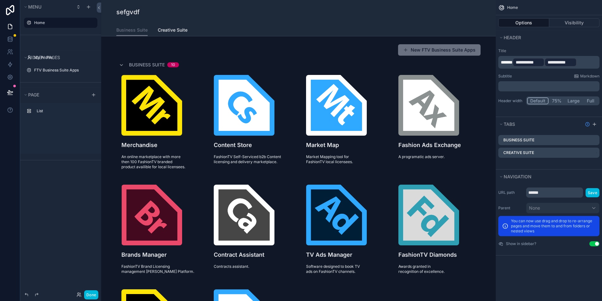
click at [587, 61] on p "**********" at bounding box center [549, 62] width 97 height 10
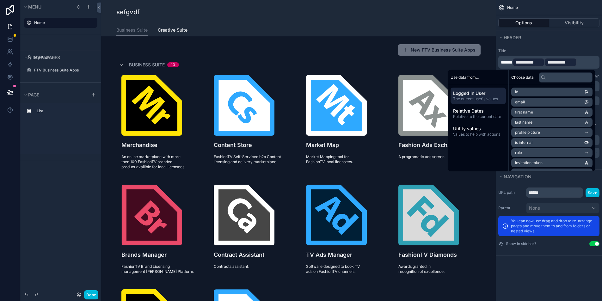
click at [535, 57] on p "**********" at bounding box center [549, 62] width 97 height 10
click at [528, 65] on span "**********" at bounding box center [529, 62] width 26 height 6
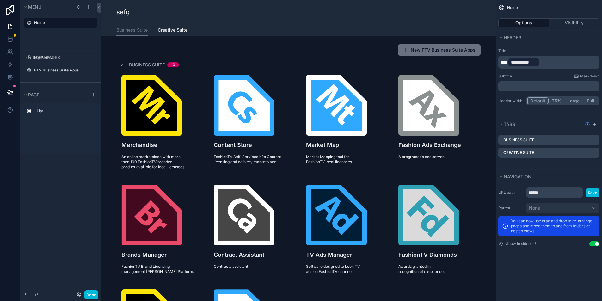
click at [520, 60] on span "**********" at bounding box center [524, 62] width 26 height 6
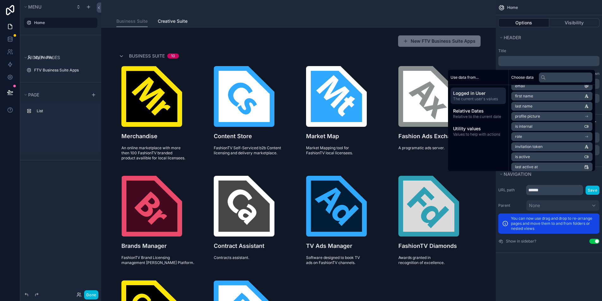
scroll to position [17, 0]
click at [524, 106] on span "last name" at bounding box center [523, 105] width 17 height 5
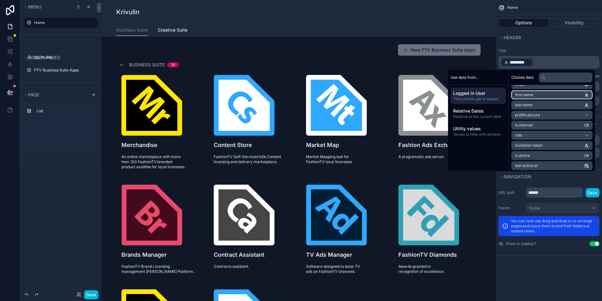
click at [521, 95] on span "first name" at bounding box center [524, 94] width 18 height 5
click at [576, 64] on p "**********" at bounding box center [549, 62] width 97 height 10
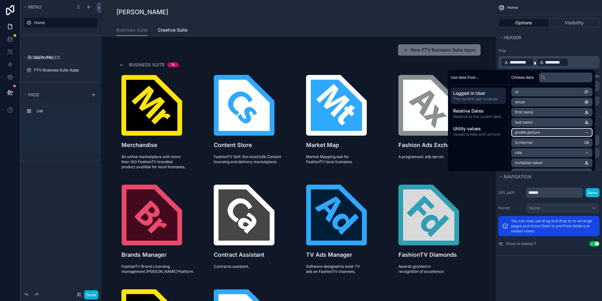
click at [522, 131] on span "profile picture" at bounding box center [527, 132] width 25 height 5
click at [579, 62] on p "**********" at bounding box center [549, 62] width 97 height 10
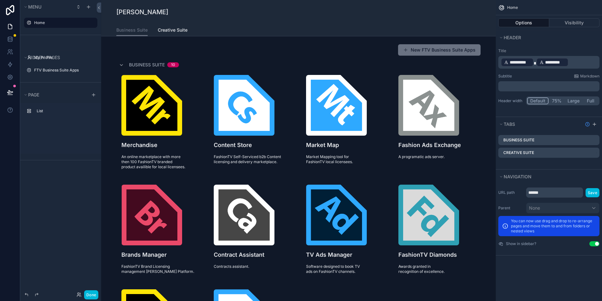
click at [575, 60] on p "**********" at bounding box center [549, 62] width 97 height 10
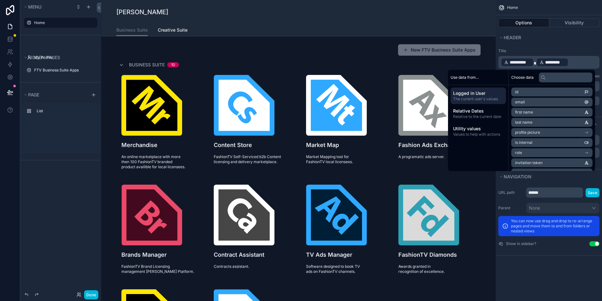
click at [569, 63] on p "**********" at bounding box center [549, 62] width 97 height 10
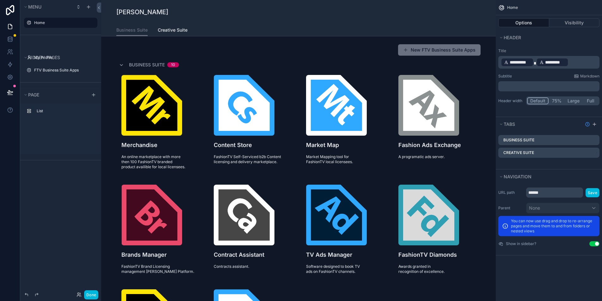
click at [565, 62] on div "*********" at bounding box center [553, 62] width 32 height 9
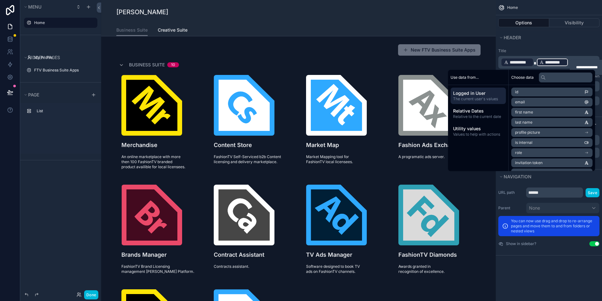
click at [557, 62] on span "*********" at bounding box center [556, 62] width 20 height 6
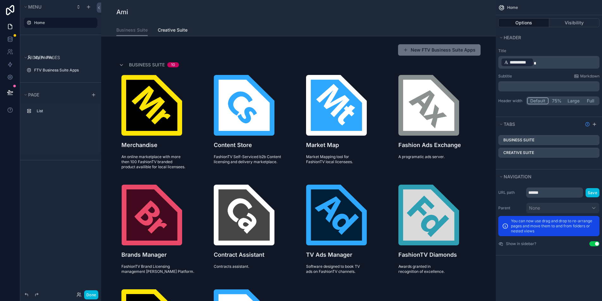
click at [518, 63] on span "**********" at bounding box center [520, 62] width 21 height 6
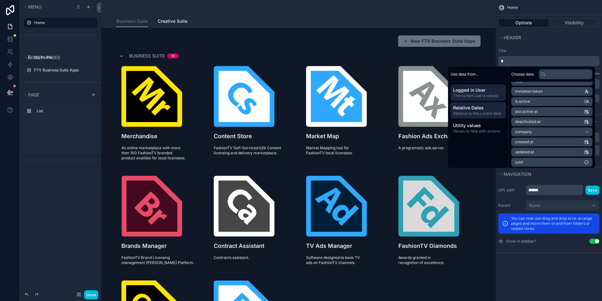
scroll to position [70, 0]
click at [465, 107] on span "Relative Dates" at bounding box center [478, 108] width 50 height 6
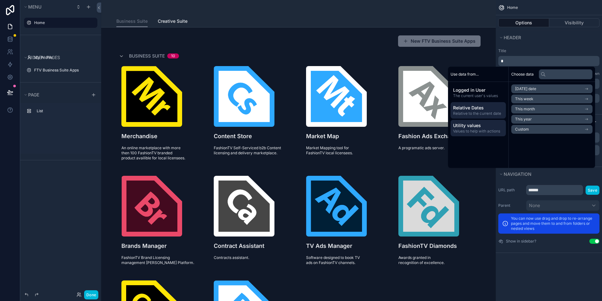
click at [487, 126] on span "Utility values" at bounding box center [478, 125] width 50 height 6
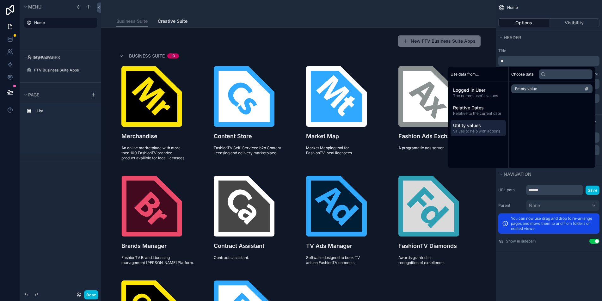
click at [554, 51] on label "Title" at bounding box center [549, 50] width 101 height 5
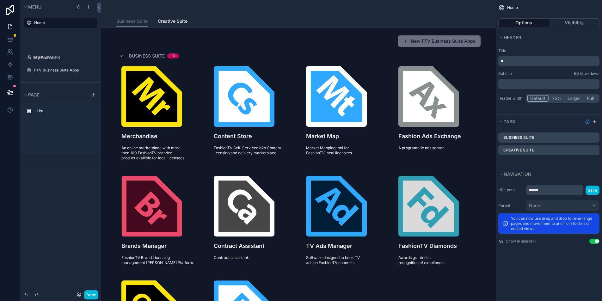
click at [530, 84] on p "﻿" at bounding box center [549, 84] width 97 height 6
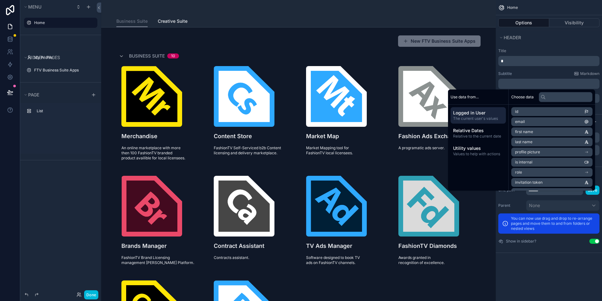
click at [543, 43] on div "Header" at bounding box center [549, 37] width 106 height 14
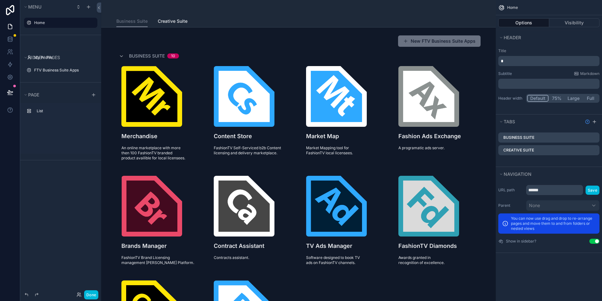
click at [0, 0] on icon "scrollable content" at bounding box center [0, 0] width 0 height 0
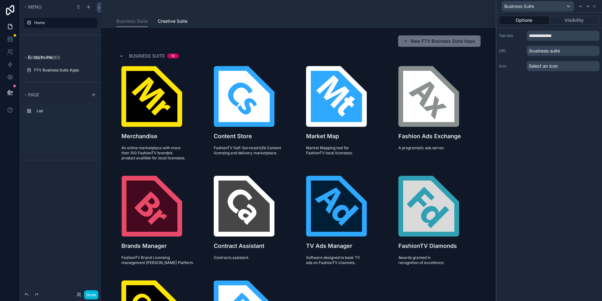
click at [531, 66] on span "Select an icon" at bounding box center [543, 66] width 29 height 6
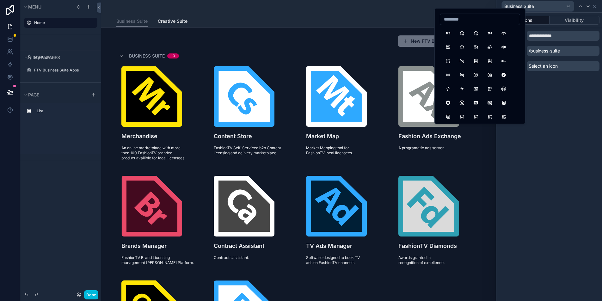
click at [556, 105] on div "**********" at bounding box center [550, 157] width 106 height 289
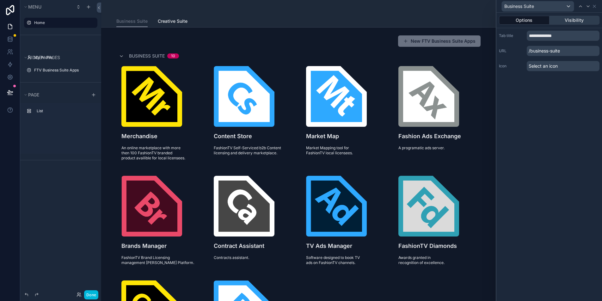
click at [564, 22] on button "Visibility" at bounding box center [575, 20] width 50 height 9
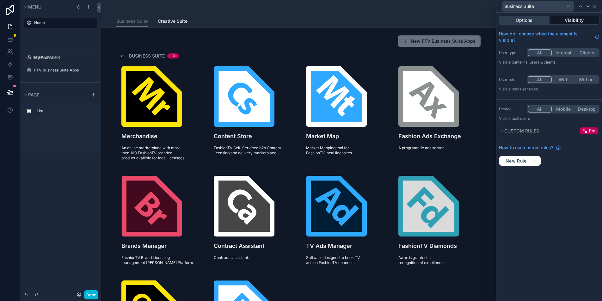
click at [525, 17] on button "Options" at bounding box center [524, 20] width 51 height 9
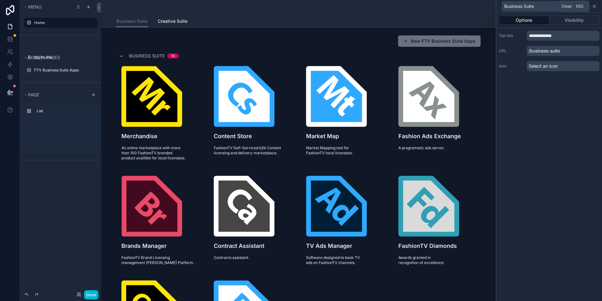
click at [595, 7] on icon at bounding box center [594, 6] width 5 height 5
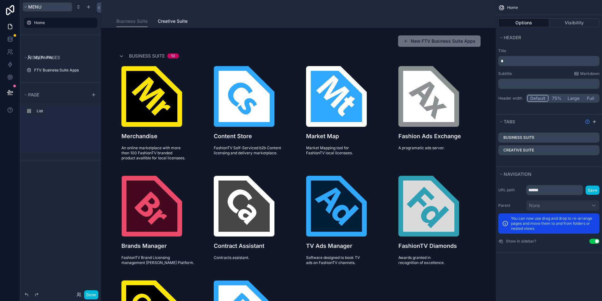
click at [52, 9] on button "Menu" at bounding box center [47, 7] width 49 height 9
click at [78, 7] on icon "scrollable content" at bounding box center [78, 6] width 5 height 5
click at [78, 8] on icon "scrollable content" at bounding box center [78, 6] width 5 height 5
click at [88, 6] on icon "scrollable content" at bounding box center [88, 6] width 5 height 5
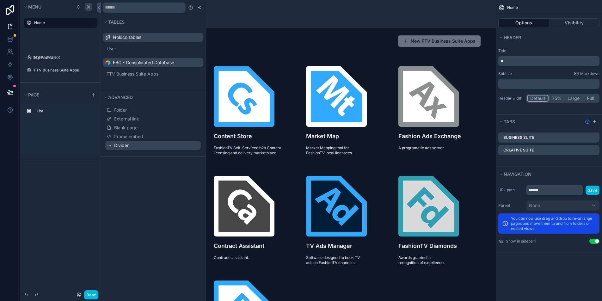
click at [114, 147] on button "Divider" at bounding box center [153, 145] width 96 height 9
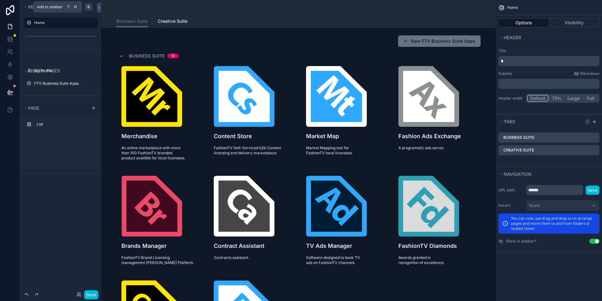
click at [87, 7] on icon "scrollable content" at bounding box center [88, 6] width 5 height 5
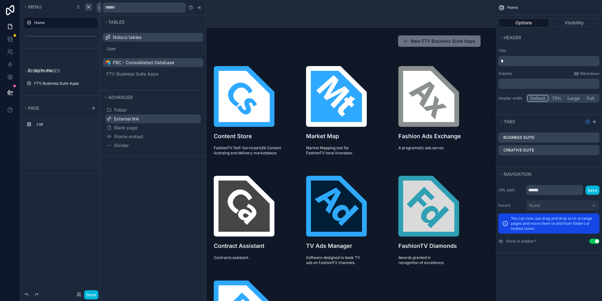
click at [121, 120] on span "External link" at bounding box center [126, 119] width 25 height 6
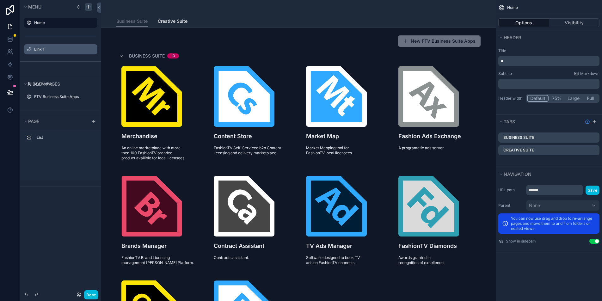
click at [0, 0] on icon "scrollable content" at bounding box center [0, 0] width 0 height 0
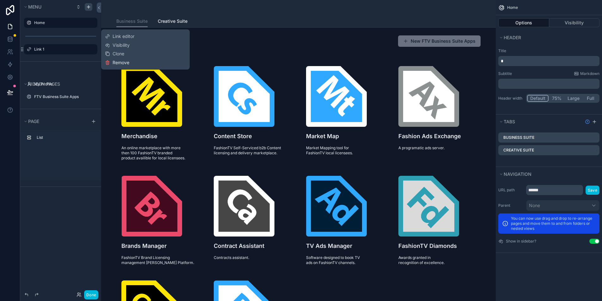
click at [114, 60] on span "Remove" at bounding box center [121, 62] width 17 height 6
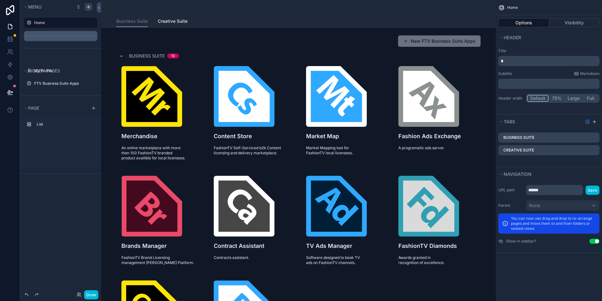
click at [0, 0] on icon "scrollable content" at bounding box center [0, 0] width 0 height 0
click at [117, 44] on span "Remove" at bounding box center [121, 45] width 17 height 6
click at [52, 22] on label "Home" at bounding box center [63, 22] width 59 height 5
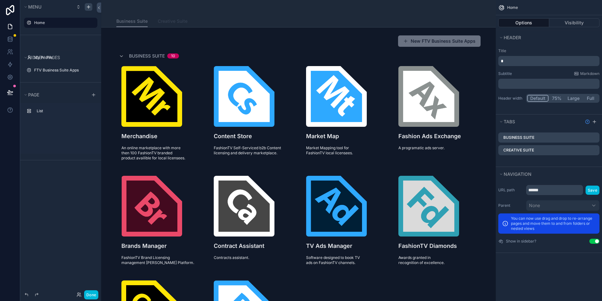
click at [170, 21] on span "Creative Suite" at bounding box center [173, 21] width 30 height 6
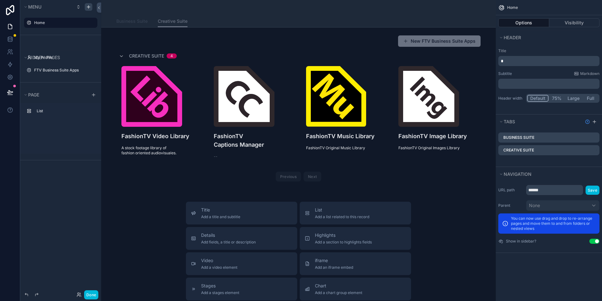
click at [125, 21] on span "Business Suite" at bounding box center [131, 21] width 31 height 6
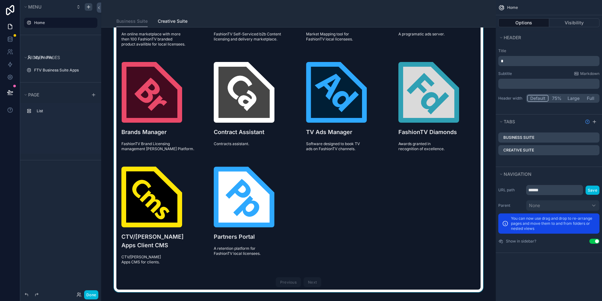
scroll to position [121, 0]
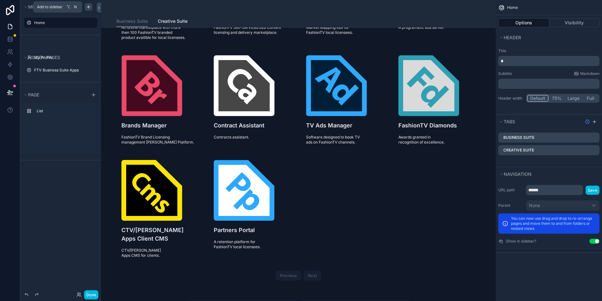
click at [91, 5] on div "scrollable content" at bounding box center [89, 7] width 8 height 8
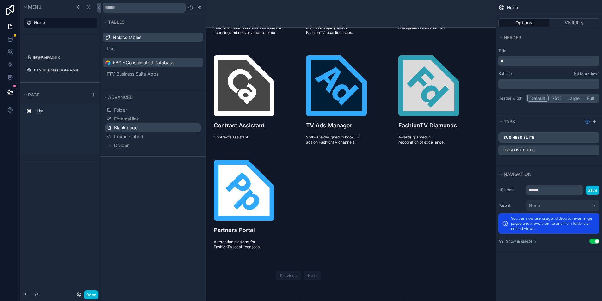
click at [116, 126] on span "Blank page" at bounding box center [125, 128] width 23 height 6
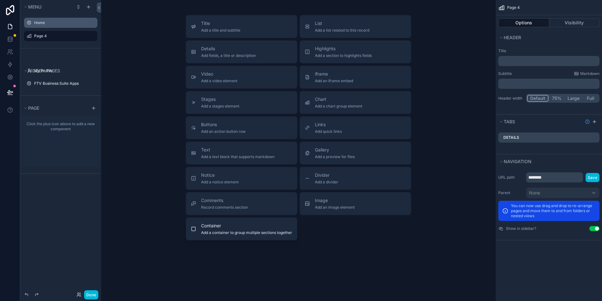
click at [209, 228] on span "Container" at bounding box center [246, 226] width 91 height 6
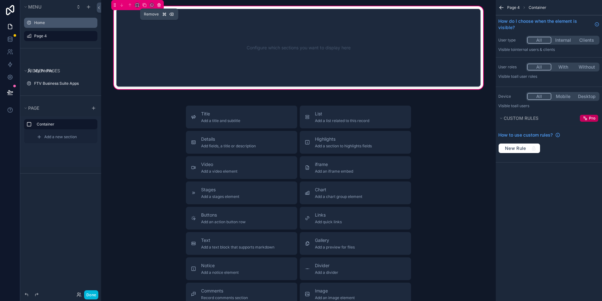
click at [159, 5] on icon "scrollable content" at bounding box center [159, 5] width 0 height 1
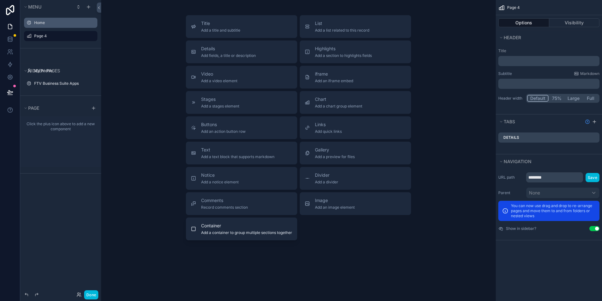
click at [204, 234] on span "Add a container to group multiple sections together" at bounding box center [246, 232] width 91 height 5
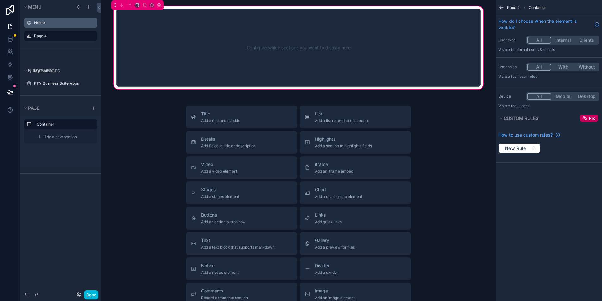
drag, startPoint x: 482, startPoint y: 42, endPoint x: 316, endPoint y: 37, distance: 165.9
click at [375, 44] on div "Configure which sections you want to display here" at bounding box center [298, 47] width 385 height 85
click at [135, 6] on icon "scrollable content" at bounding box center [137, 5] width 4 height 4
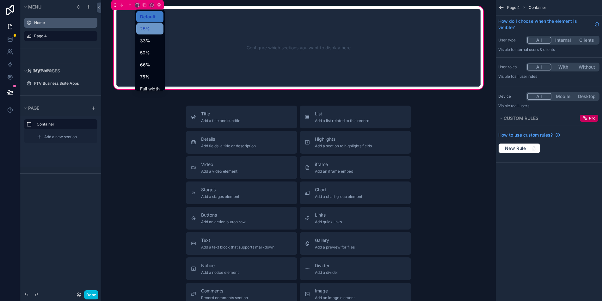
click at [145, 29] on span "25%" at bounding box center [145, 29] width 10 height 8
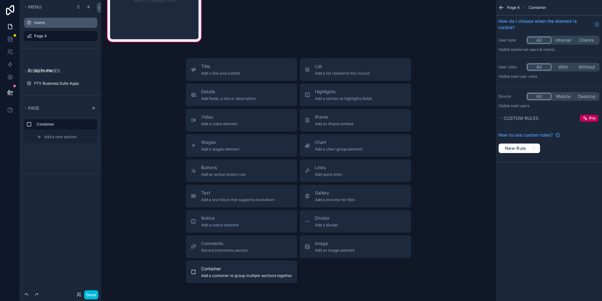
click at [214, 271] on span "Container" at bounding box center [246, 269] width 91 height 6
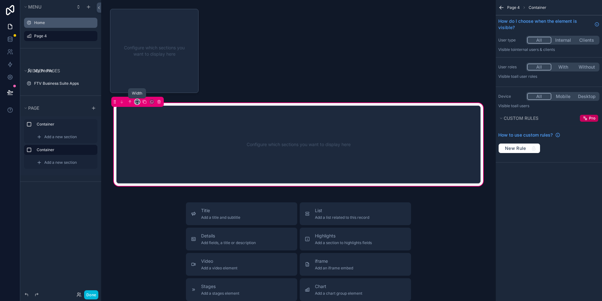
click at [137, 103] on icon "scrollable content" at bounding box center [137, 102] width 4 height 4
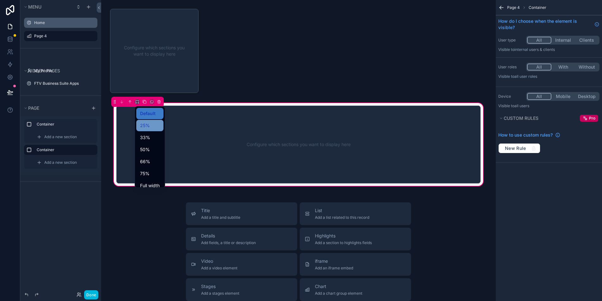
click at [148, 124] on span "25%" at bounding box center [145, 126] width 10 height 8
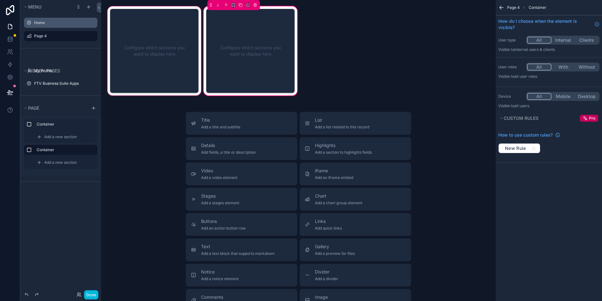
click at [144, 67] on div "scrollable content" at bounding box center [154, 51] width 96 height 92
click at [165, 26] on div "scrollable content" at bounding box center [154, 51] width 96 height 92
click at [175, 36] on div "scrollable content" at bounding box center [154, 51] width 96 height 92
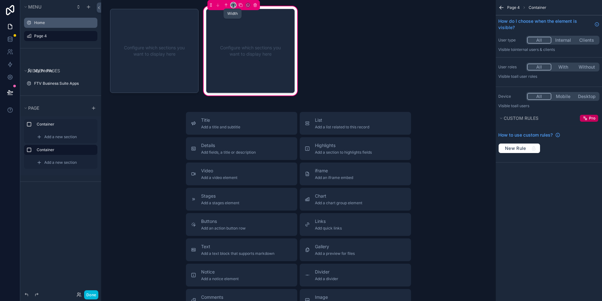
click at [232, 6] on icon "scrollable content" at bounding box center [232, 6] width 1 height 0
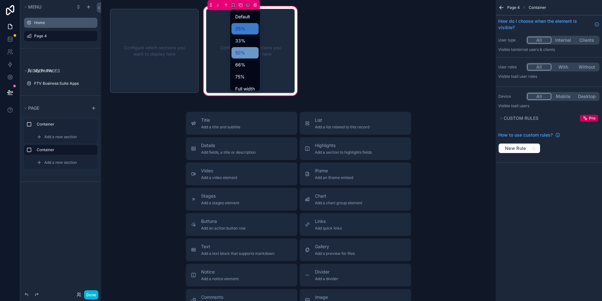
click at [242, 52] on span "50%" at bounding box center [240, 53] width 10 height 8
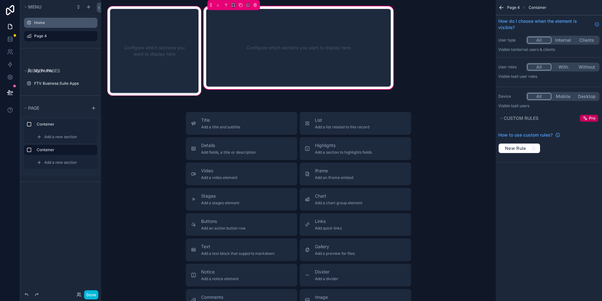
click at [179, 15] on div "scrollable content" at bounding box center [154, 51] width 96 height 92
drag, startPoint x: 158, startPoint y: 60, endPoint x: 143, endPoint y: 85, distance: 28.5
click at [156, 65] on div "scrollable content" at bounding box center [154, 51] width 96 height 92
click at [147, 89] on div "scrollable content" at bounding box center [154, 51] width 96 height 92
click at [147, 88] on div "scrollable content" at bounding box center [154, 51] width 96 height 92
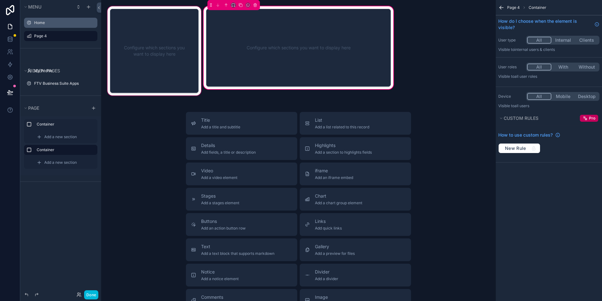
drag, startPoint x: 147, startPoint y: 85, endPoint x: 147, endPoint y: 74, distance: 10.8
click at [147, 84] on div "scrollable content" at bounding box center [154, 51] width 96 height 92
click at [153, 21] on div "scrollable content" at bounding box center [154, 51] width 96 height 92
drag, startPoint x: 153, startPoint y: 21, endPoint x: 150, endPoint y: 48, distance: 27.0
click at [147, 50] on div "scrollable content" at bounding box center [154, 51] width 96 height 92
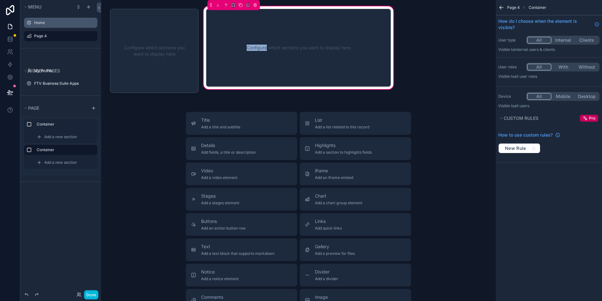
click at [286, 36] on div "Configure which sections you want to display here" at bounding box center [299, 47] width 164 height 57
click at [437, 72] on div "Configure which sections you want to display here Configure which sections you …" at bounding box center [298, 194] width 395 height 388
click at [393, 115] on button "List Add a list related to this record" at bounding box center [355, 123] width 111 height 23
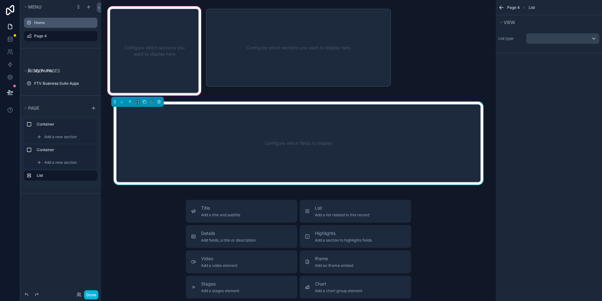
click at [159, 76] on div "scrollable content" at bounding box center [154, 51] width 96 height 92
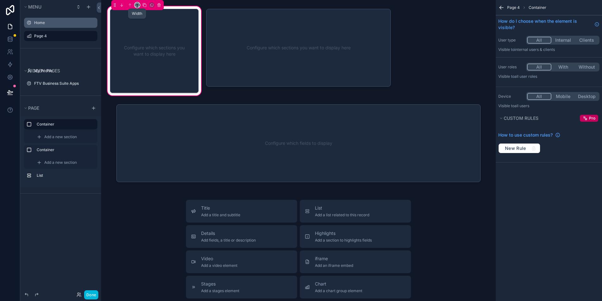
click at [137, 5] on icon "scrollable content" at bounding box center [137, 5] width 4 height 4
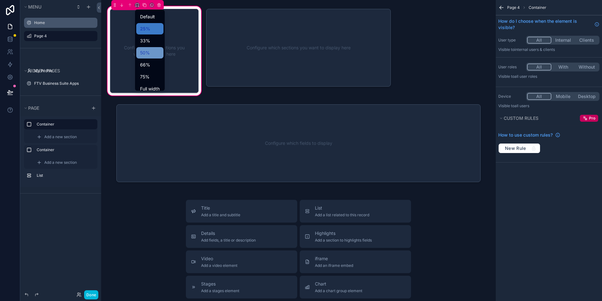
click at [145, 53] on span "50%" at bounding box center [145, 53] width 10 height 8
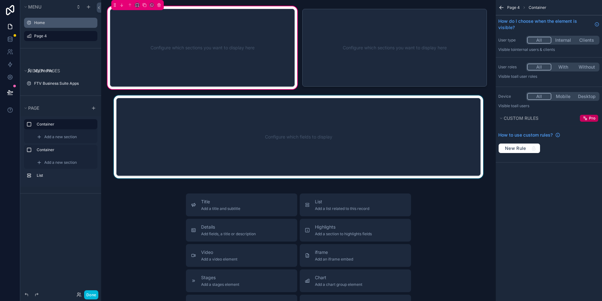
click at [183, 139] on div "scrollable content" at bounding box center [298, 137] width 385 height 83
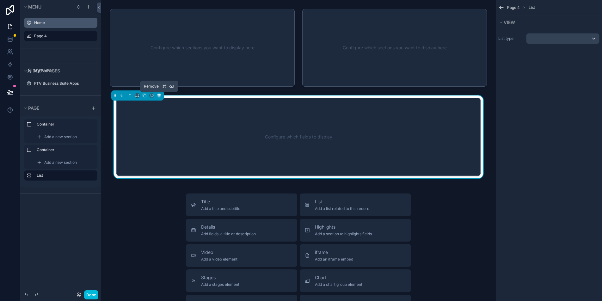
click at [160, 96] on icon "scrollable content" at bounding box center [159, 95] width 4 height 4
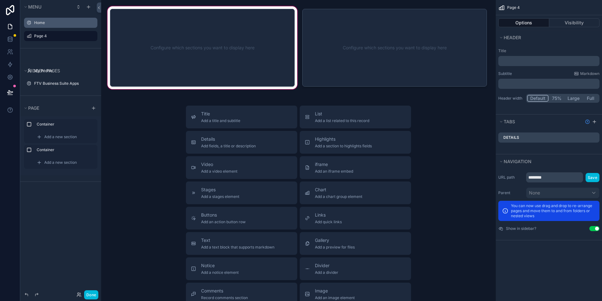
click at [223, 47] on div "scrollable content" at bounding box center [202, 47] width 192 height 85
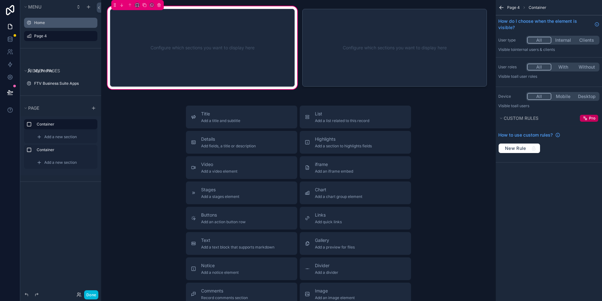
click at [516, 8] on span "Page 4" at bounding box center [514, 7] width 13 height 5
click at [502, 8] on icon "scrollable content" at bounding box center [502, 8] width 4 height 0
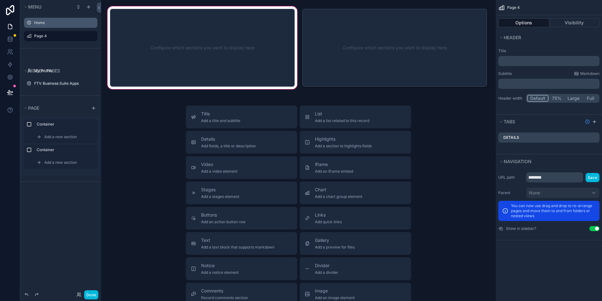
click at [227, 39] on div "scrollable content" at bounding box center [202, 47] width 192 height 85
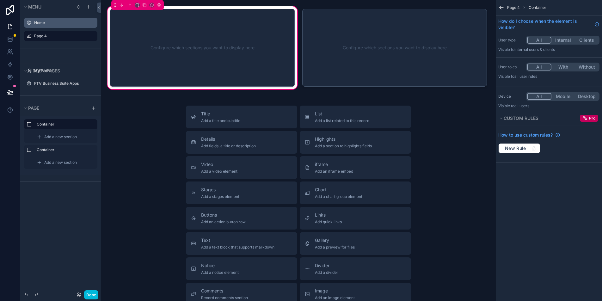
click at [537, 6] on span "Container" at bounding box center [538, 7] width 18 height 5
drag, startPoint x: 524, startPoint y: 7, endPoint x: 520, endPoint y: 7, distance: 3.8
click at [524, 7] on icon "scrollable content" at bounding box center [525, 8] width 4 height 4
click at [514, 8] on span "Page 4" at bounding box center [514, 7] width 13 height 5
click at [499, 8] on icon "scrollable content" at bounding box center [502, 7] width 6 height 6
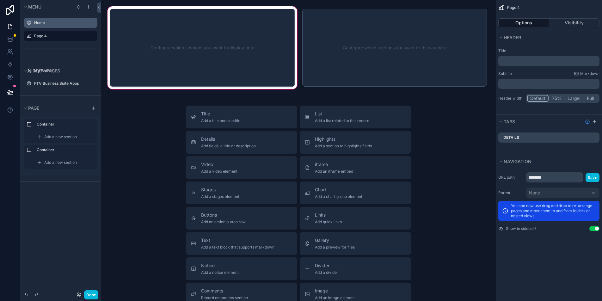
click at [224, 34] on div "scrollable content" at bounding box center [202, 47] width 192 height 85
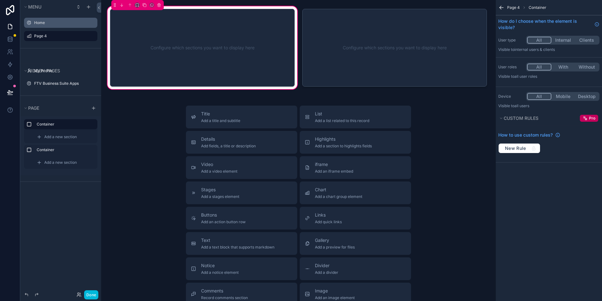
click at [160, 55] on div "Configure which sections you want to display here" at bounding box center [203, 47] width 164 height 57
drag, startPoint x: 217, startPoint y: 116, endPoint x: 180, endPoint y: 61, distance: 66.6
click at [180, 61] on div "Configure which sections you want to display here Configure which sections you …" at bounding box center [298, 191] width 395 height 382
click at [518, 119] on span "Custom rules" at bounding box center [521, 117] width 35 height 5
click at [510, 120] on span "Custom rules" at bounding box center [521, 117] width 35 height 5
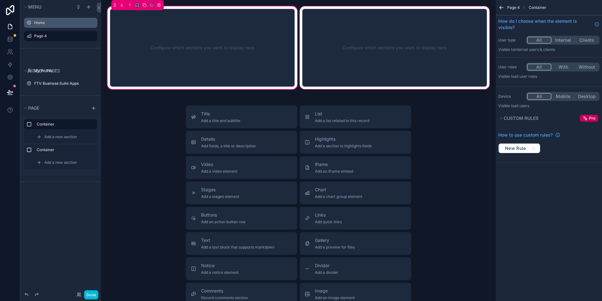
click at [374, 35] on div "scrollable content" at bounding box center [395, 47] width 192 height 85
click at [458, 36] on div "scrollable content" at bounding box center [395, 47] width 192 height 85
click at [369, 46] on div "scrollable content" at bounding box center [395, 47] width 192 height 85
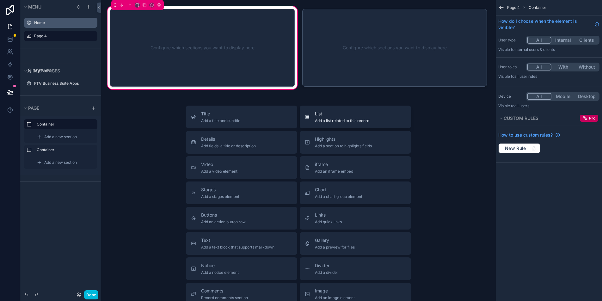
click at [334, 121] on span "Add a list related to this record" at bounding box center [342, 120] width 54 height 5
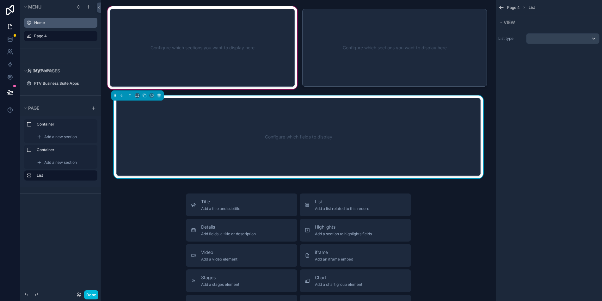
drag, startPoint x: 318, startPoint y: 206, endPoint x: 232, endPoint y: 60, distance: 169.4
click at [232, 60] on div "Configure which sections you want to display here Configure which sections you …" at bounding box center [298, 235] width 395 height 470
click at [230, 62] on div "scrollable content" at bounding box center [202, 47] width 192 height 85
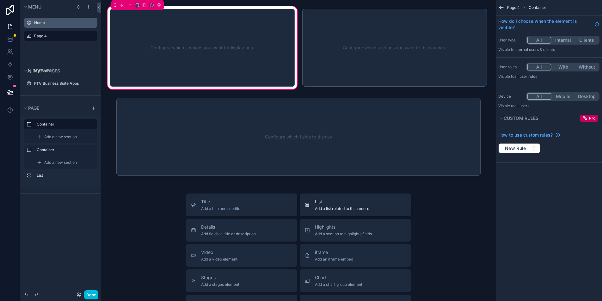
click at [324, 203] on span "List" at bounding box center [342, 202] width 54 height 6
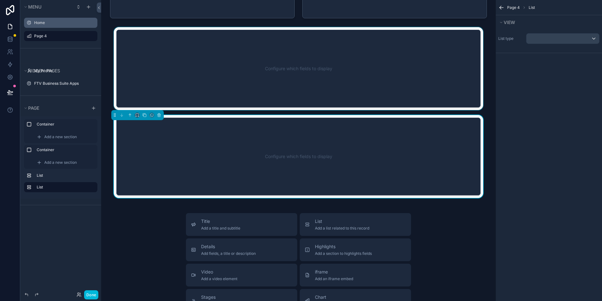
scroll to position [74, 0]
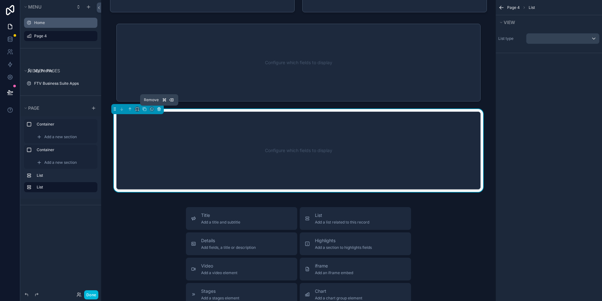
click at [160, 110] on icon "scrollable content" at bounding box center [159, 109] width 4 height 4
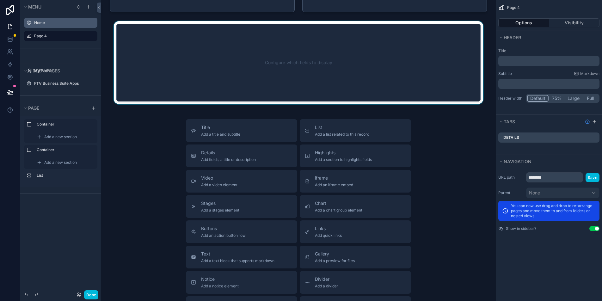
click at [163, 48] on div "scrollable content" at bounding box center [298, 62] width 385 height 83
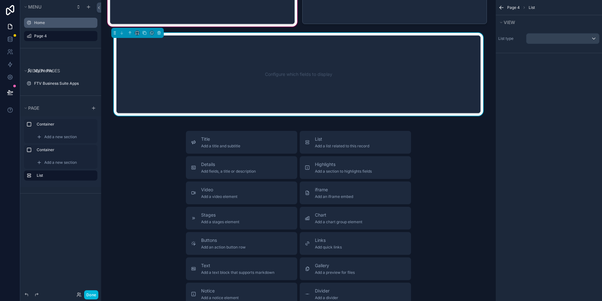
scroll to position [0, 0]
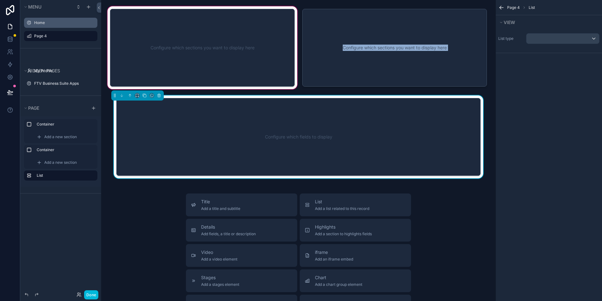
drag, startPoint x: 183, startPoint y: 128, endPoint x: 174, endPoint y: 54, distance: 74.9
click at [174, 54] on div "Configure which sections you want to display here Configure which sections you …" at bounding box center [298, 235] width 395 height 470
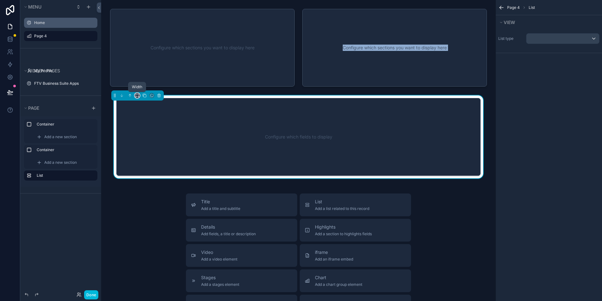
click at [138, 96] on icon "scrollable content" at bounding box center [137, 95] width 4 height 4
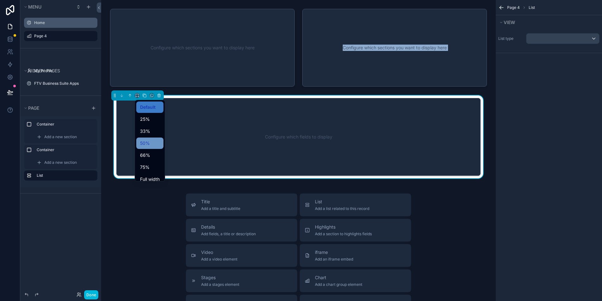
click at [148, 145] on span "50%" at bounding box center [145, 144] width 10 height 8
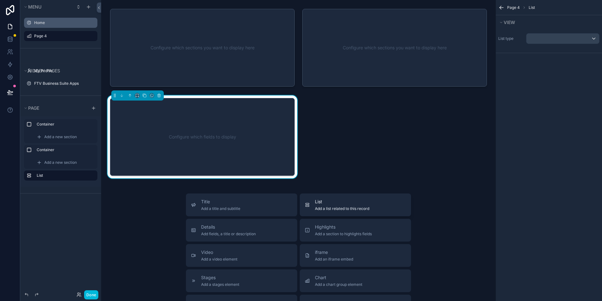
click at [309, 207] on div "List Add a list related to this record" at bounding box center [355, 205] width 101 height 13
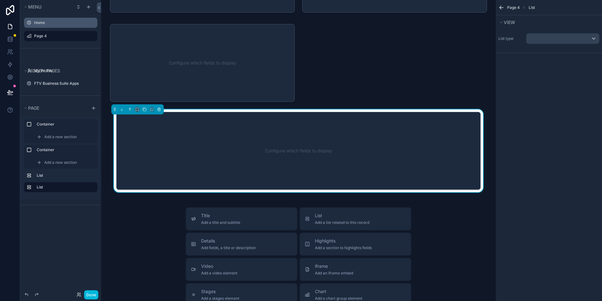
scroll to position [74, 0]
click at [270, 161] on div "Configure which fields to display" at bounding box center [299, 150] width 344 height 57
click at [158, 108] on icon "scrollable content" at bounding box center [159, 109] width 4 height 4
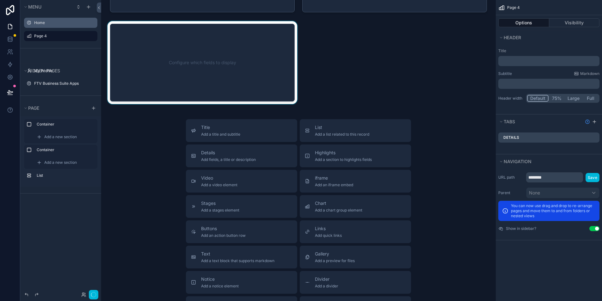
click at [177, 53] on div "scrollable content" at bounding box center [202, 62] width 192 height 83
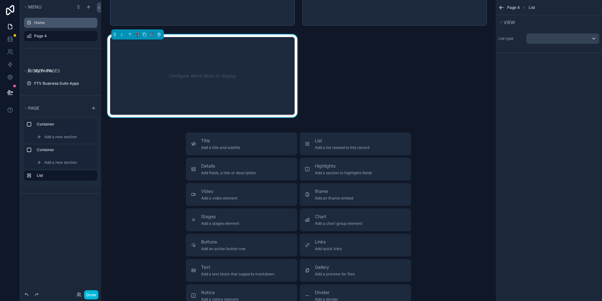
scroll to position [0, 0]
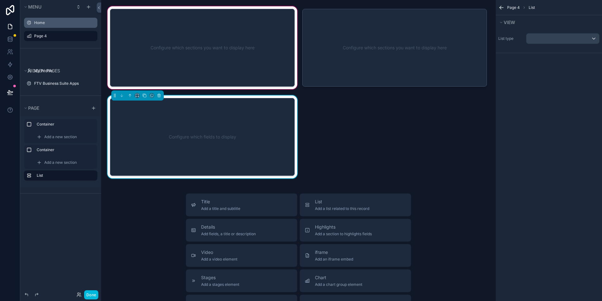
click at [225, 63] on div "scrollable content" at bounding box center [202, 47] width 192 height 85
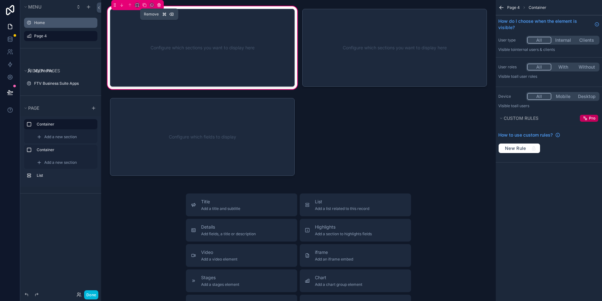
click at [158, 5] on icon "scrollable content" at bounding box center [159, 5] width 3 height 3
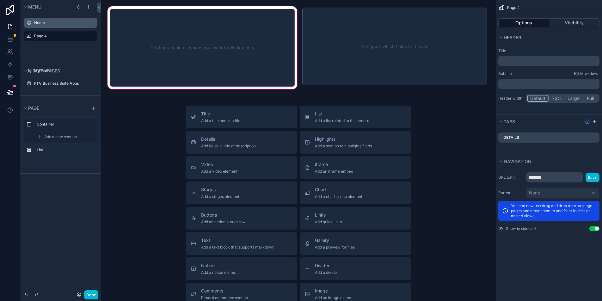
click at [185, 28] on div "scrollable content" at bounding box center [202, 47] width 192 height 85
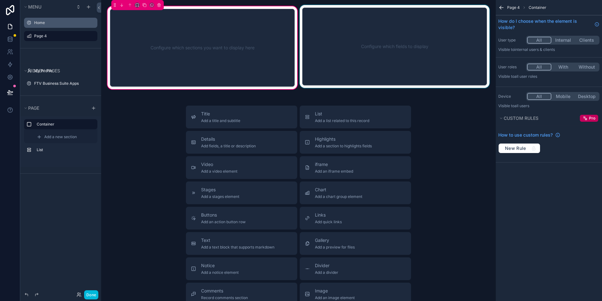
click at [374, 47] on div "scrollable content" at bounding box center [395, 47] width 192 height 85
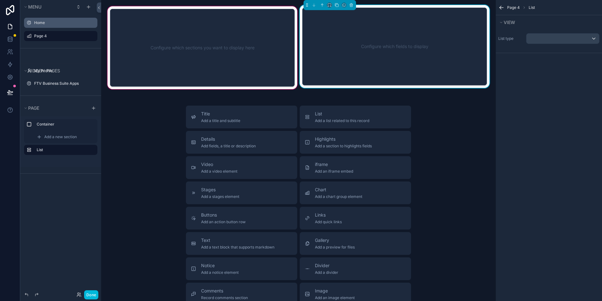
click at [260, 20] on div "scrollable content" at bounding box center [202, 47] width 192 height 85
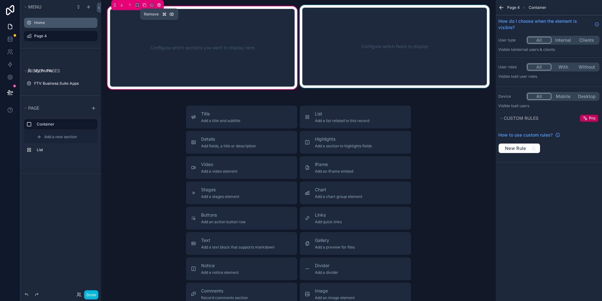
click at [160, 4] on icon "scrollable content" at bounding box center [159, 5] width 3 height 3
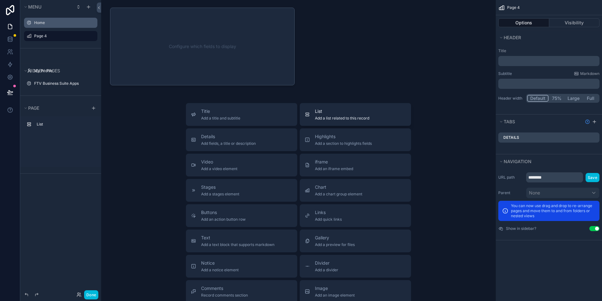
click at [317, 118] on span "Add a list related to this record" at bounding box center [342, 118] width 54 height 5
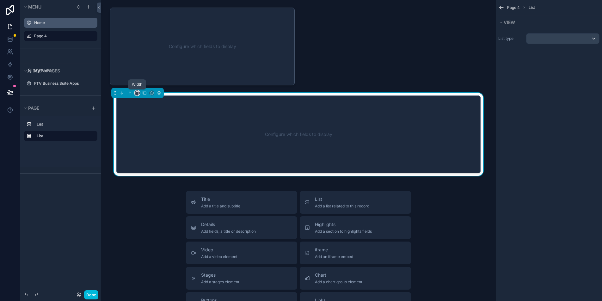
click at [138, 93] on icon "scrollable content" at bounding box center [137, 93] width 4 height 4
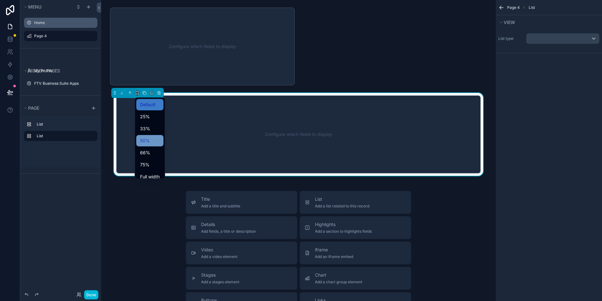
click at [147, 146] on div "50%" at bounding box center [149, 140] width 27 height 11
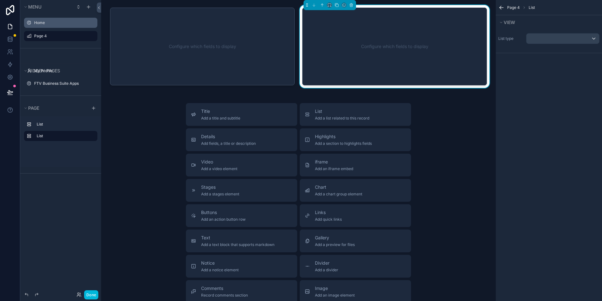
click at [407, 44] on div "Configure which fields to display" at bounding box center [395, 46] width 164 height 57
click at [545, 36] on div "scrollable content" at bounding box center [563, 39] width 73 height 10
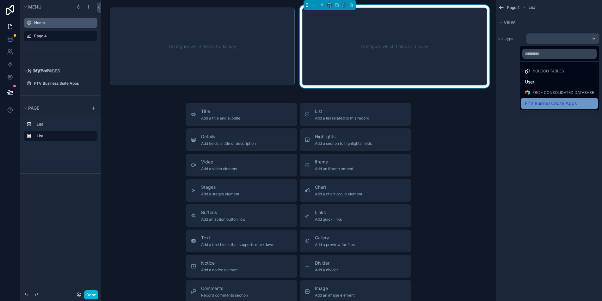
click at [539, 101] on span "FTV Business Suite Apps" at bounding box center [551, 104] width 52 height 8
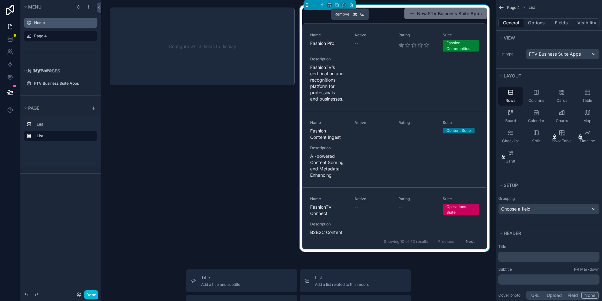
click at [351, 3] on icon "scrollable content" at bounding box center [351, 5] width 4 height 4
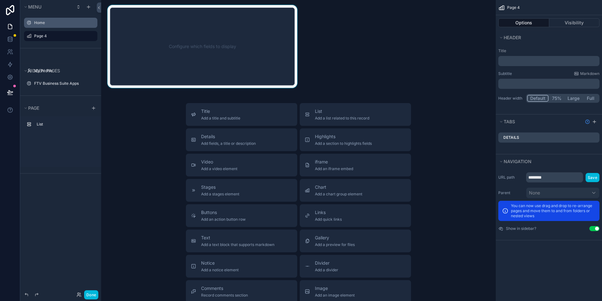
click at [186, 25] on div "scrollable content" at bounding box center [202, 46] width 192 height 83
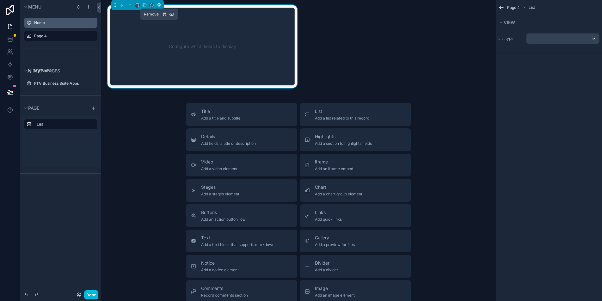
click at [159, 3] on icon "scrollable content" at bounding box center [159, 3] width 1 height 1
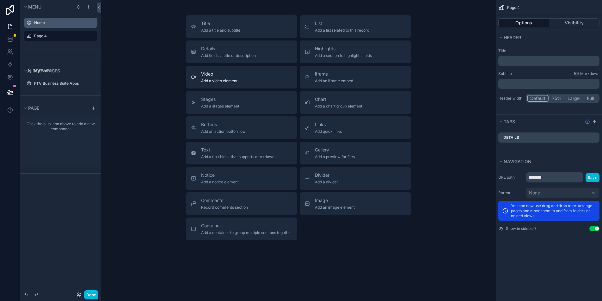
click at [216, 71] on span "Video" at bounding box center [219, 74] width 36 height 6
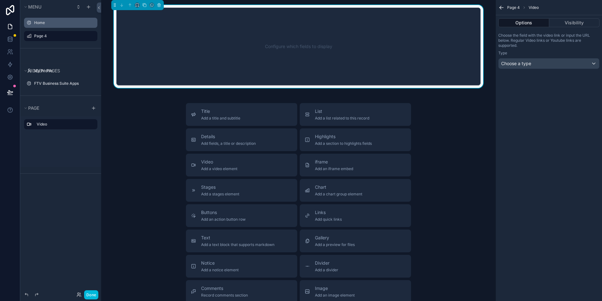
click at [257, 45] on div "Configure which fields to display" at bounding box center [299, 46] width 344 height 57
click at [534, 65] on div "Choose a type" at bounding box center [549, 64] width 101 height 10
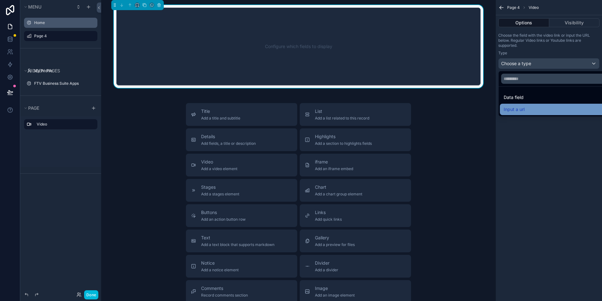
click at [528, 111] on div "Input a url" at bounding box center [556, 110] width 105 height 8
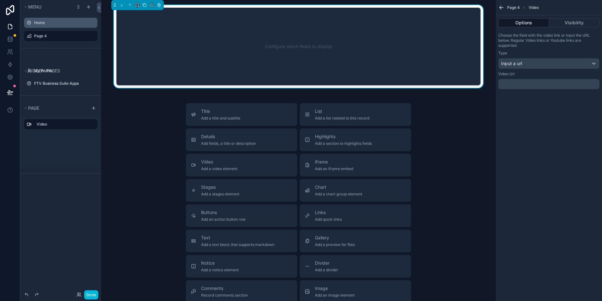
click at [523, 82] on p "﻿" at bounding box center [549, 84] width 97 height 5
click at [159, 4] on icon "scrollable content" at bounding box center [159, 5] width 4 height 4
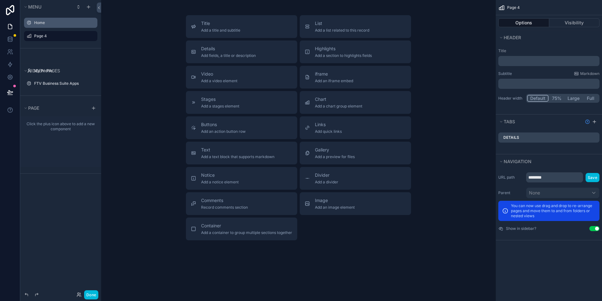
click at [152, 100] on div "Title Add a title and subtitle List Add a list related to this record Details A…" at bounding box center [298, 127] width 385 height 225
click at [91, 107] on icon "scrollable content" at bounding box center [93, 108] width 5 height 5
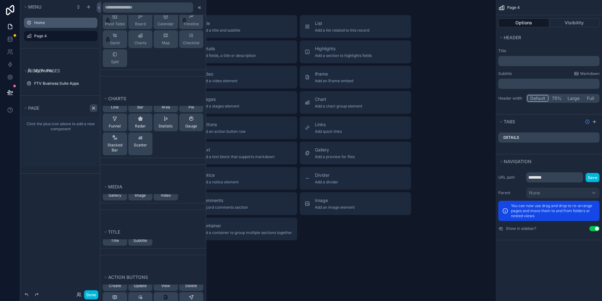
scroll to position [147, 0]
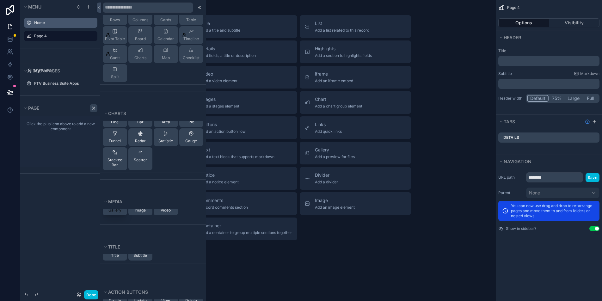
click at [115, 211] on span "Gallery" at bounding box center [115, 210] width 13 height 5
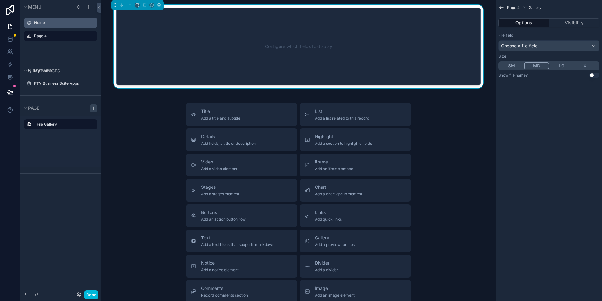
click at [512, 67] on button "SM" at bounding box center [512, 65] width 25 height 7
click at [540, 68] on button "MD" at bounding box center [536, 65] width 25 height 7
click at [559, 47] on div "Choose a file field" at bounding box center [549, 46] width 101 height 10
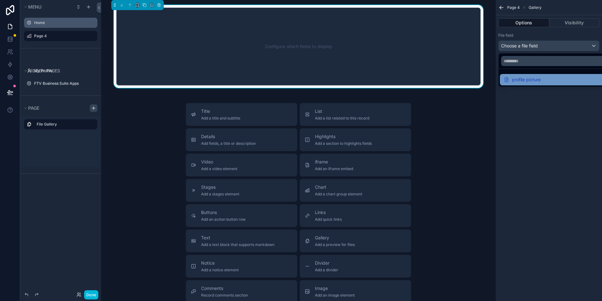
click at [544, 78] on div "profile picture" at bounding box center [556, 80] width 105 height 8
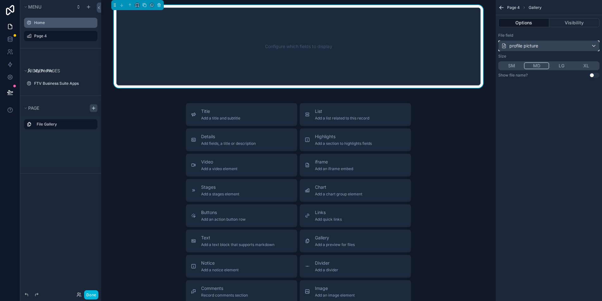
click at [522, 46] on div "profile picture" at bounding box center [520, 46] width 37 height 6
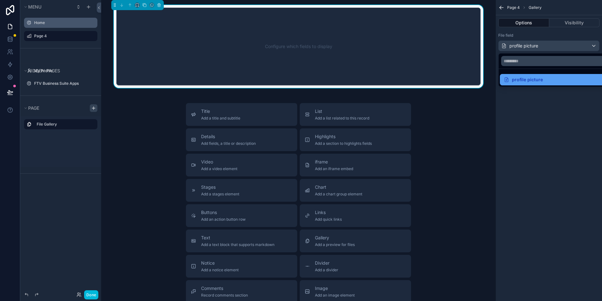
click at [520, 80] on div "profile picture" at bounding box center [523, 80] width 39 height 8
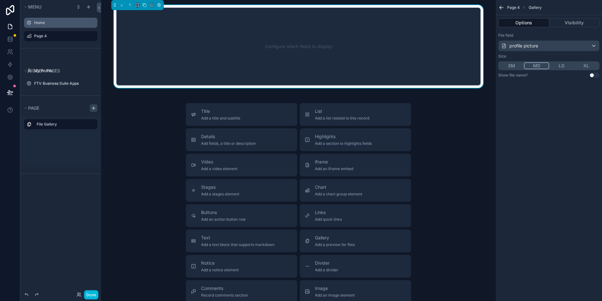
click at [394, 60] on div "Configure which fields to display" at bounding box center [299, 46] width 344 height 57
click at [158, 4] on icon "scrollable content" at bounding box center [159, 4] width 3 height 0
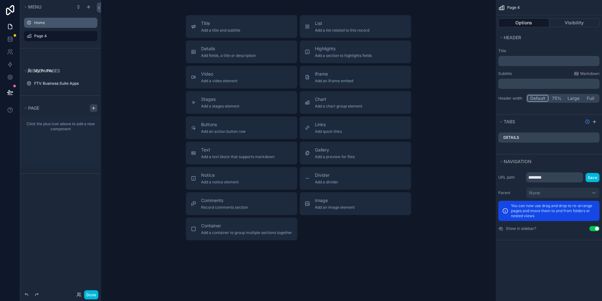
click at [102, 104] on div "Title Add a title and subtitle List Add a list related to this record Details A…" at bounding box center [298, 145] width 395 height 291
click at [96, 105] on div "scrollable content" at bounding box center [94, 108] width 8 height 8
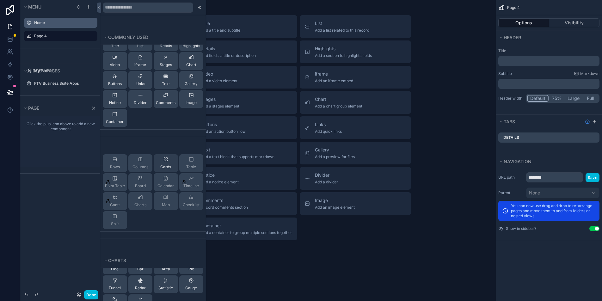
click at [169, 162] on div "Cards" at bounding box center [166, 163] width 24 height 18
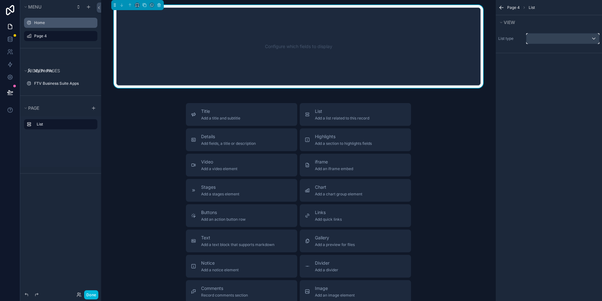
click at [560, 34] on div "scrollable content" at bounding box center [563, 39] width 73 height 10
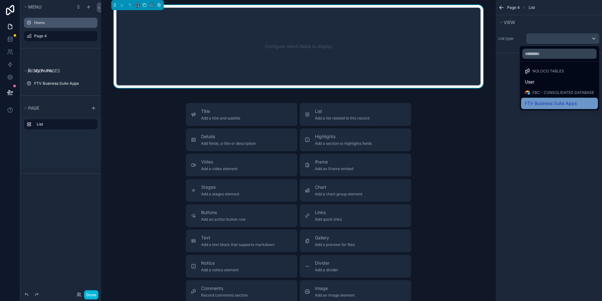
click at [541, 101] on span "FTV Business Suite Apps" at bounding box center [551, 104] width 52 height 8
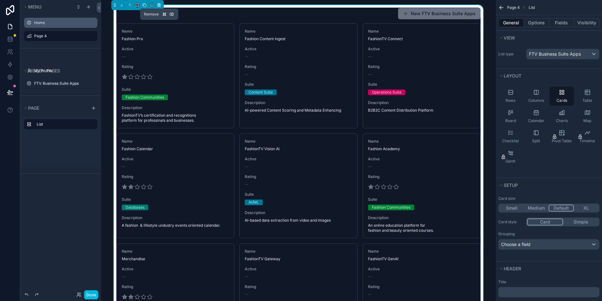
click at [157, 7] on icon "scrollable content" at bounding box center [159, 5] width 4 height 4
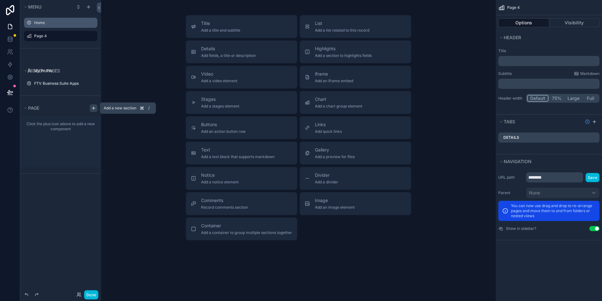
click at [92, 108] on icon "scrollable content" at bounding box center [93, 108] width 3 height 0
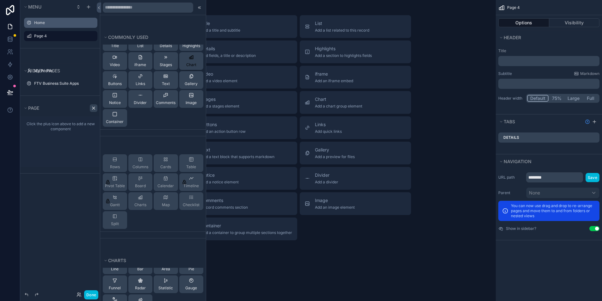
click at [189, 63] on span "Chart" at bounding box center [191, 64] width 10 height 5
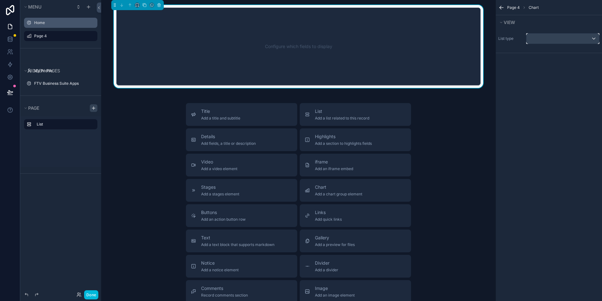
click at [554, 40] on div "scrollable content" at bounding box center [563, 39] width 73 height 10
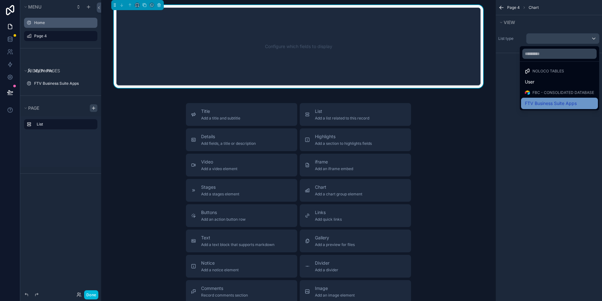
click at [546, 100] on span "FTV Business Suite Apps" at bounding box center [551, 104] width 52 height 8
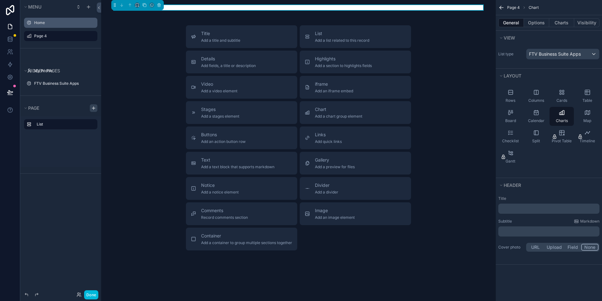
click at [323, 7] on div "scrollable content" at bounding box center [298, 7] width 385 height 5
click at [157, 4] on icon "scrollable content" at bounding box center [159, 5] width 4 height 4
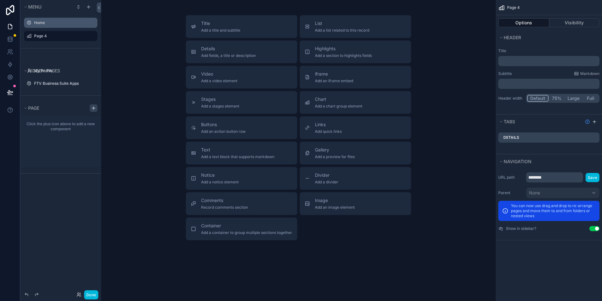
click at [51, 11] on div "Menu" at bounding box center [60, 7] width 81 height 14
click at [30, 7] on span "Menu" at bounding box center [34, 6] width 13 height 5
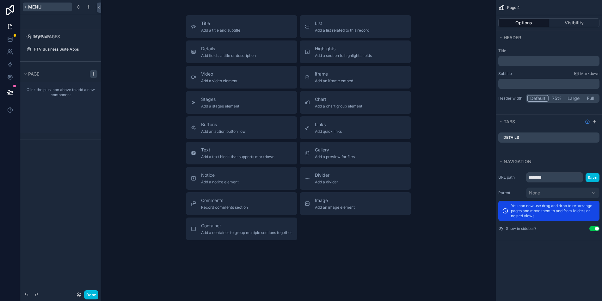
click at [30, 7] on span "Menu" at bounding box center [34, 6] width 13 height 5
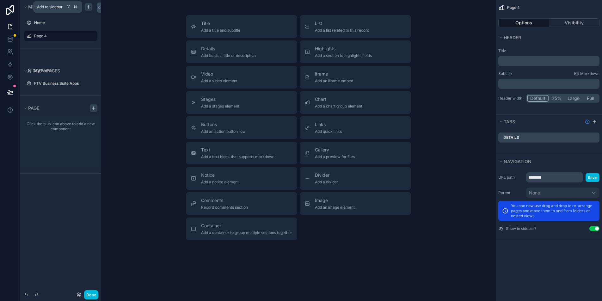
click at [87, 7] on icon "scrollable content" at bounding box center [88, 7] width 3 height 0
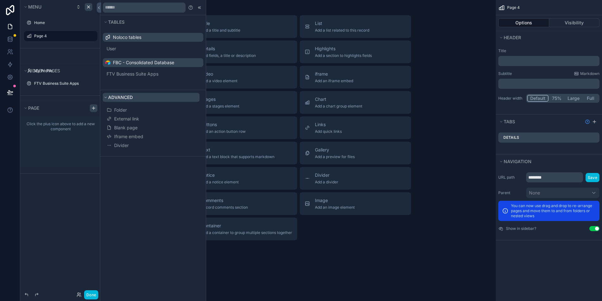
click at [106, 97] on icon at bounding box center [106, 98] width 4 height 4
click at [200, 7] on icon at bounding box center [200, 7] width 1 height 2
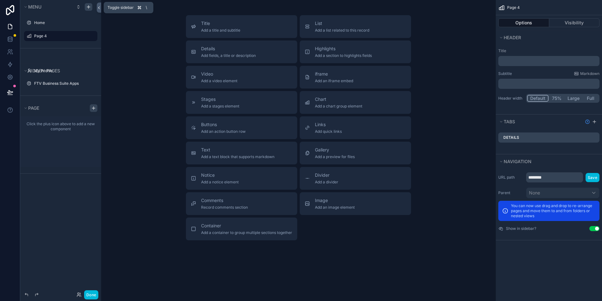
click at [97, 7] on icon at bounding box center [99, 7] width 4 height 5
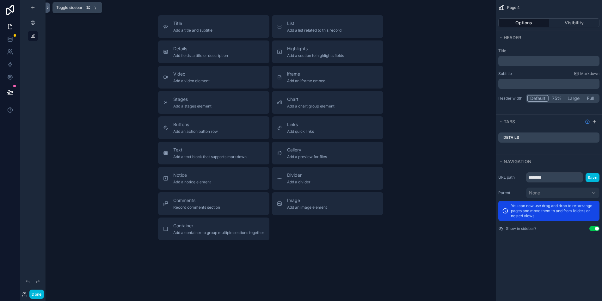
click at [48, 8] on icon at bounding box center [48, 7] width 4 height 5
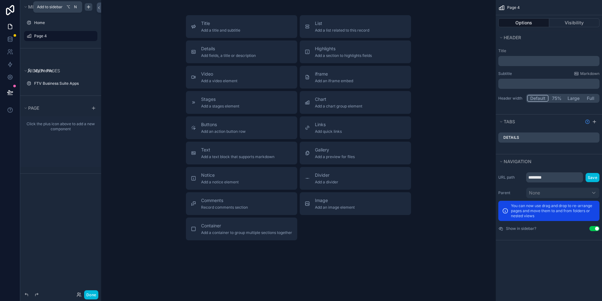
click at [89, 6] on icon "scrollable content" at bounding box center [88, 6] width 5 height 5
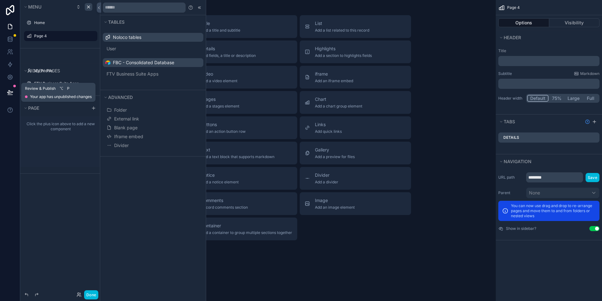
click at [6, 94] on button at bounding box center [10, 93] width 14 height 18
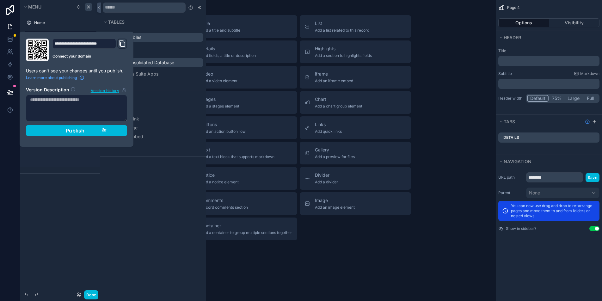
click at [318, 269] on div "Title Add a title and subtitle List Add a list related to this record Details A…" at bounding box center [298, 145] width 395 height 291
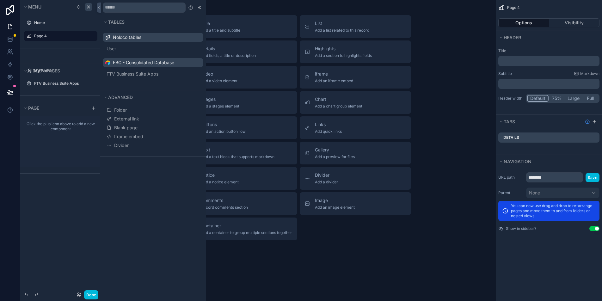
click at [0, 0] on icon "scrollable content" at bounding box center [0, 0] width 0 height 0
click at [122, 52] on span "Remove" at bounding box center [121, 51] width 17 height 6
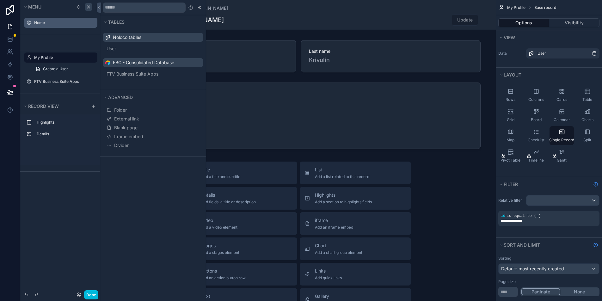
click at [56, 23] on label "Home" at bounding box center [63, 22] width 59 height 5
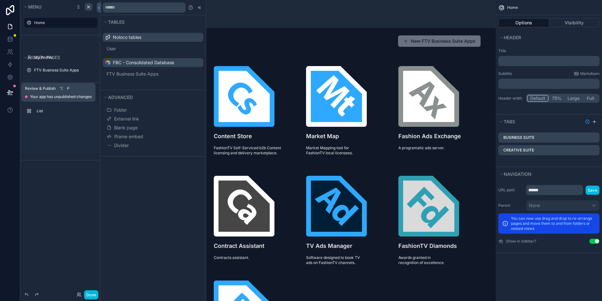
click at [11, 92] on icon at bounding box center [9, 92] width 5 height 3
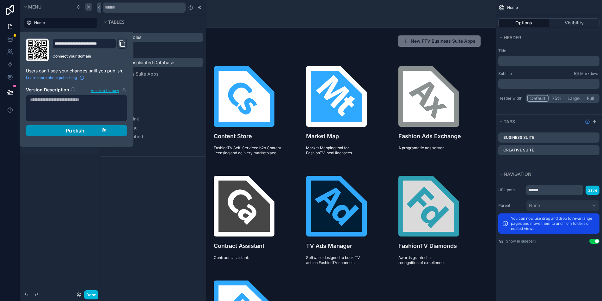
click at [59, 129] on div "Publish" at bounding box center [77, 131] width 60 height 6
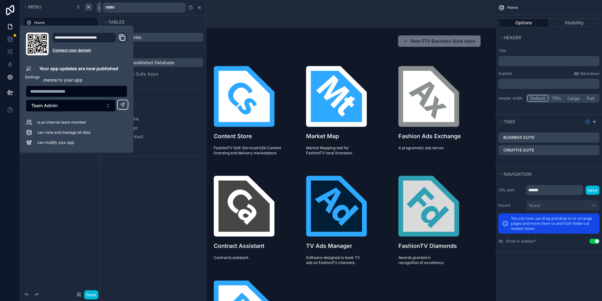
click at [11, 78] on icon at bounding box center [10, 77] width 6 height 6
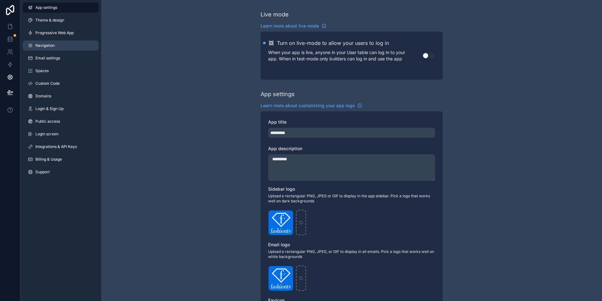
click at [42, 46] on span "Navigation" at bounding box center [44, 45] width 19 height 5
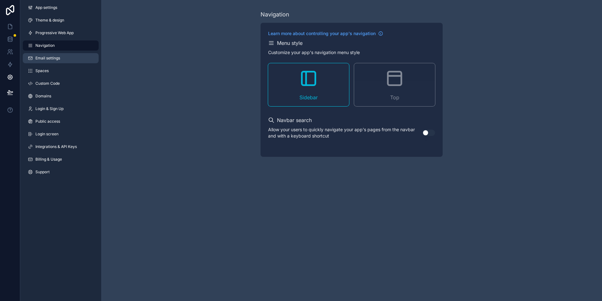
click at [42, 61] on link "Email settings" at bounding box center [61, 58] width 76 height 10
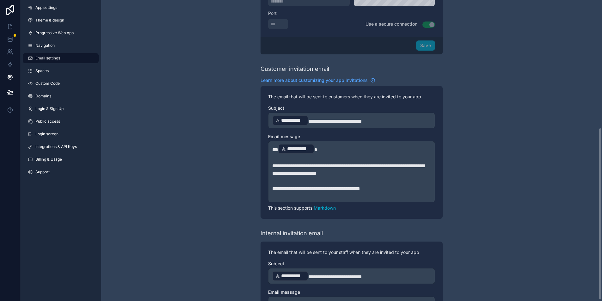
scroll to position [224, 0]
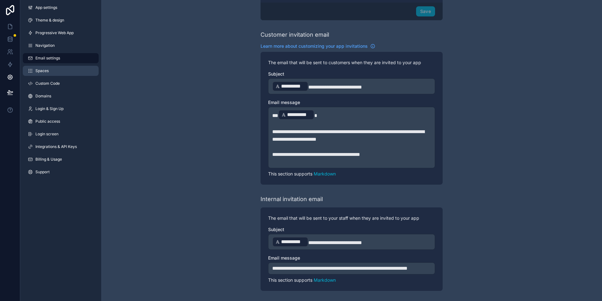
click at [67, 69] on link "Spaces" at bounding box center [61, 71] width 76 height 10
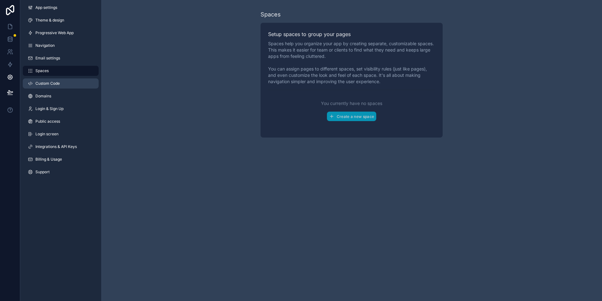
click at [69, 86] on link "Custom Code" at bounding box center [61, 83] width 76 height 10
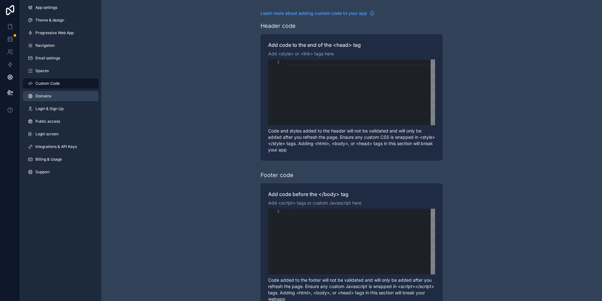
click at [63, 96] on link "Domains" at bounding box center [61, 96] width 76 height 10
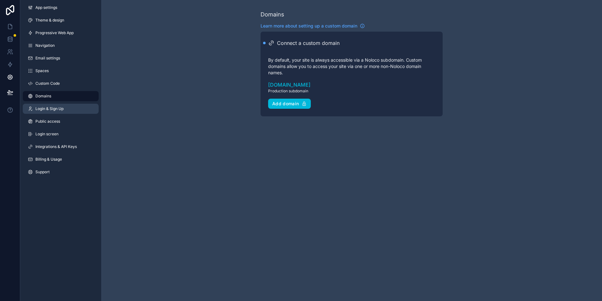
click at [59, 106] on link "Login & Sign Up" at bounding box center [61, 109] width 76 height 10
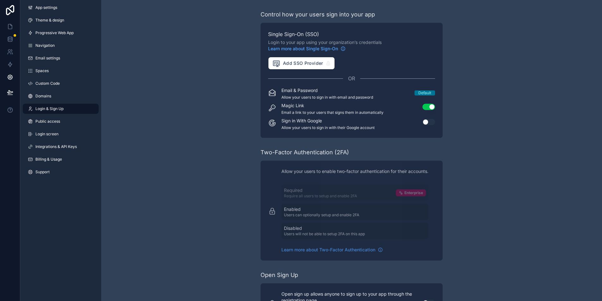
click at [59, 106] on link "Login & Sign Up" at bounding box center [61, 109] width 76 height 10
click at [46, 119] on span "Public access" at bounding box center [47, 121] width 25 height 5
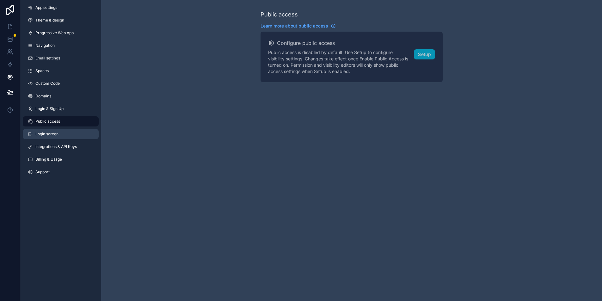
click at [45, 134] on span "Login screen" at bounding box center [46, 134] width 23 height 5
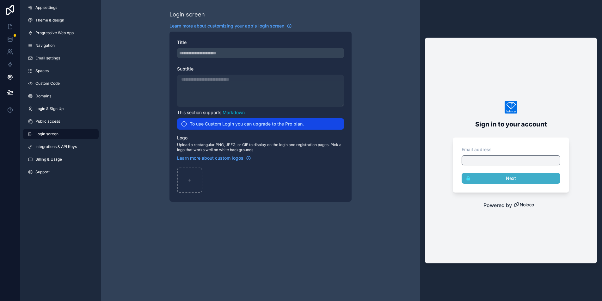
click at [481, 100] on div "Sign in to your account Email address Next" at bounding box center [511, 146] width 172 height 109
click at [190, 180] on icon "scrollable content" at bounding box center [190, 180] width 3 height 0
type input "**********"
click at [40, 146] on span "Integrations & API Keys" at bounding box center [55, 146] width 41 height 5
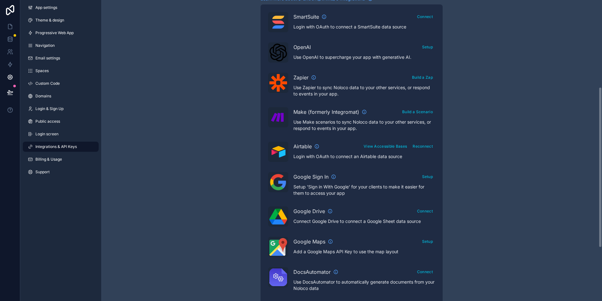
scroll to position [155, 0]
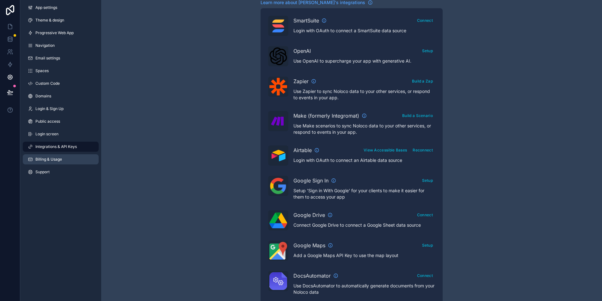
click at [54, 158] on span "Billing & Usage" at bounding box center [48, 159] width 27 height 5
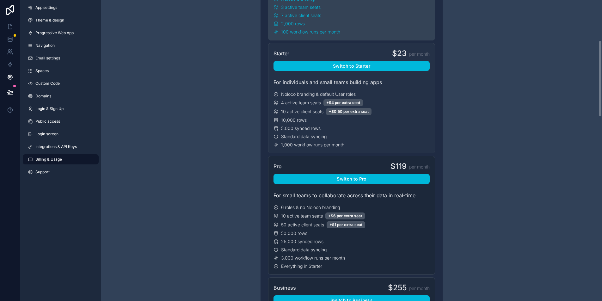
scroll to position [159, 0]
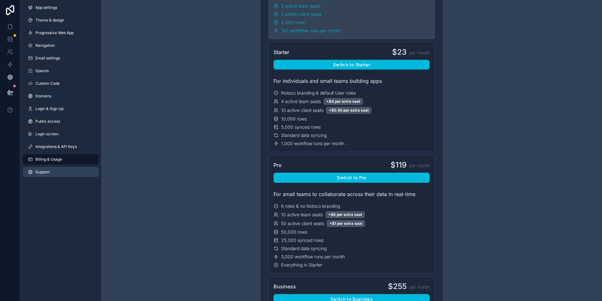
click at [38, 172] on span "Support" at bounding box center [42, 172] width 14 height 5
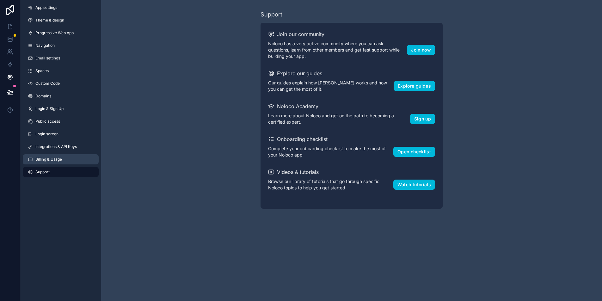
click at [45, 160] on span "Billing & Usage" at bounding box center [48, 159] width 27 height 5
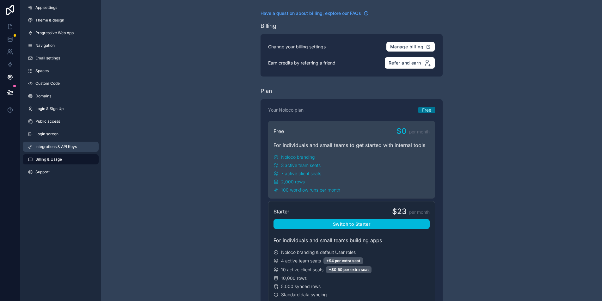
click at [53, 148] on span "Integrations & API Keys" at bounding box center [55, 146] width 41 height 5
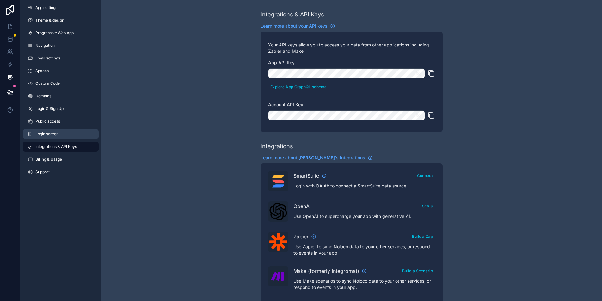
click at [51, 139] on link "Login screen" at bounding box center [61, 134] width 76 height 10
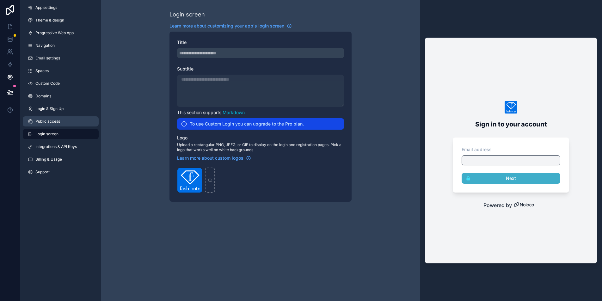
click at [48, 118] on link "Public access" at bounding box center [61, 121] width 76 height 10
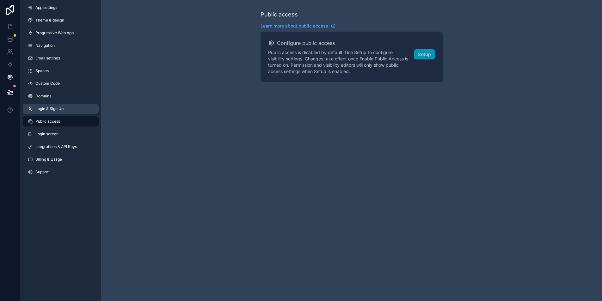
click at [52, 109] on span "Login & Sign Up" at bounding box center [49, 108] width 28 height 5
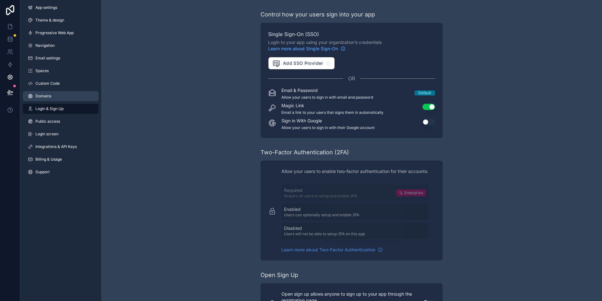
click at [62, 96] on link "Domains" at bounding box center [61, 96] width 76 height 10
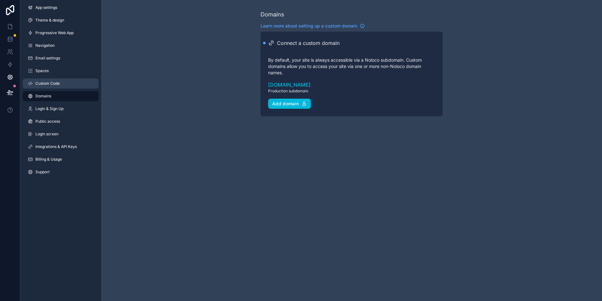
click at [50, 84] on span "Custom Code" at bounding box center [47, 83] width 24 height 5
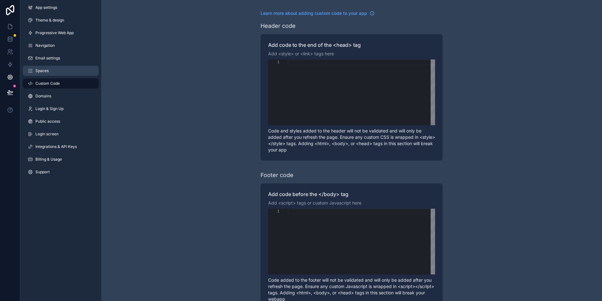
click at [44, 72] on span "Spaces" at bounding box center [41, 70] width 13 height 5
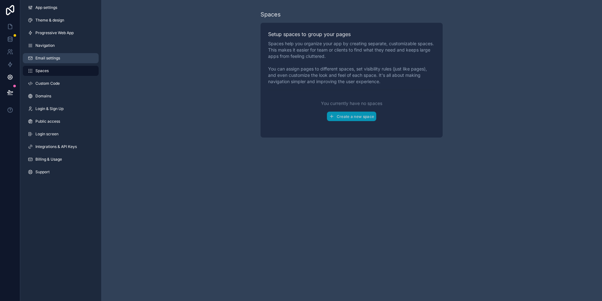
click at [47, 56] on span "Email settings" at bounding box center [47, 58] width 25 height 5
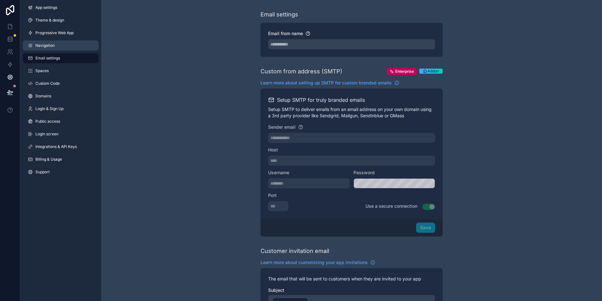
click at [45, 41] on link "Navigation" at bounding box center [61, 46] width 76 height 10
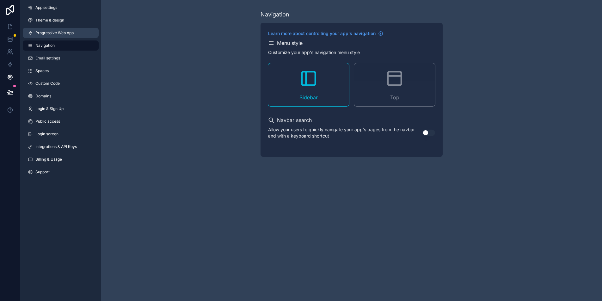
click at [42, 31] on span "Progressive Web App" at bounding box center [54, 32] width 38 height 5
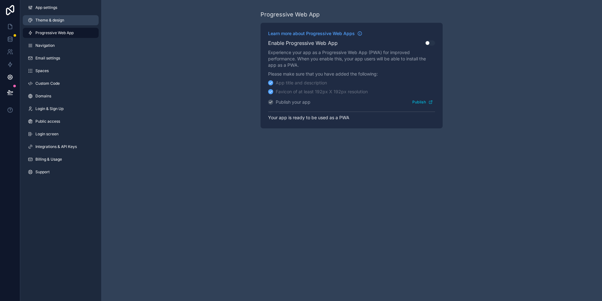
click at [47, 18] on span "Theme & design" at bounding box center [49, 20] width 29 height 5
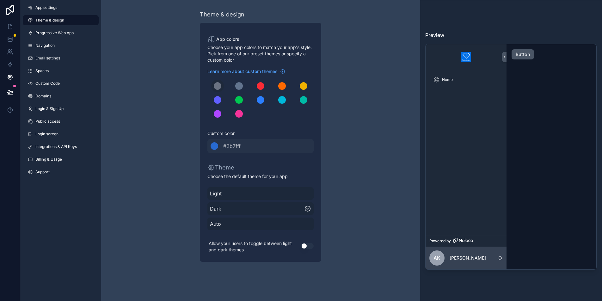
click at [528, 54] on button "Button" at bounding box center [523, 54] width 22 height 10
click at [520, 56] on button "Button" at bounding box center [523, 54] width 22 height 10
click at [48, 9] on span "App settings" at bounding box center [46, 7] width 22 height 5
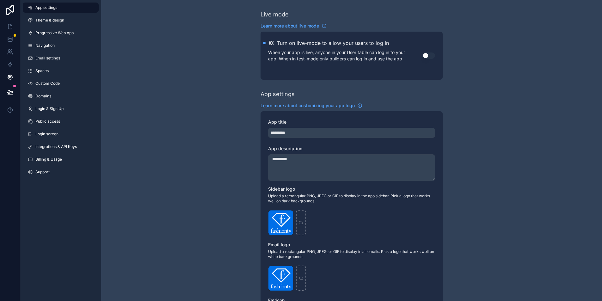
click at [426, 55] on button "Use setting" at bounding box center [429, 56] width 13 height 6
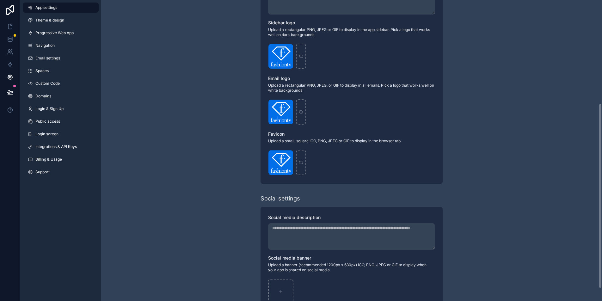
scroll to position [189, 0]
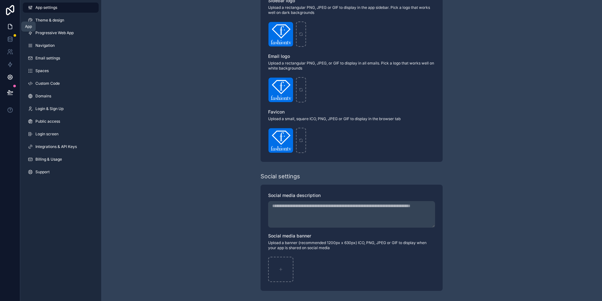
click at [8, 25] on icon at bounding box center [10, 26] width 6 height 6
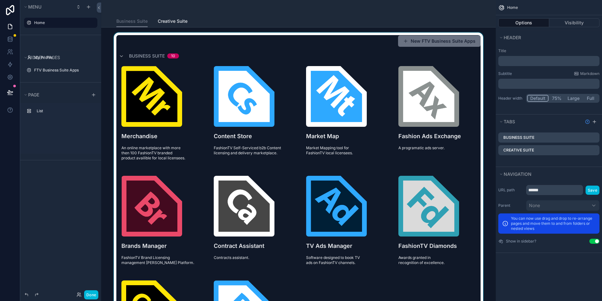
click at [353, 48] on div "scrollable content" at bounding box center [298, 220] width 385 height 374
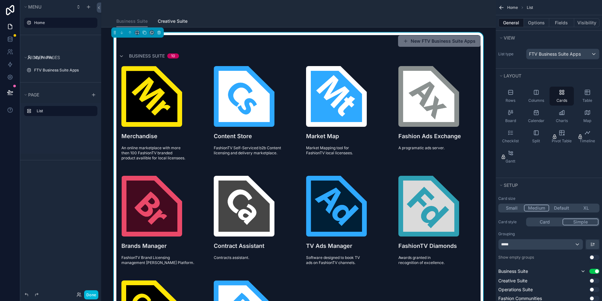
click at [365, 46] on div "New FTV Business Suite Apps" at bounding box center [298, 41] width 365 height 12
click at [451, 42] on button "New FTV Business Suite Apps" at bounding box center [439, 40] width 83 height 11
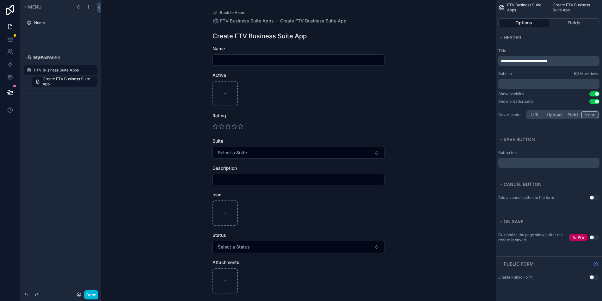
click at [220, 12] on span "Back to Home" at bounding box center [232, 12] width 25 height 5
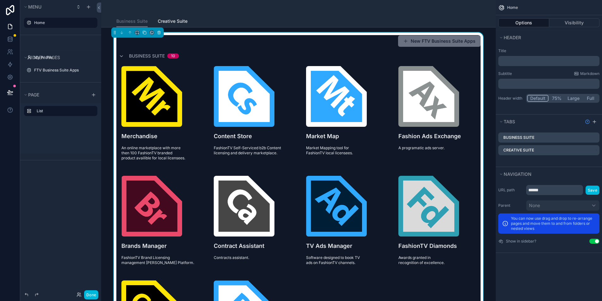
click at [594, 240] on button "Use setting" at bounding box center [595, 241] width 10 height 5
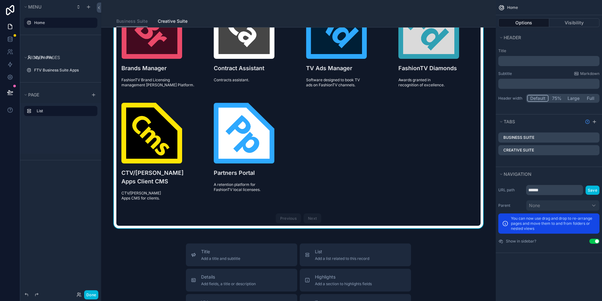
scroll to position [175, 0]
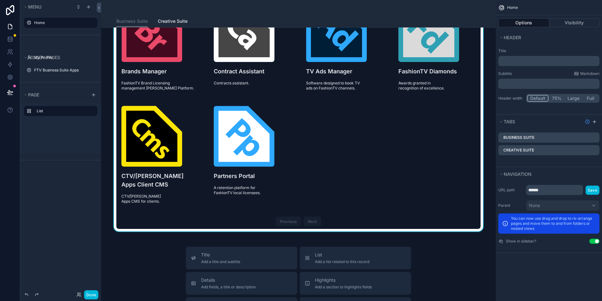
click at [309, 217] on div "Previous Next" at bounding box center [299, 222] width 46 height 10
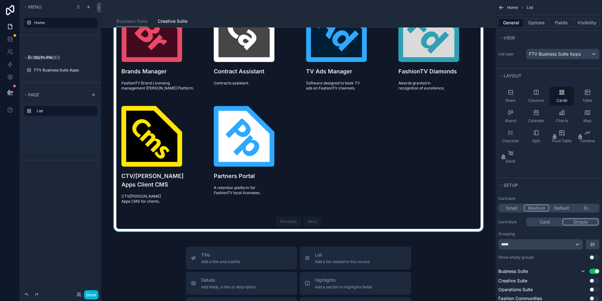
click at [287, 217] on div "Previous Next" at bounding box center [299, 222] width 46 height 10
click at [307, 217] on div "Previous Next" at bounding box center [299, 222] width 46 height 10
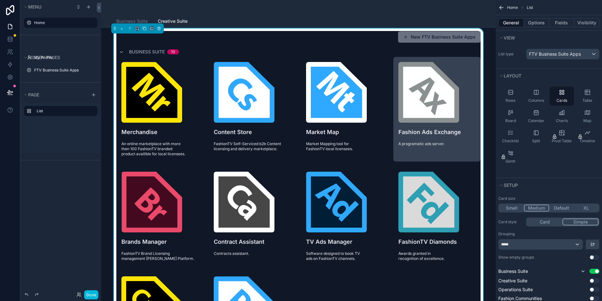
scroll to position [0, 0]
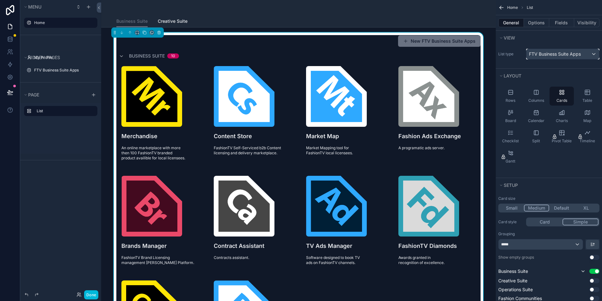
click at [583, 53] on div "FTV Business Suite Apps" at bounding box center [563, 54] width 73 height 10
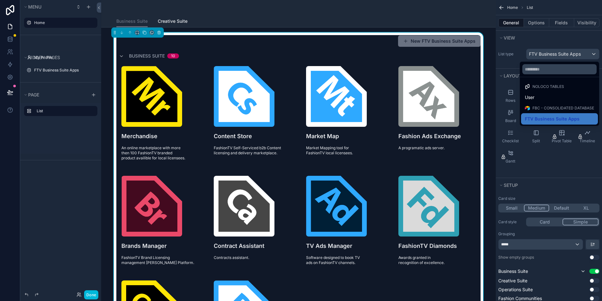
click at [583, 53] on div "scrollable content" at bounding box center [301, 150] width 602 height 301
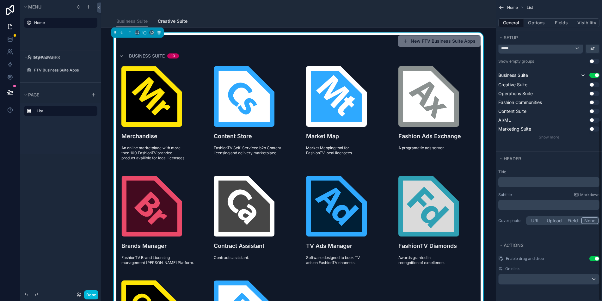
scroll to position [202, 0]
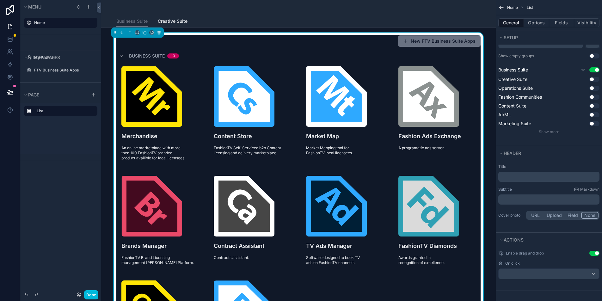
click at [595, 254] on button "Use setting" at bounding box center [595, 253] width 10 height 5
click at [594, 253] on button "Use setting" at bounding box center [595, 253] width 10 height 5
click at [564, 273] on div "scrollable content" at bounding box center [549, 274] width 101 height 10
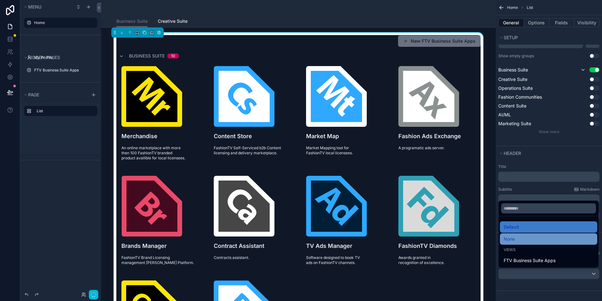
click at [548, 240] on div "None" at bounding box center [549, 239] width 90 height 8
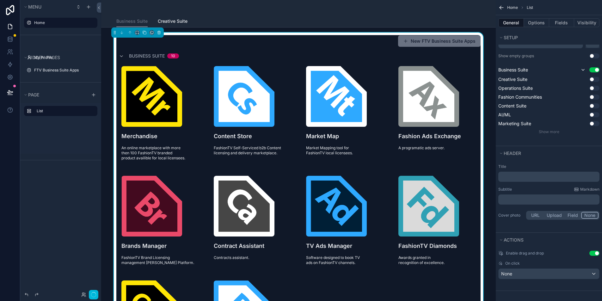
click at [548, 280] on div "Enable drag and drop Use setting On click None" at bounding box center [549, 265] width 106 height 34
click at [549, 274] on div "None" at bounding box center [549, 274] width 101 height 10
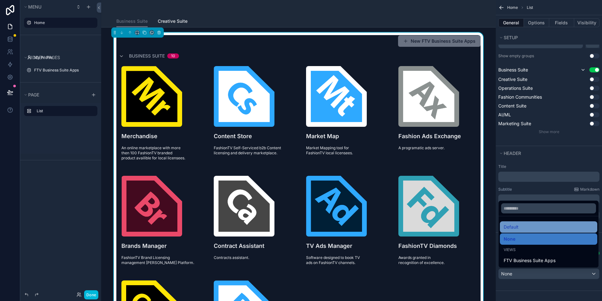
click at [516, 229] on span "Default" at bounding box center [511, 227] width 15 height 8
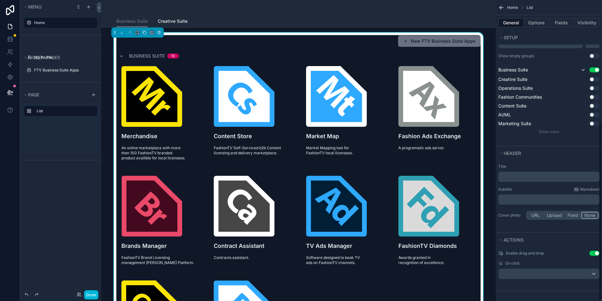
click at [577, 215] on button "Field" at bounding box center [573, 215] width 17 height 7
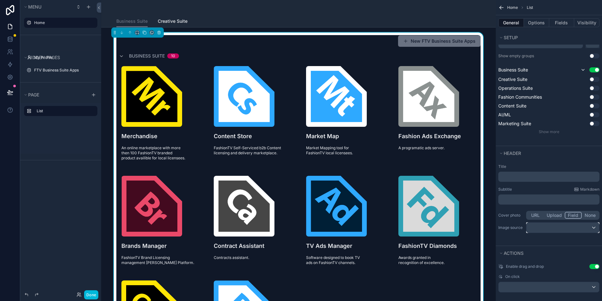
click at [560, 227] on div "scrollable content" at bounding box center [563, 228] width 73 height 10
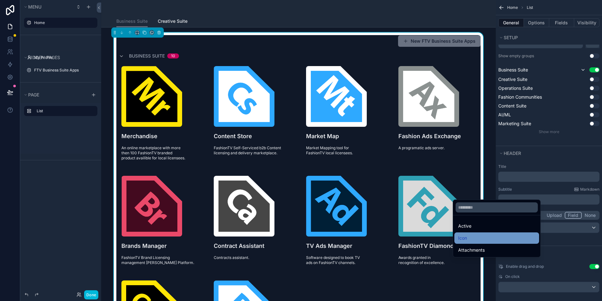
click at [496, 239] on div "Icon" at bounding box center [497, 238] width 77 height 8
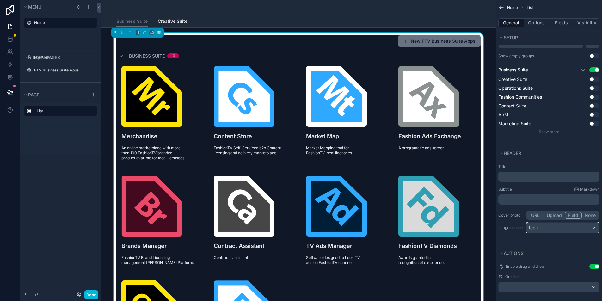
click at [559, 224] on div "Icon" at bounding box center [563, 228] width 73 height 10
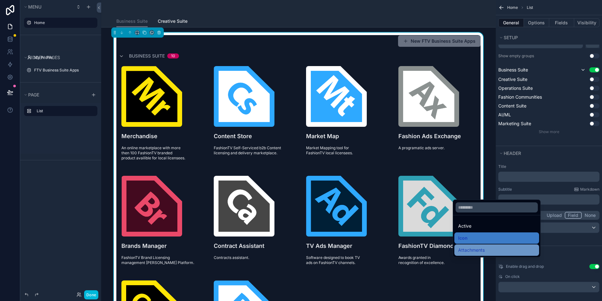
click at [518, 247] on div "Attachments" at bounding box center [497, 251] width 77 height 8
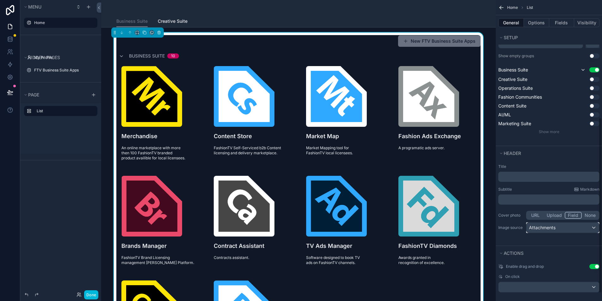
click at [549, 228] on span "Attachments" at bounding box center [542, 228] width 27 height 6
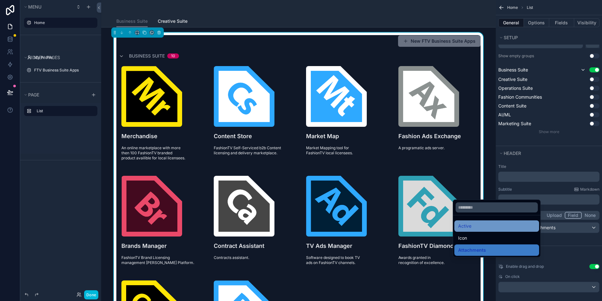
click at [514, 230] on div "Active" at bounding box center [497, 226] width 85 height 11
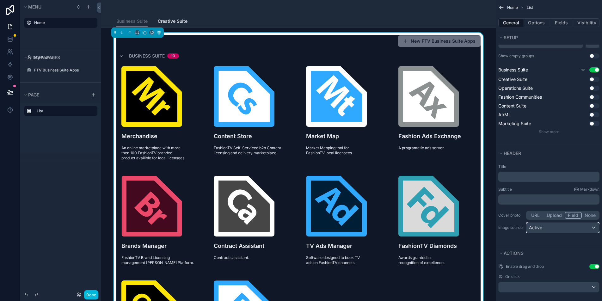
click at [573, 226] on div "Active" at bounding box center [563, 228] width 73 height 10
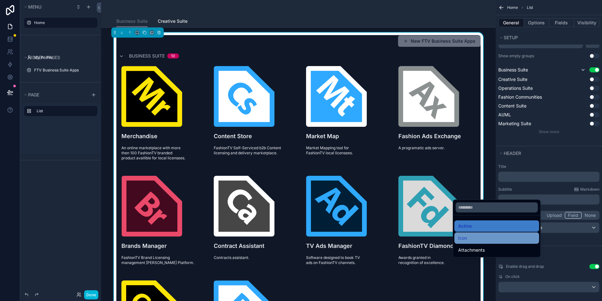
click at [518, 234] on div "Icon" at bounding box center [497, 238] width 85 height 11
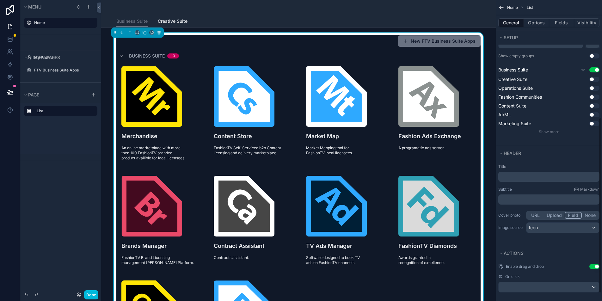
click at [553, 216] on button "Upload" at bounding box center [554, 215] width 21 height 7
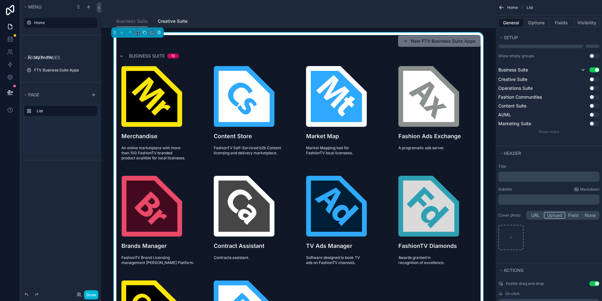
click at [589, 216] on button "None" at bounding box center [590, 215] width 17 height 7
click at [539, 215] on button "URL" at bounding box center [536, 215] width 17 height 7
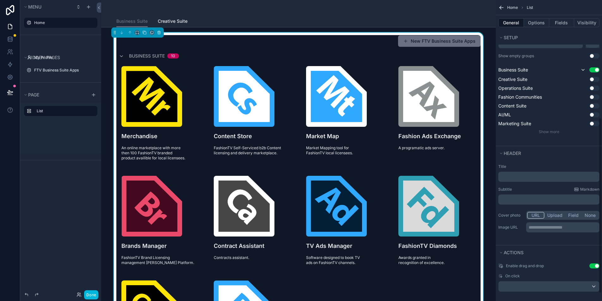
click at [534, 228] on p "**********" at bounding box center [564, 227] width 70 height 6
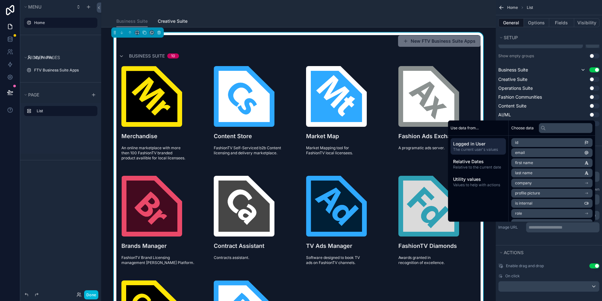
scroll to position [212, 0]
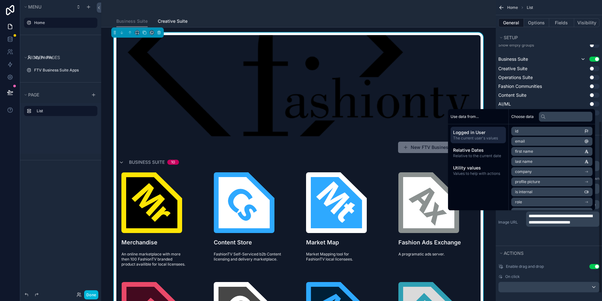
click at [523, 236] on div "**********" at bounding box center [549, 194] width 106 height 86
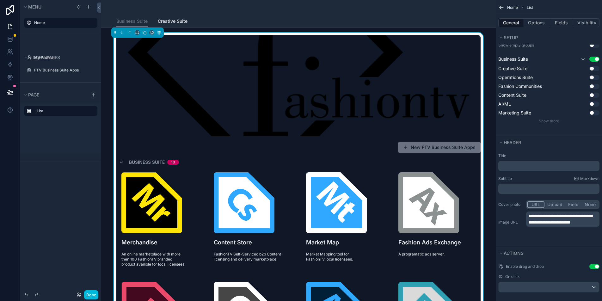
click at [556, 205] on button "Upload" at bounding box center [555, 204] width 21 height 7
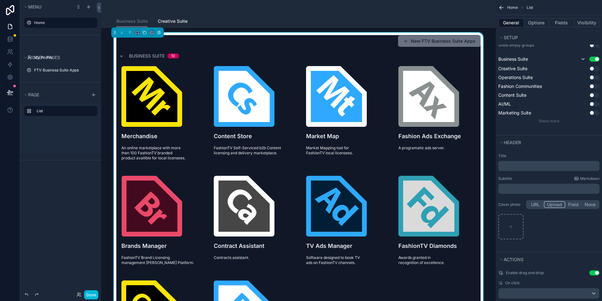
click at [571, 204] on button "Field" at bounding box center [574, 204] width 17 height 7
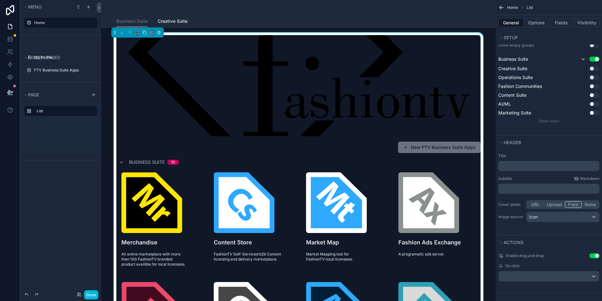
click at [588, 205] on div "Title ﻿ Subtitle Markdown ﻿ Cover photo URL Upload Field None Image source Icon" at bounding box center [549, 188] width 106 height 75
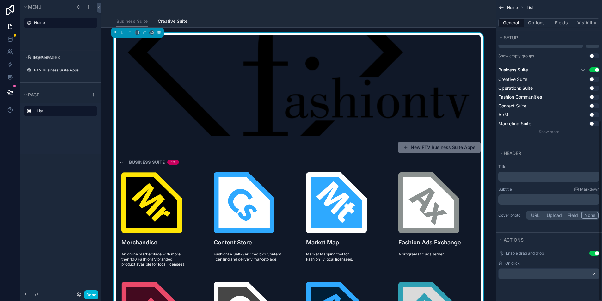
scroll to position [202, 0]
click at [539, 214] on button "URL" at bounding box center [536, 215] width 17 height 7
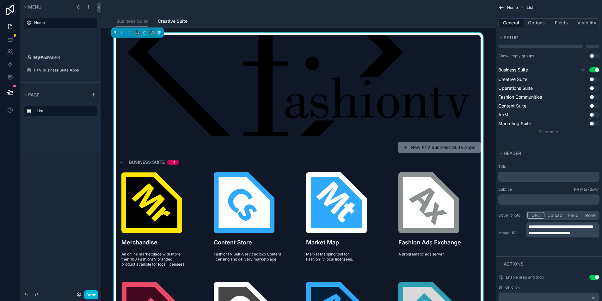
click at [543, 236] on p "**********" at bounding box center [564, 230] width 70 height 13
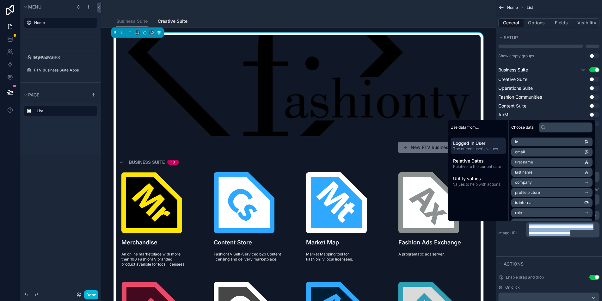
click at [543, 236] on p "**********" at bounding box center [564, 230] width 70 height 13
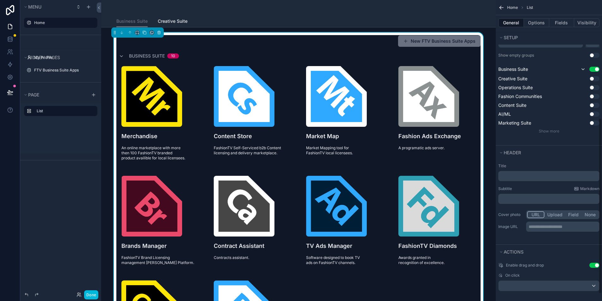
click at [546, 236] on div "**********" at bounding box center [549, 202] width 106 height 85
click at [589, 217] on button "None" at bounding box center [590, 214] width 17 height 7
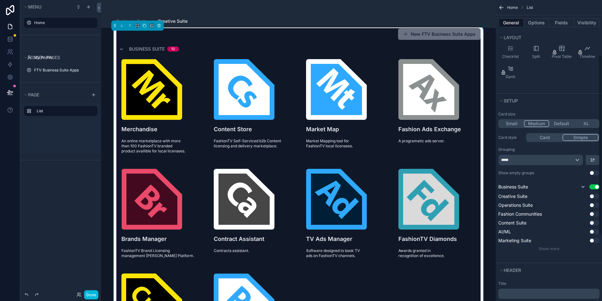
scroll to position [72, 0]
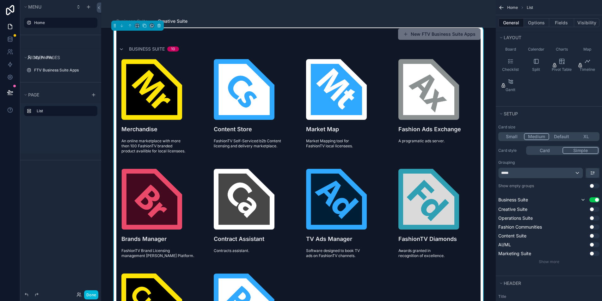
click at [541, 151] on button "Card" at bounding box center [545, 150] width 35 height 7
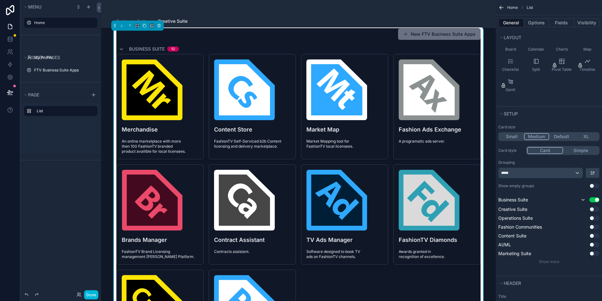
click at [577, 151] on button "Simple" at bounding box center [581, 150] width 35 height 7
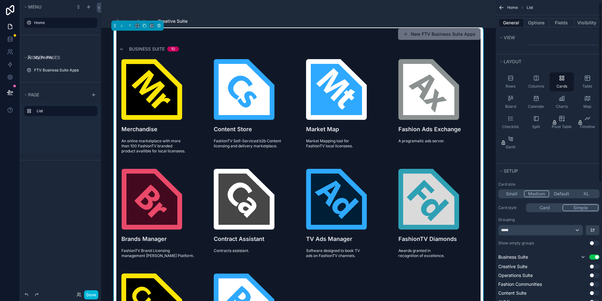
scroll to position [0, 0]
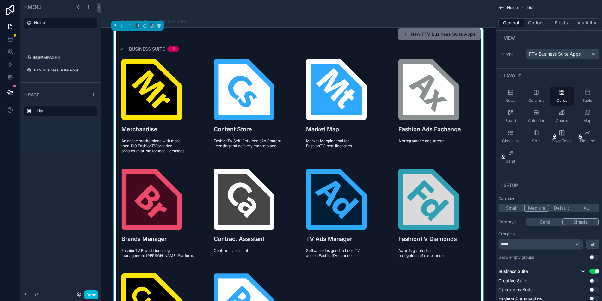
click at [173, 21] on span "Creative Suite" at bounding box center [173, 21] width 30 height 6
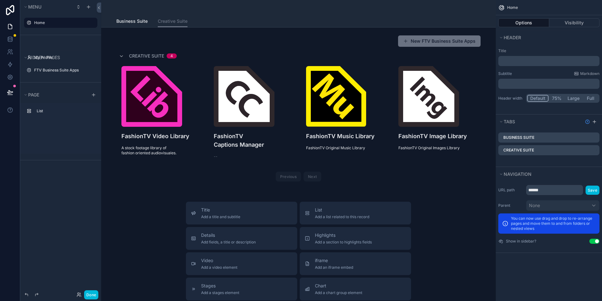
click at [221, 11] on div "scrollable content" at bounding box center [298, 7] width 365 height 15
click at [140, 24] on span "Business Suite" at bounding box center [131, 21] width 31 height 6
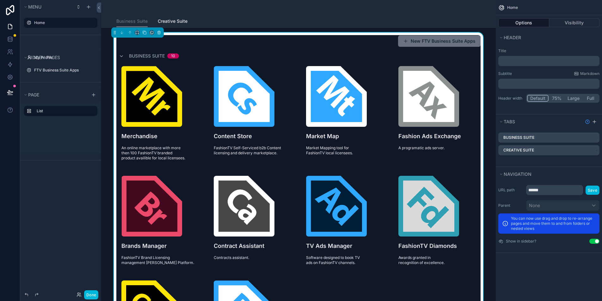
click at [293, 20] on div "Business Suite Creative Suite" at bounding box center [298, 21] width 365 height 12
click at [454, 54] on div "Business Suite 10" at bounding box center [298, 56] width 365 height 10
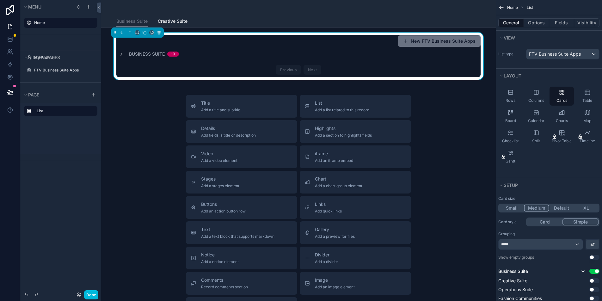
click at [361, 54] on div "Business Suite 10" at bounding box center [298, 54] width 365 height 6
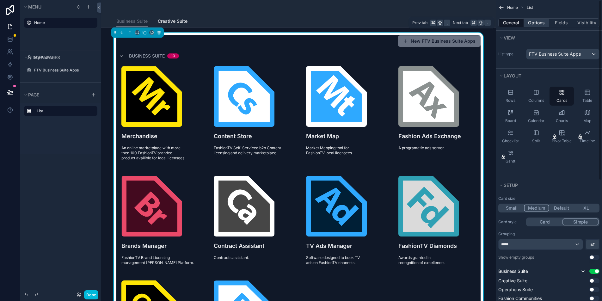
click at [543, 22] on button "Options" at bounding box center [536, 22] width 25 height 9
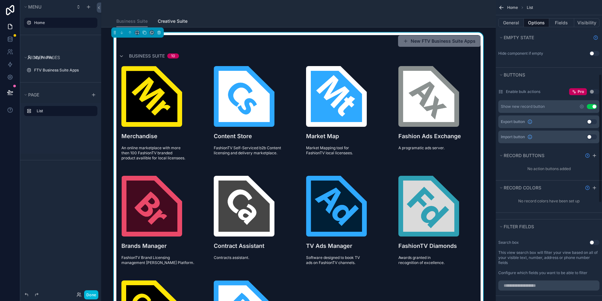
scroll to position [190, 0]
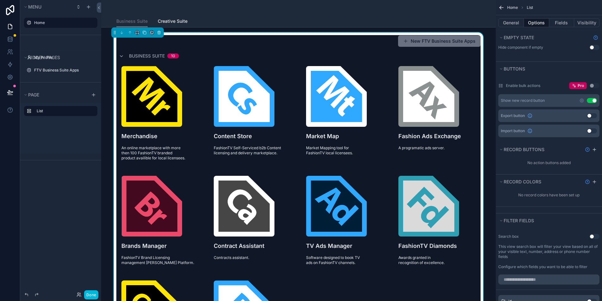
click at [593, 101] on button "Use setting" at bounding box center [592, 100] width 10 height 5
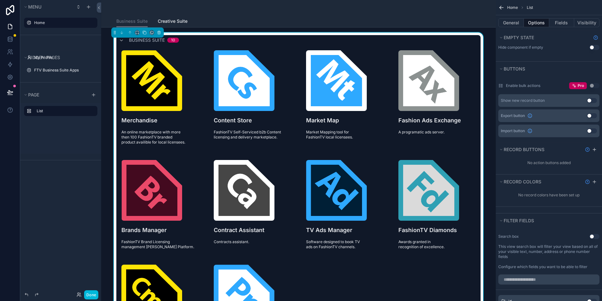
click at [591, 115] on button "Use setting" at bounding box center [592, 115] width 10 height 5
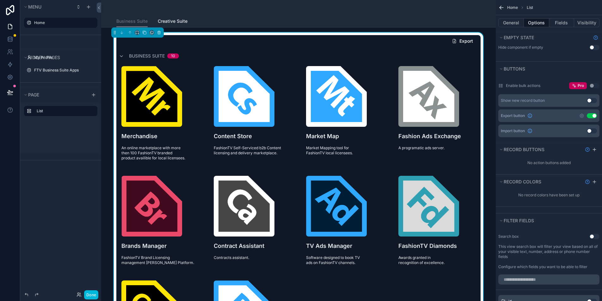
click at [591, 115] on button "Use setting" at bounding box center [592, 115] width 10 height 5
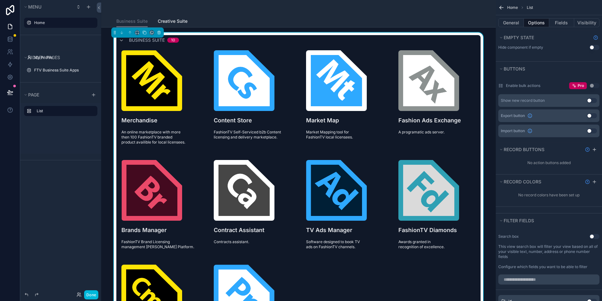
click at [588, 132] on button "Use setting" at bounding box center [592, 130] width 10 height 5
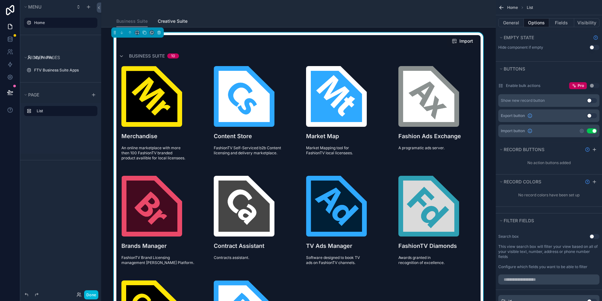
click at [587, 132] on div "Use setting" at bounding box center [589, 130] width 18 height 5
click at [594, 131] on button "Use setting" at bounding box center [592, 130] width 10 height 5
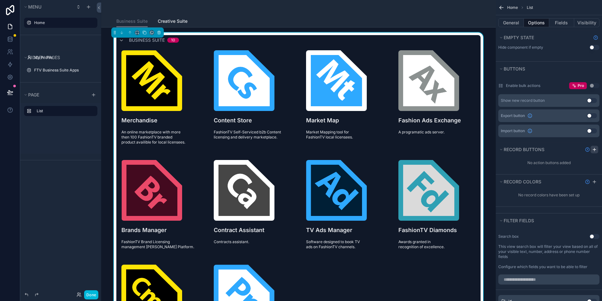
click at [593, 149] on icon "scrollable content" at bounding box center [594, 149] width 5 height 5
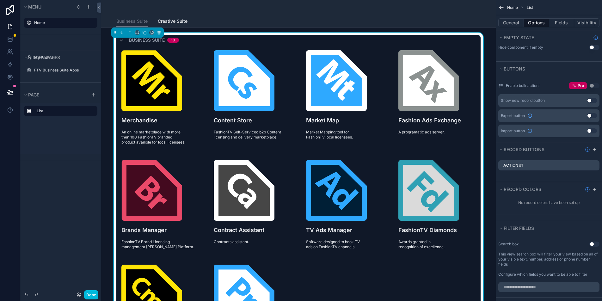
click at [553, 165] on div "Action #1" at bounding box center [549, 165] width 101 height 10
click at [0, 0] on icon "scrollable content" at bounding box center [0, 0] width 0 height 0
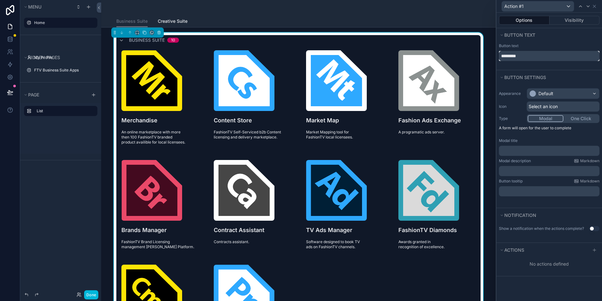
click at [524, 56] on input "*********" at bounding box center [549, 56] width 101 height 10
type input "******"
click at [568, 73] on button "Button settings" at bounding box center [547, 77] width 97 height 9
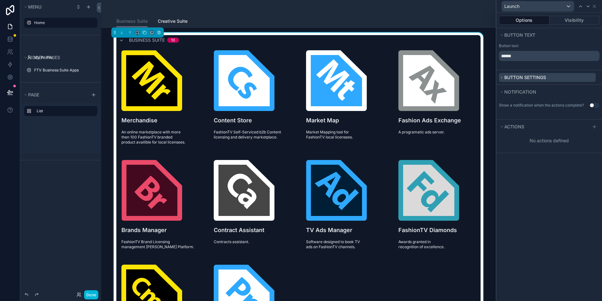
scroll to position [0, 0]
click at [567, 72] on div "Button settings" at bounding box center [550, 77] width 106 height 14
click at [562, 76] on button "Button settings" at bounding box center [547, 77] width 97 height 9
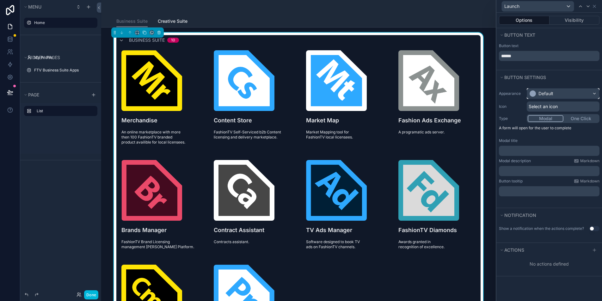
click at [565, 91] on div "Default" at bounding box center [564, 94] width 72 height 10
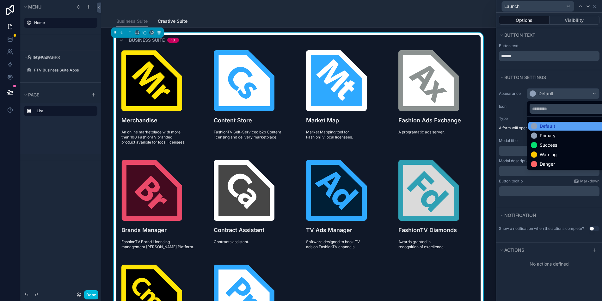
click at [558, 129] on div "Default" at bounding box center [570, 126] width 79 height 6
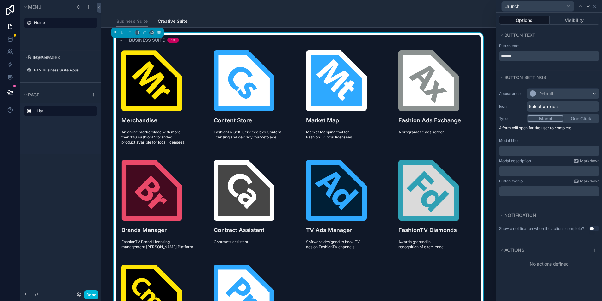
click at [542, 108] on span "Select an icon" at bounding box center [543, 106] width 29 height 6
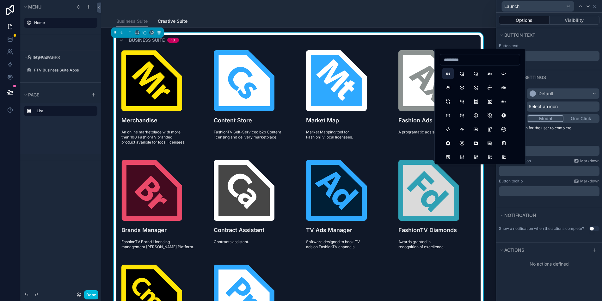
click at [448, 74] on button "123" at bounding box center [448, 73] width 11 height 11
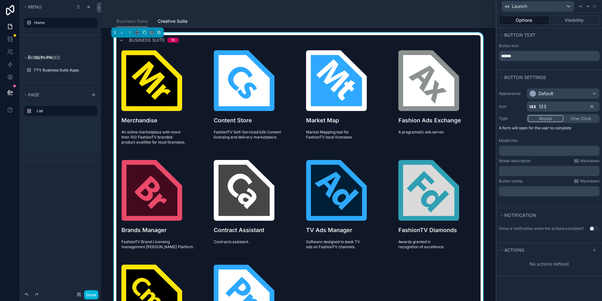
click at [576, 118] on button "One Click" at bounding box center [581, 118] width 35 height 7
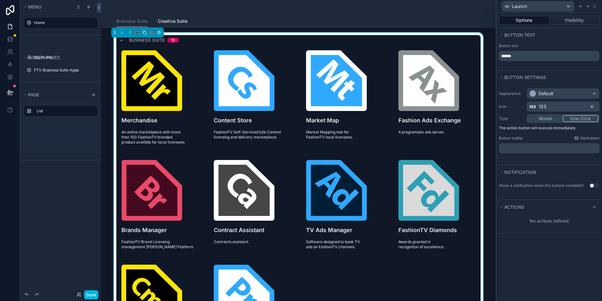
click at [539, 120] on button "Modal" at bounding box center [545, 118] width 35 height 7
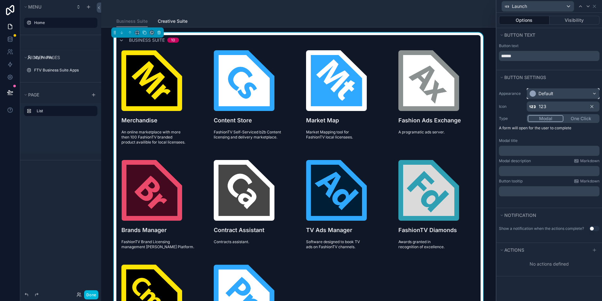
click at [565, 92] on div "Default" at bounding box center [564, 94] width 72 height 10
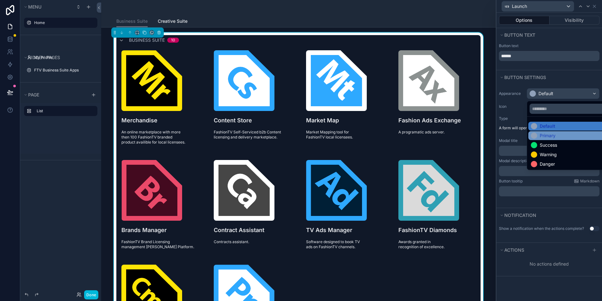
click at [554, 135] on div "Primary" at bounding box center [548, 136] width 16 height 6
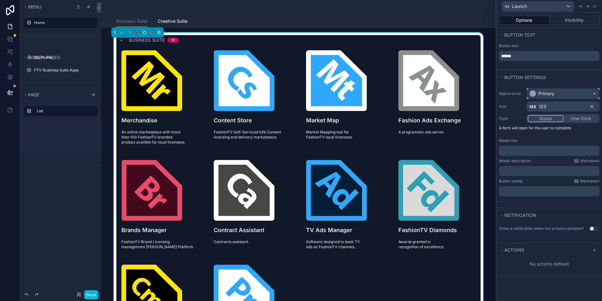
click at [571, 92] on div "Primary" at bounding box center [564, 94] width 72 height 10
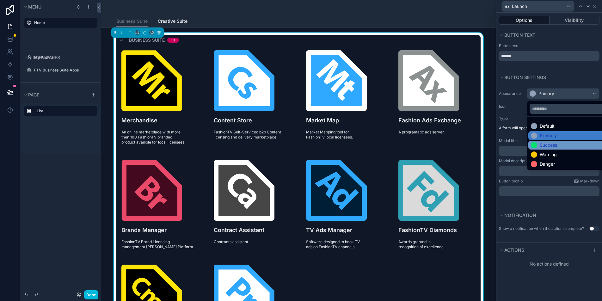
click at [558, 144] on div "Success" at bounding box center [570, 145] width 79 height 6
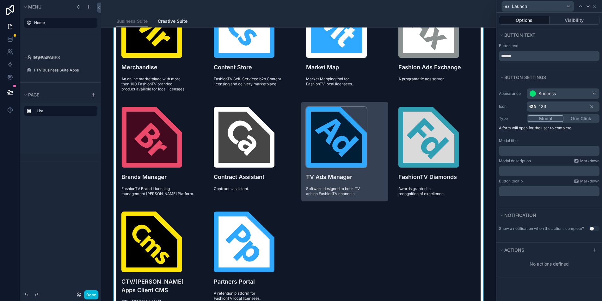
scroll to position [127, 0]
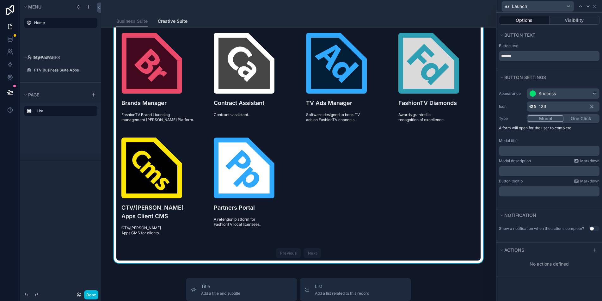
click at [85, 298] on button "Done" at bounding box center [91, 294] width 14 height 9
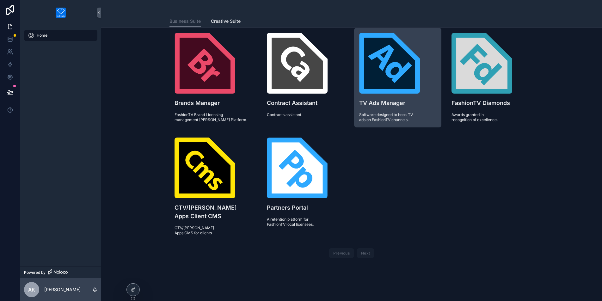
click at [0, 0] on span "Launch" at bounding box center [0, 0] width 0 height 0
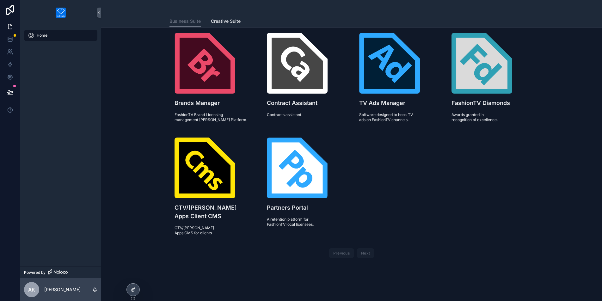
click at [135, 285] on div at bounding box center [133, 290] width 13 height 12
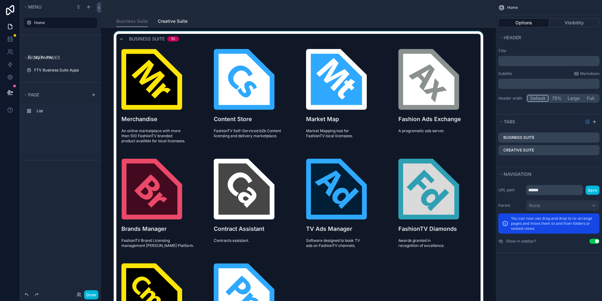
scroll to position [0, 0]
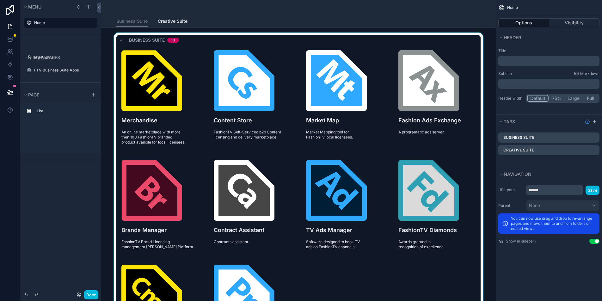
click at [458, 124] on div "scrollable content" at bounding box center [298, 212] width 385 height 358
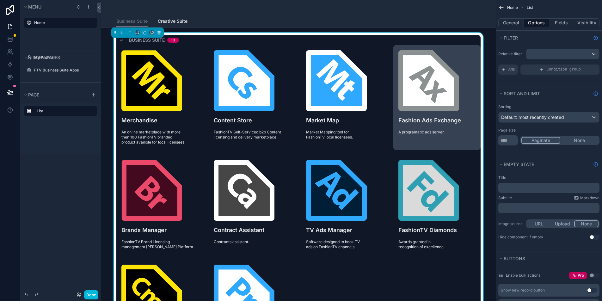
click at [0, 0] on span "Launch" at bounding box center [0, 0] width 0 height 0
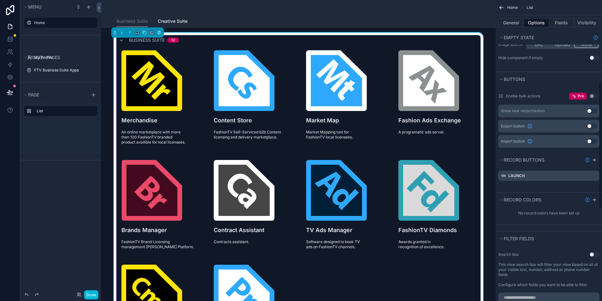
scroll to position [194, 0]
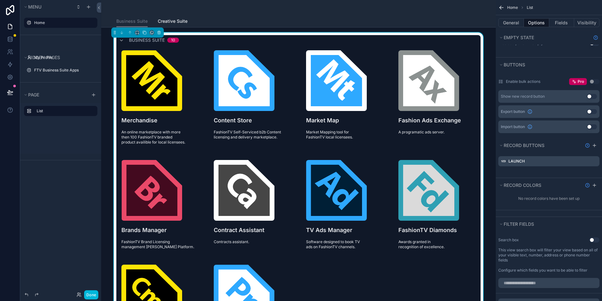
click at [0, 0] on icon "scrollable content" at bounding box center [0, 0] width 0 height 0
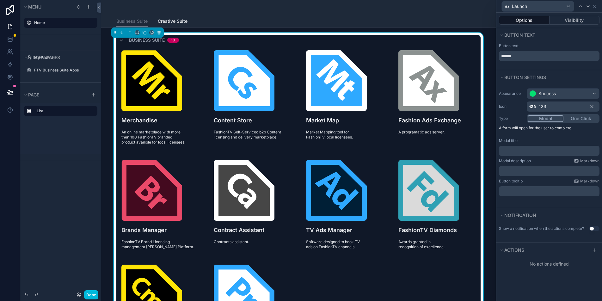
click at [549, 105] on div "123" at bounding box center [563, 107] width 73 height 10
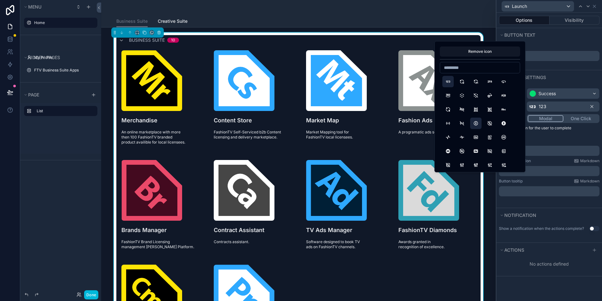
click at [478, 123] on button "Accessible" at bounding box center [476, 123] width 11 height 11
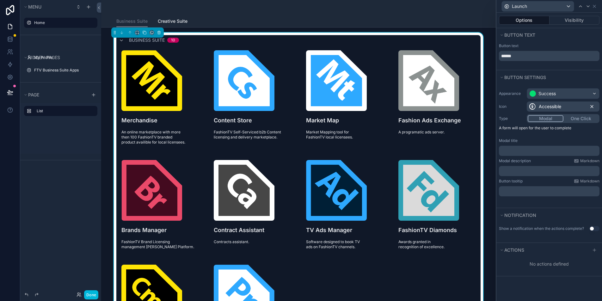
click at [593, 105] on icon at bounding box center [592, 106] width 5 height 5
click at [579, 118] on button "One Click" at bounding box center [581, 118] width 36 height 7
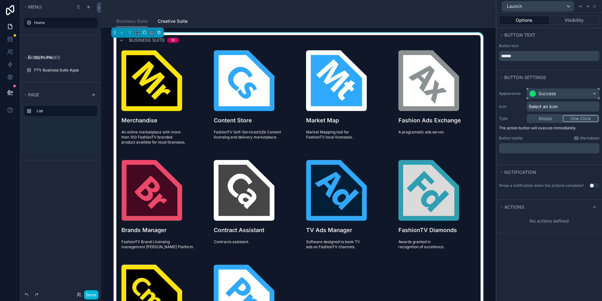
click at [556, 95] on div "Success" at bounding box center [547, 94] width 17 height 6
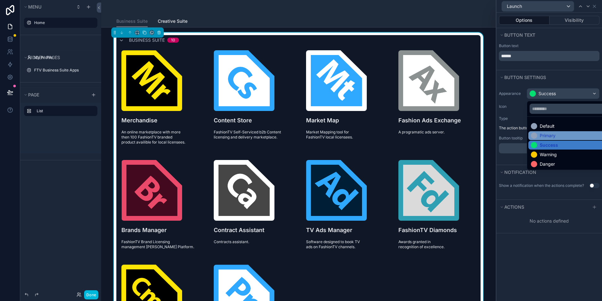
click at [548, 135] on div "Primary" at bounding box center [548, 136] width 16 height 6
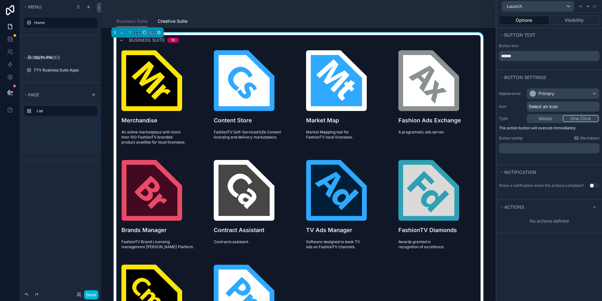
click at [531, 149] on p "﻿" at bounding box center [550, 148] width 97 height 6
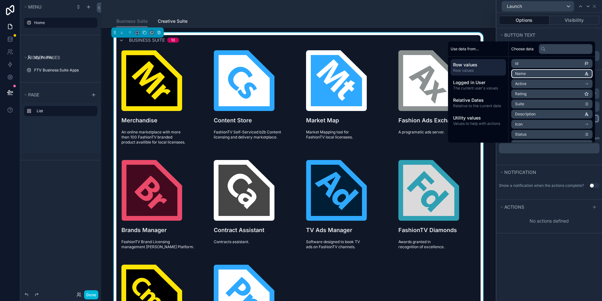
click at [538, 74] on li "Name" at bounding box center [552, 73] width 81 height 9
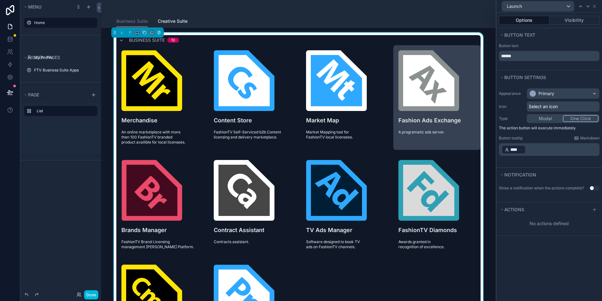
click at [431, 49] on div "Fashion Ads Exchange A programatic ads server." at bounding box center [437, 92] width 87 height 95
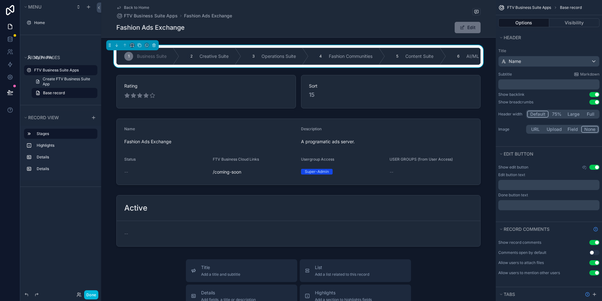
click at [121, 6] on link "Back to Home" at bounding box center [132, 7] width 33 height 5
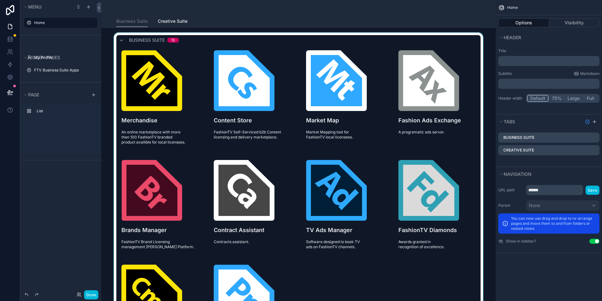
click at [460, 67] on div "scrollable content" at bounding box center [298, 212] width 385 height 358
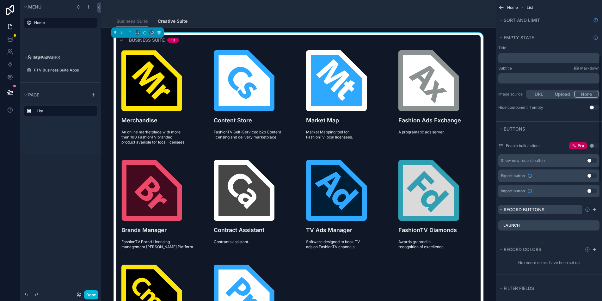
scroll to position [131, 0]
click at [0, 0] on icon "scrollable content" at bounding box center [0, 0] width 0 height 0
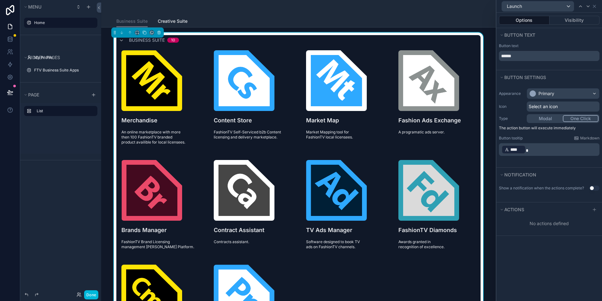
click at [542, 151] on p "﻿ **** ﻿" at bounding box center [550, 150] width 97 height 10
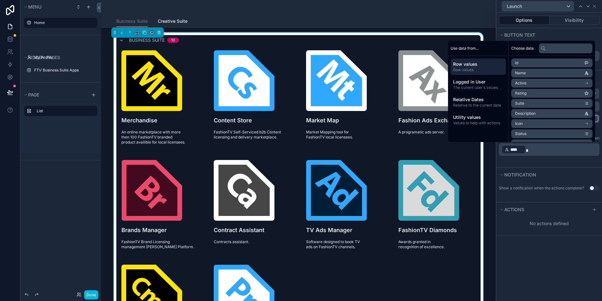
click at [521, 152] on span "****" at bounding box center [517, 150] width 12 height 6
click at [542, 157] on div "Appearance Primary Icon Select an icon Type Modal One Click The action button w…" at bounding box center [550, 124] width 106 height 80
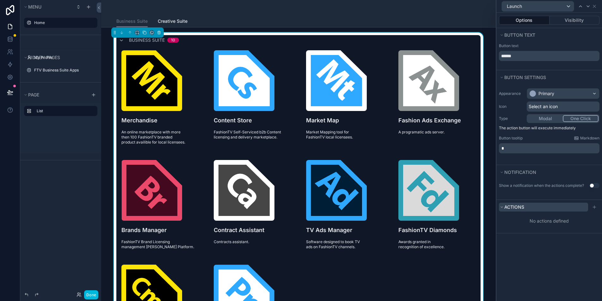
click at [565, 206] on button "Actions" at bounding box center [543, 207] width 89 height 9
click at [597, 207] on icon at bounding box center [594, 207] width 5 height 5
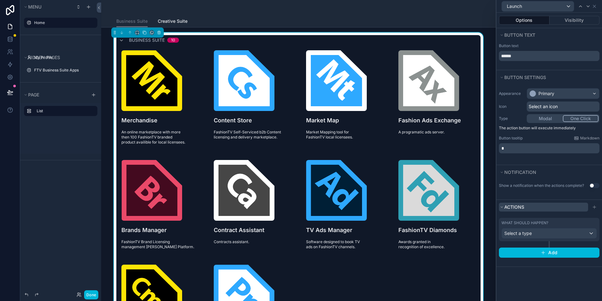
click at [574, 205] on button "Actions" at bounding box center [543, 207] width 89 height 9
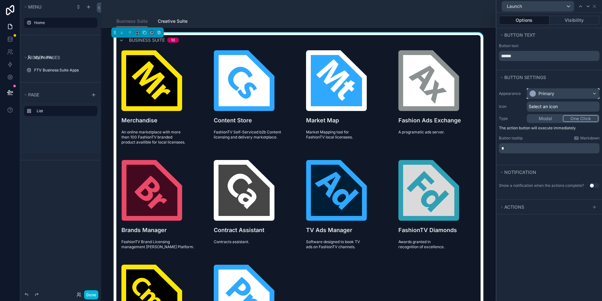
click at [553, 95] on div "Primary" at bounding box center [547, 94] width 16 height 6
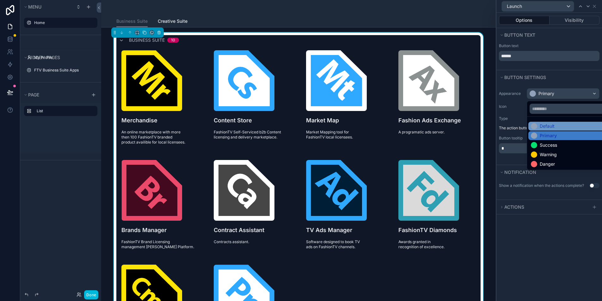
click at [552, 126] on div "Default" at bounding box center [547, 126] width 15 height 6
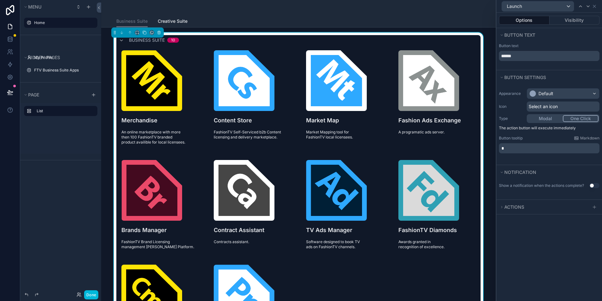
click at [552, 118] on button "Modal" at bounding box center [545, 118] width 35 height 7
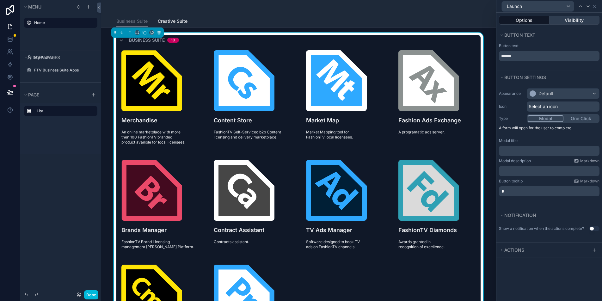
click at [586, 22] on button "Visibility" at bounding box center [575, 20] width 50 height 9
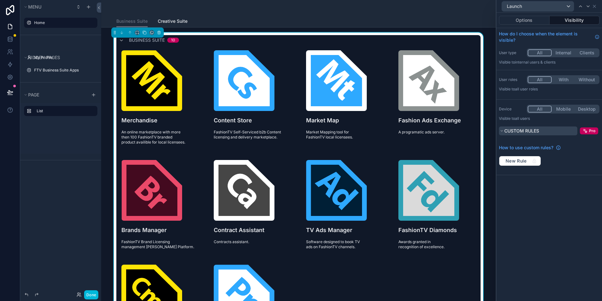
click at [504, 130] on button "Custom rules" at bounding box center [538, 131] width 78 height 9
click at [570, 6] on div "Launch" at bounding box center [538, 6] width 72 height 10
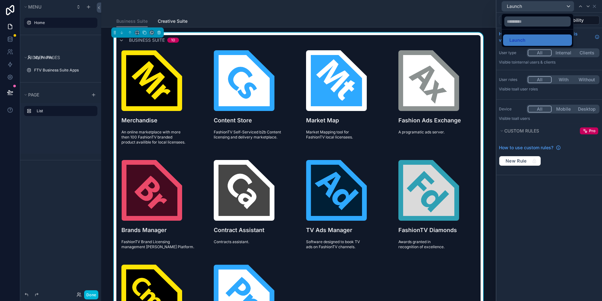
click at [570, 6] on div at bounding box center [550, 150] width 106 height 301
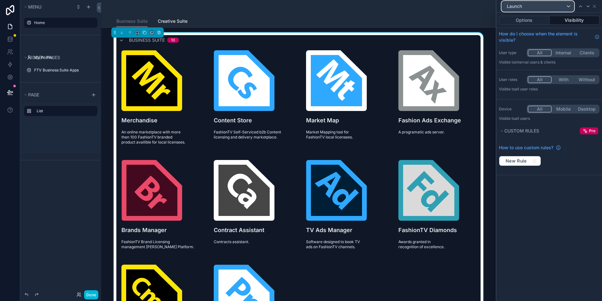
click at [569, 6] on div "Launch" at bounding box center [538, 6] width 72 height 10
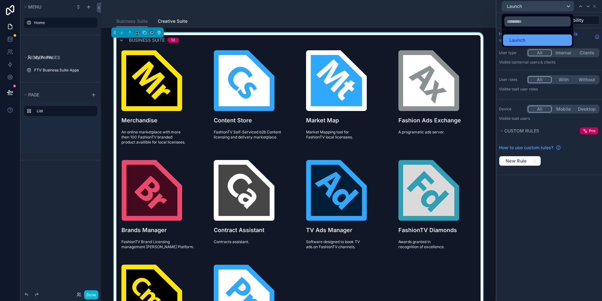
click at [538, 42] on div "Launch" at bounding box center [537, 40] width 61 height 8
click at [92, 293] on button "Done" at bounding box center [91, 294] width 14 height 9
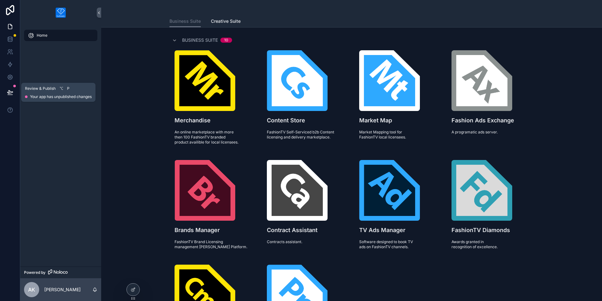
click at [11, 90] on icon at bounding box center [10, 92] width 6 height 6
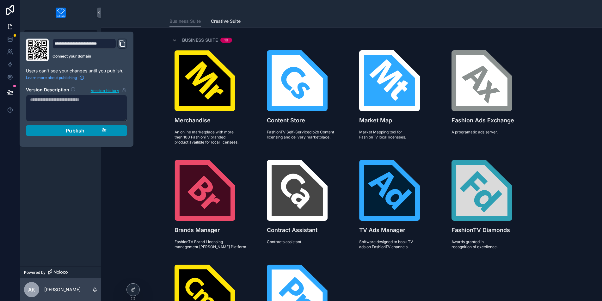
click at [66, 130] on span "Publish" at bounding box center [75, 131] width 19 height 6
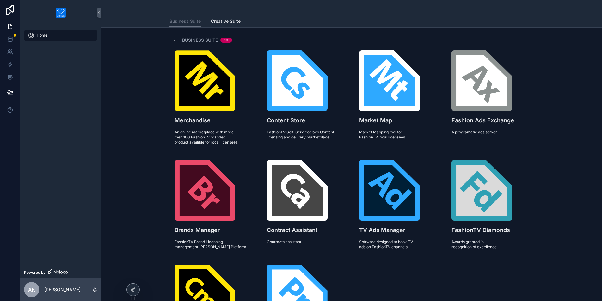
click at [166, 83] on div "Business Suite 10 Merchandise An online marketplace with more then 100 FashionT…" at bounding box center [351, 212] width 491 height 358
click at [148, 8] on div "Business Suite Business Suite Creative Suite" at bounding box center [351, 14] width 501 height 28
click at [10, 40] on icon at bounding box center [10, 39] width 4 height 3
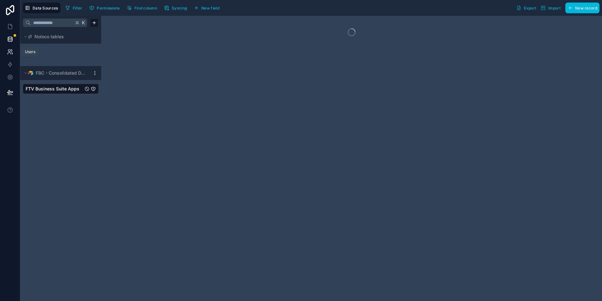
click at [8, 52] on icon at bounding box center [10, 52] width 6 height 6
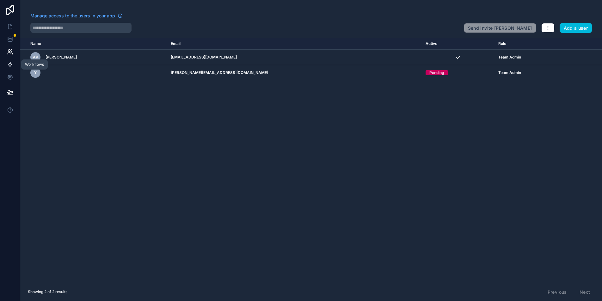
click at [11, 64] on icon at bounding box center [10, 64] width 4 height 5
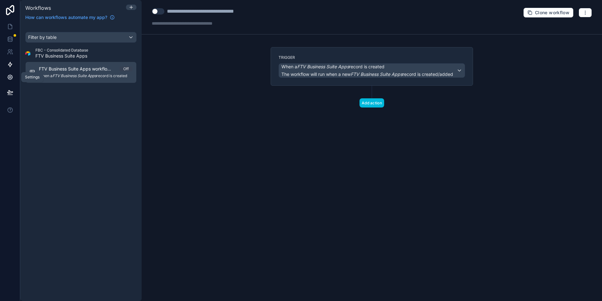
click at [10, 72] on link at bounding box center [10, 77] width 20 height 13
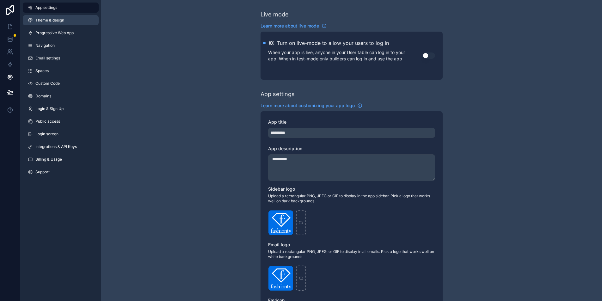
click at [48, 22] on span "Theme & design" at bounding box center [49, 20] width 29 height 5
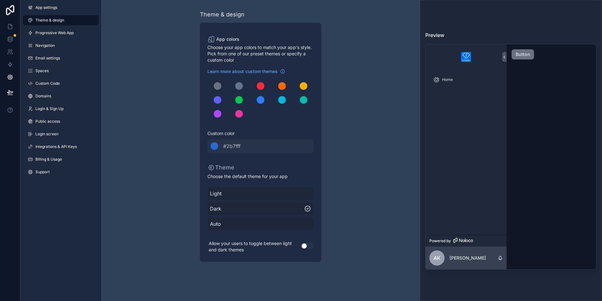
click at [267, 75] on div "Learn more about custom themes Custom color ******* #2b7fff" at bounding box center [261, 110] width 106 height 85
click at [266, 72] on span "Learn more about custom themes" at bounding box center [243, 71] width 70 height 6
click at [217, 146] on div "scrollable content" at bounding box center [215, 146] width 8 height 8
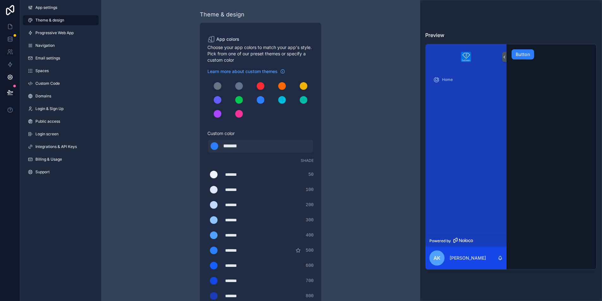
click at [232, 234] on div "*******" at bounding box center [241, 235] width 32 height 6
click at [212, 236] on div "scrollable content" at bounding box center [214, 236] width 8 height 8
click at [208, 235] on input "*******" at bounding box center [208, 235] width 0 height 0
click at [154, 172] on div "Theme & design App colors Choose your app colors to match your app's style. Pic…" at bounding box center [260, 226] width 319 height 452
click at [217, 84] on div "scrollable content" at bounding box center [218, 86] width 8 height 8
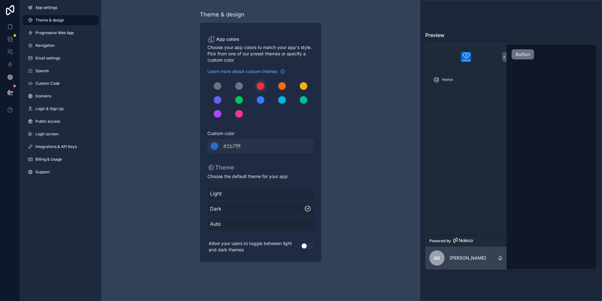
click at [258, 85] on div "scrollable content" at bounding box center [261, 86] width 8 height 8
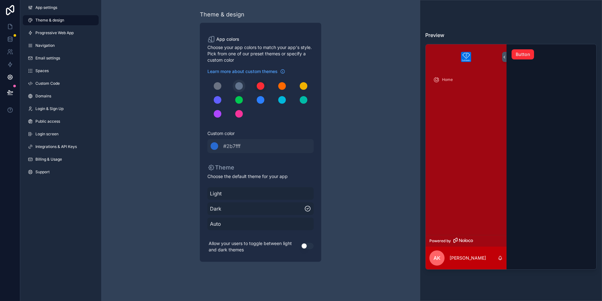
click at [237, 86] on div "scrollable content" at bounding box center [239, 86] width 8 height 8
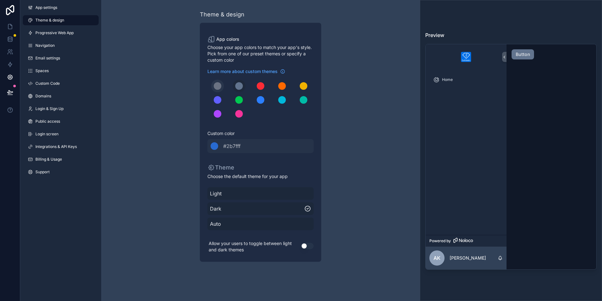
click at [219, 85] on div "scrollable content" at bounding box center [218, 86] width 8 height 8
click at [251, 85] on div "scrollable content" at bounding box center [261, 100] width 106 height 41
click at [240, 87] on div "scrollable content" at bounding box center [239, 86] width 8 height 8
click at [206, 84] on div "App colors Choose your app colors to match your app's style. Pick from one of o…" at bounding box center [261, 142] width 122 height 239
click at [222, 86] on button "scrollable content" at bounding box center [217, 86] width 13 height 13
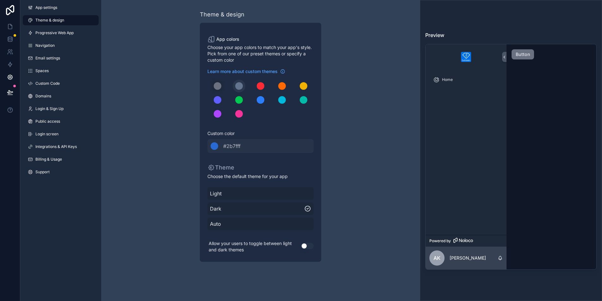
drag, startPoint x: 241, startPoint y: 87, endPoint x: 237, endPoint y: 87, distance: 4.1
click at [241, 87] on div "scrollable content" at bounding box center [239, 86] width 8 height 8
click at [210, 88] on div "scrollable content" at bounding box center [261, 100] width 106 height 41
click at [465, 56] on img at bounding box center [466, 57] width 10 height 10
click at [50, 9] on span "App settings" at bounding box center [46, 7] width 22 height 5
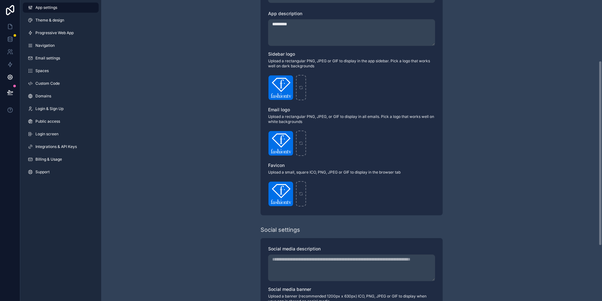
scroll to position [135, 0]
click at [0, 0] on icon "scrollable content" at bounding box center [0, 0] width 0 height 0
click at [302, 69] on icon "button" at bounding box center [301, 68] width 5 height 5
click at [280, 88] on icon "scrollable content" at bounding box center [281, 87] width 4 height 4
type input "**********"
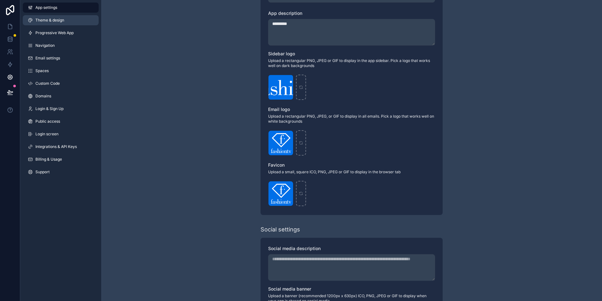
click at [51, 22] on span "Theme & design" at bounding box center [49, 20] width 29 height 5
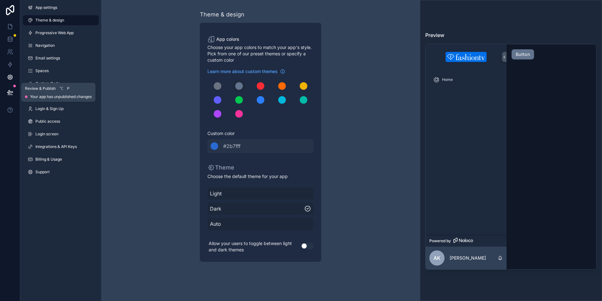
click at [8, 95] on icon at bounding box center [10, 95] width 5 height 0
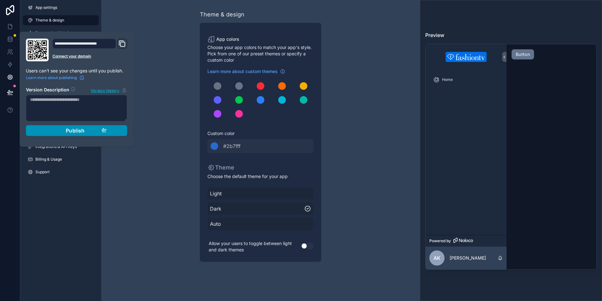
click at [65, 130] on div "Publish" at bounding box center [77, 131] width 60 height 6
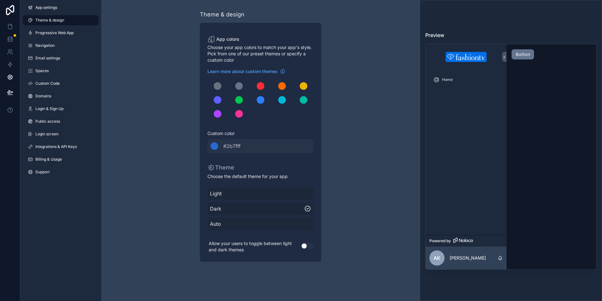
click at [173, 118] on div "Theme & design App colors Choose your app colors to match your app's style. Pic…" at bounding box center [261, 136] width 182 height 272
click at [12, 26] on icon at bounding box center [10, 26] width 6 height 6
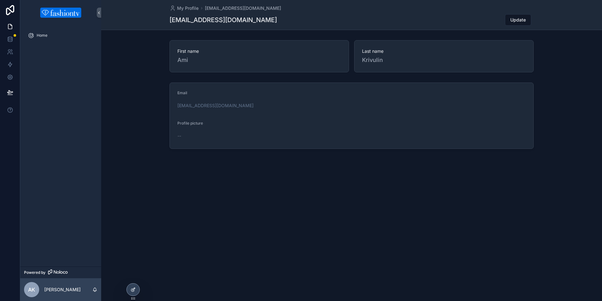
click at [131, 289] on icon at bounding box center [133, 289] width 5 height 5
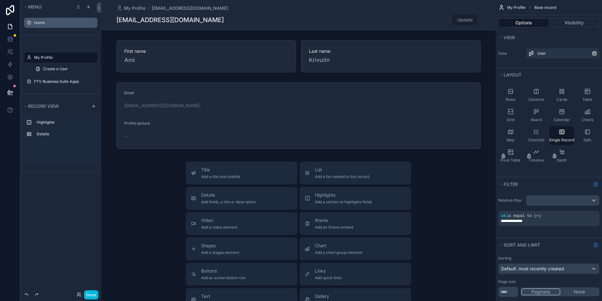
click at [41, 24] on label "Home" at bounding box center [63, 22] width 59 height 5
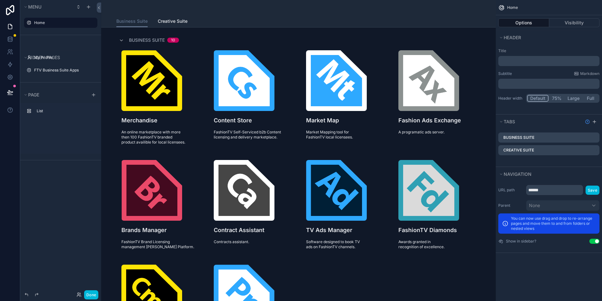
click at [93, 296] on button "Done" at bounding box center [91, 294] width 14 height 9
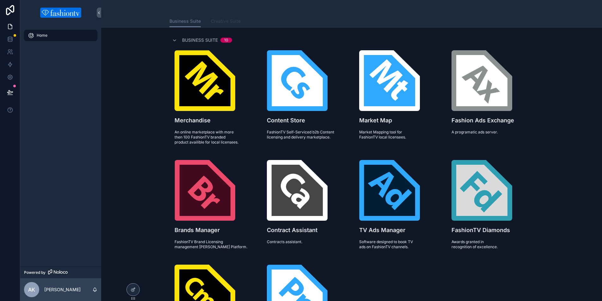
click at [228, 21] on span "Creative Suite" at bounding box center [226, 21] width 30 height 6
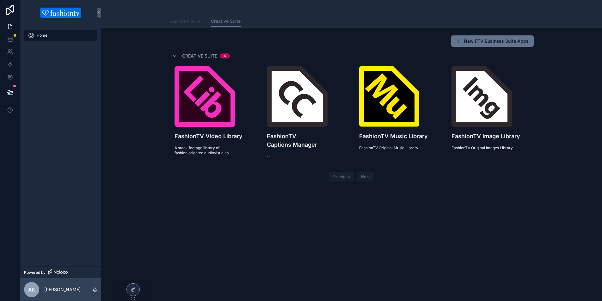
click at [182, 22] on span "Business Suite" at bounding box center [185, 21] width 31 height 6
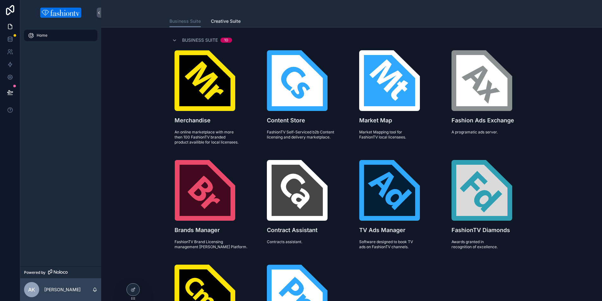
click at [360, 5] on div "scrollable content" at bounding box center [352, 7] width 365 height 15
click at [8, 78] on icon at bounding box center [10, 77] width 6 height 6
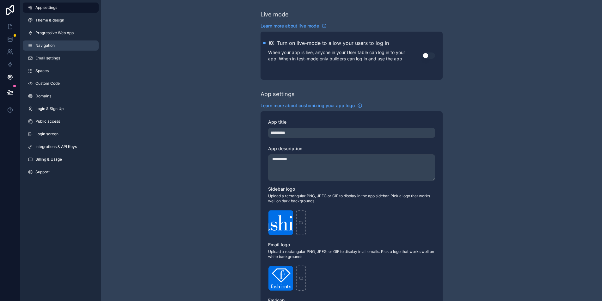
click at [69, 43] on link "Navigation" at bounding box center [61, 46] width 76 height 10
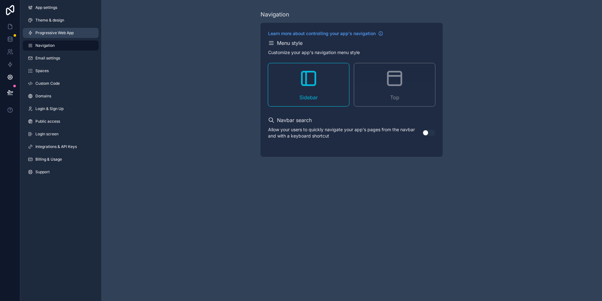
click at [56, 32] on span "Progressive Web App" at bounding box center [54, 32] width 38 height 5
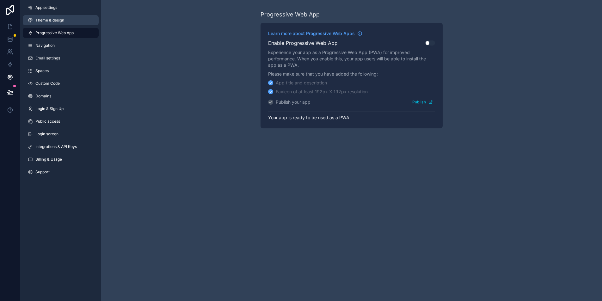
click at [55, 18] on span "Theme & design" at bounding box center [49, 20] width 29 height 5
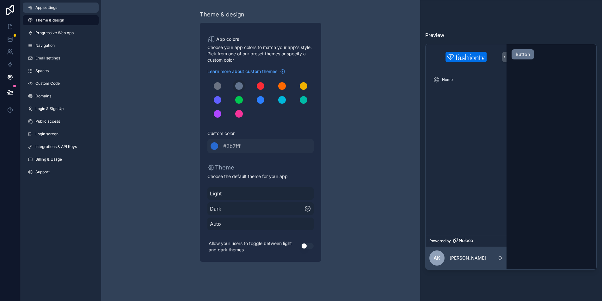
click at [53, 5] on span "App settings" at bounding box center [46, 7] width 22 height 5
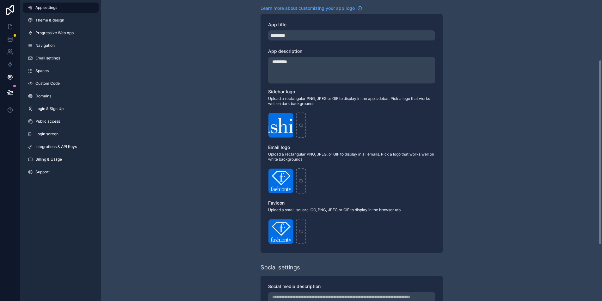
scroll to position [85, 0]
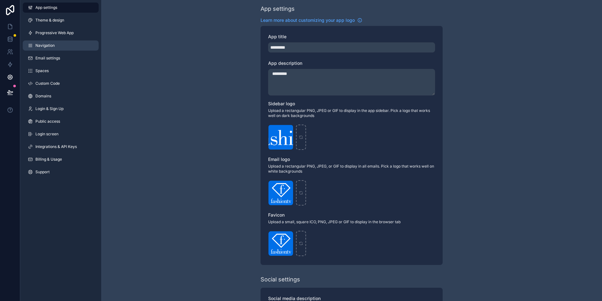
click at [42, 44] on span "Navigation" at bounding box center [44, 45] width 19 height 5
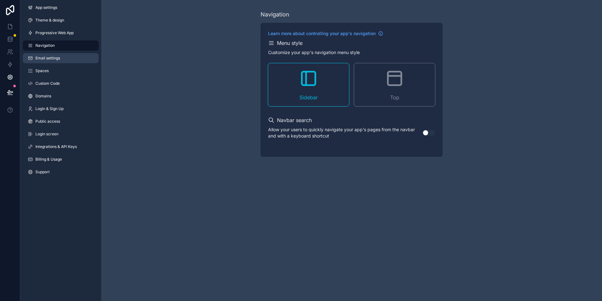
click at [39, 59] on span "Email settings" at bounding box center [47, 58] width 25 height 5
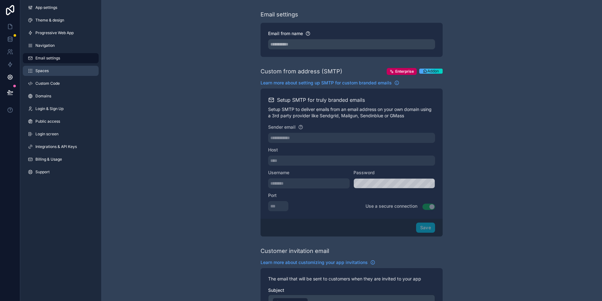
click at [36, 70] on span "Spaces" at bounding box center [41, 70] width 13 height 5
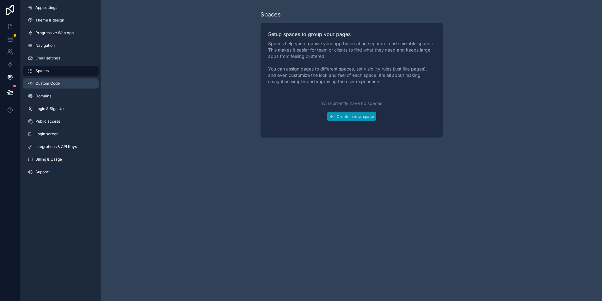
click at [37, 86] on span "Custom Code" at bounding box center [47, 83] width 24 height 5
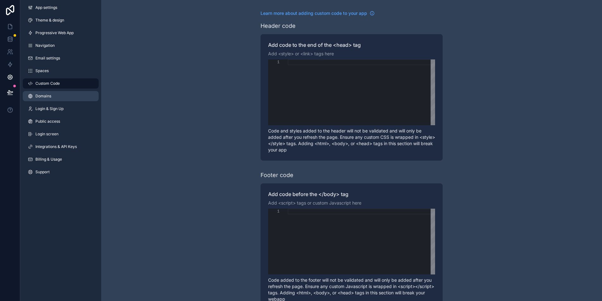
click at [43, 97] on span "Domains" at bounding box center [43, 96] width 16 height 5
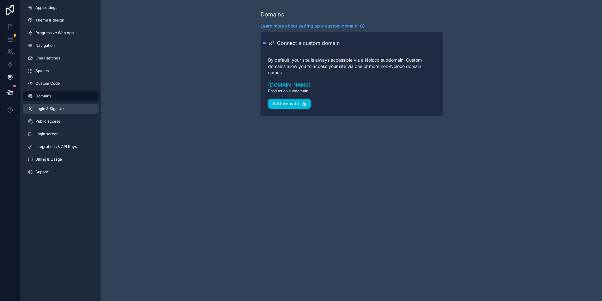
click at [46, 108] on span "Login & Sign Up" at bounding box center [49, 108] width 28 height 5
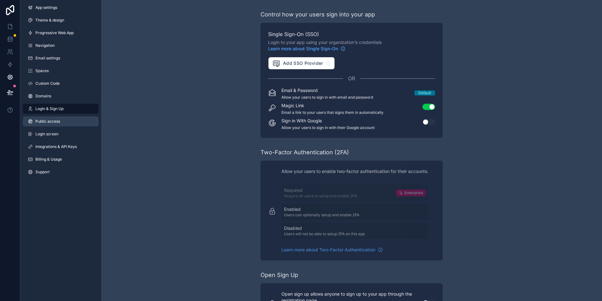
click at [41, 119] on span "Public access" at bounding box center [47, 121] width 25 height 5
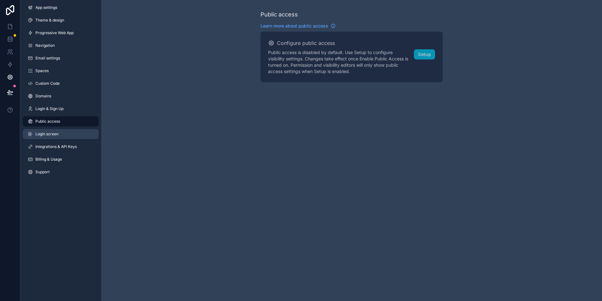
click at [48, 137] on link "Login screen" at bounding box center [61, 134] width 76 height 10
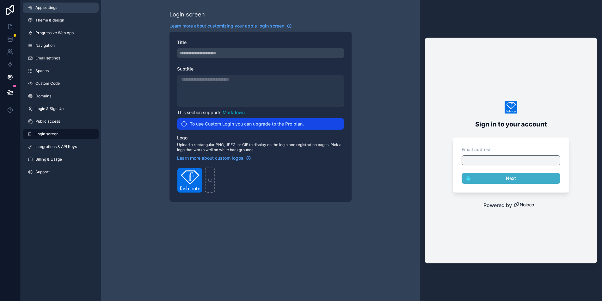
click at [60, 9] on link "App settings" at bounding box center [61, 8] width 76 height 10
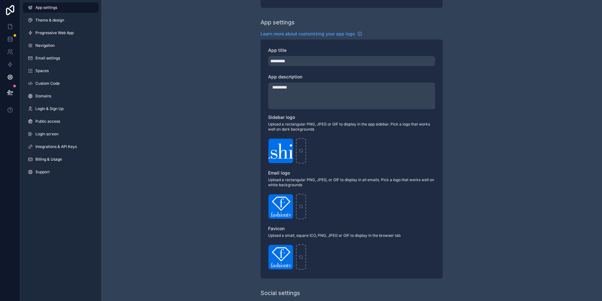
scroll to position [72, 0]
click at [302, 152] on icon "scrollable content" at bounding box center [301, 150] width 4 height 4
click at [51, 107] on span "Login & Sign Up" at bounding box center [49, 108] width 28 height 5
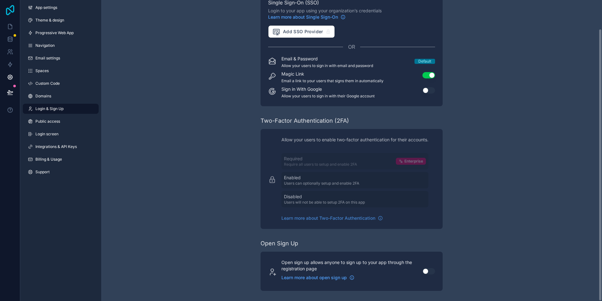
click at [13, 10] on icon at bounding box center [10, 10] width 13 height 10
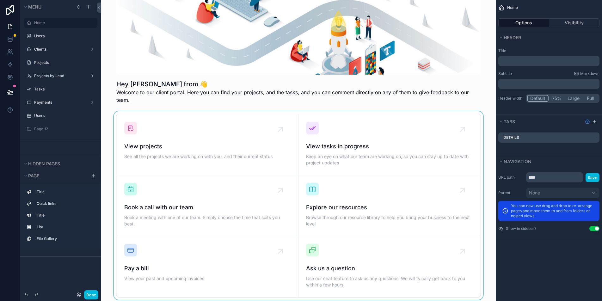
scroll to position [54, 0]
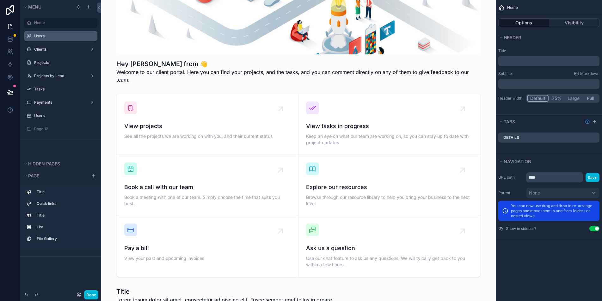
click at [49, 38] on label "Users" at bounding box center [63, 36] width 59 height 5
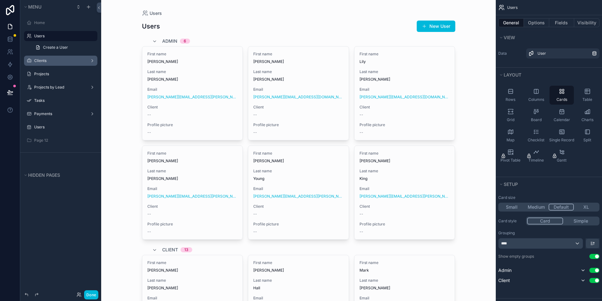
click at [45, 61] on label "Clients" at bounding box center [59, 60] width 51 height 5
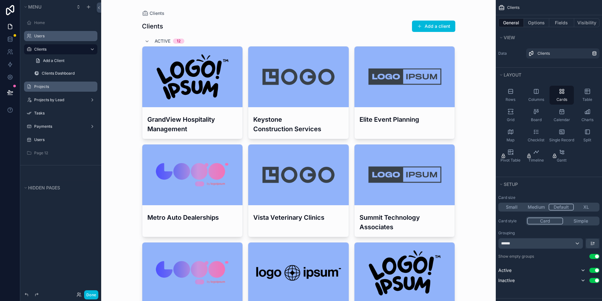
click at [45, 89] on label "Projects" at bounding box center [63, 86] width 59 height 5
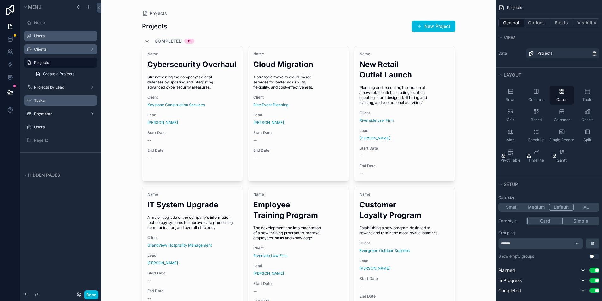
click at [36, 101] on label "Tasks" at bounding box center [63, 100] width 59 height 5
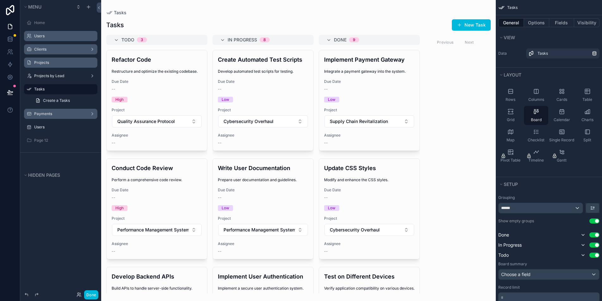
click at [36, 115] on label "Payments" at bounding box center [59, 113] width 51 height 5
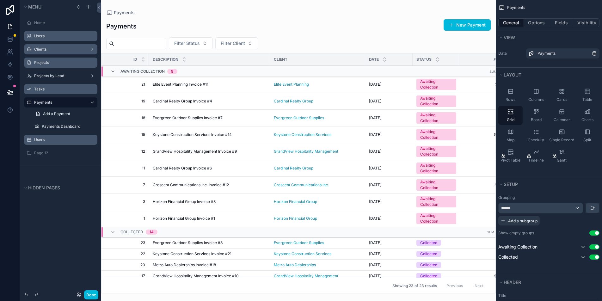
click at [42, 139] on label "Users" at bounding box center [63, 139] width 59 height 5
